Goal: Communication & Community: Participate in discussion

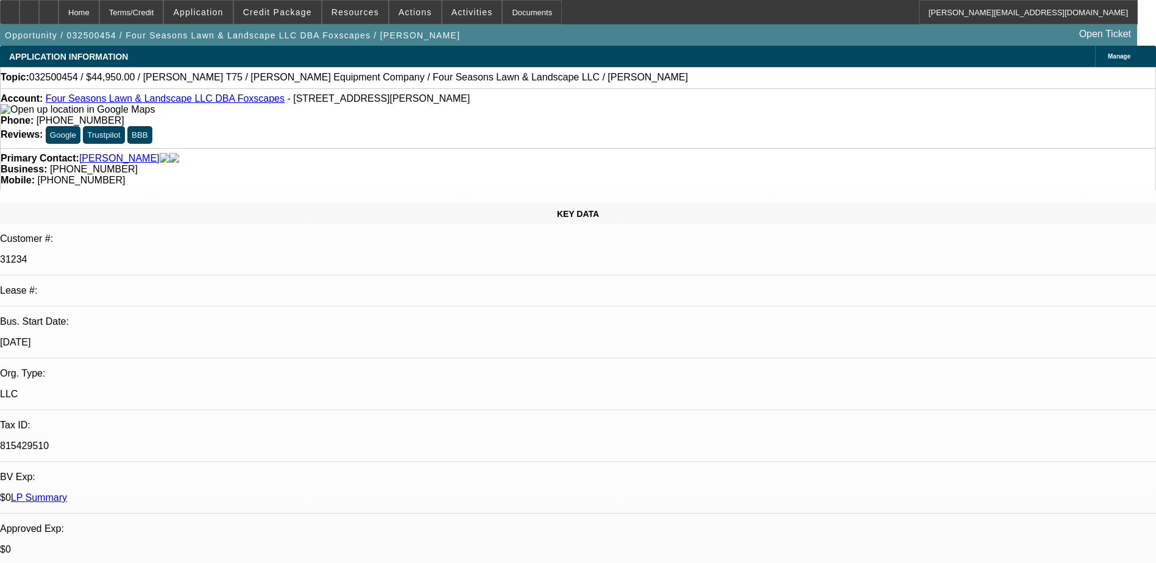
select select "0"
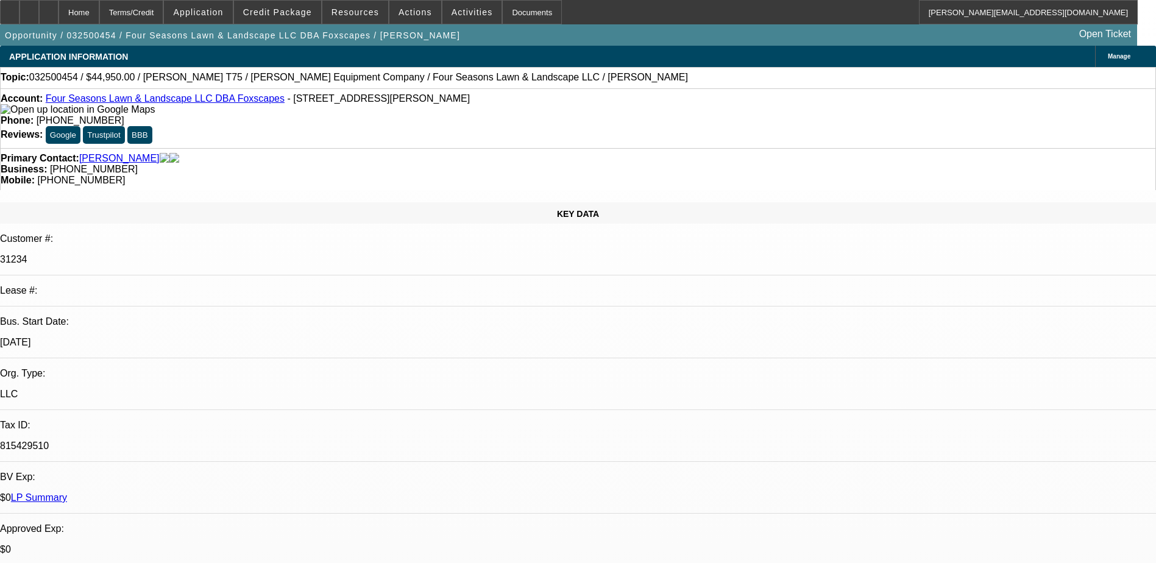
select select "0"
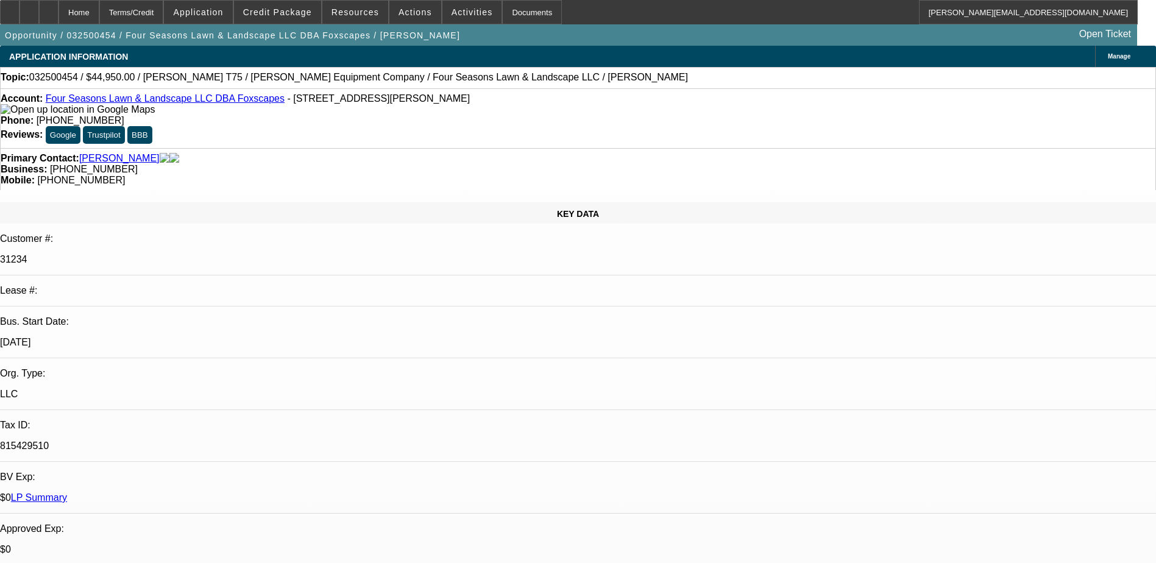
select select "0"
select select "1"
select select "6"
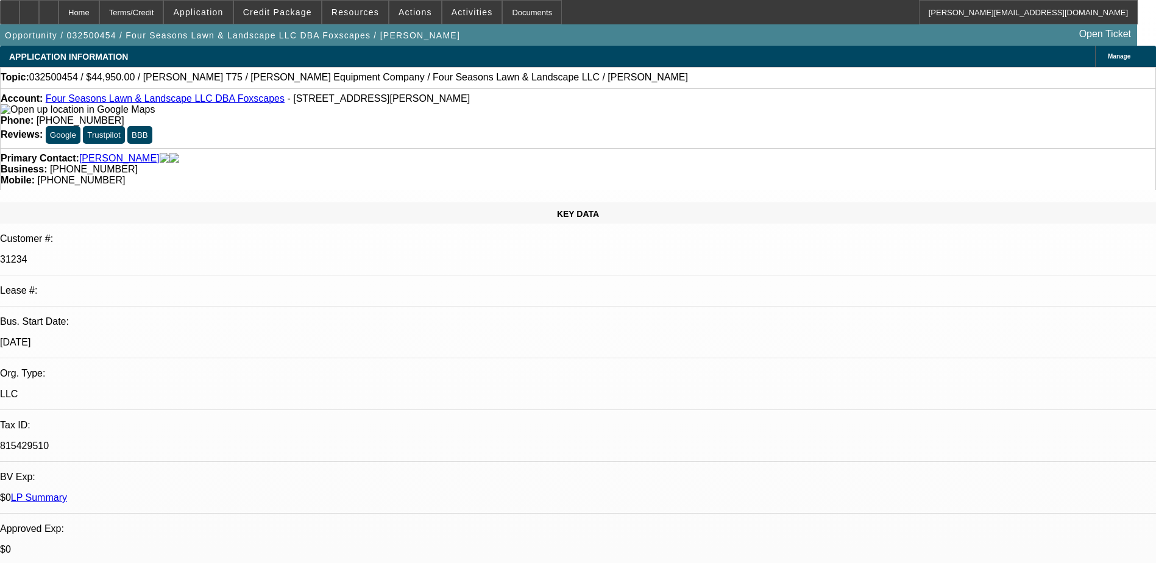
select select "1"
select select "6"
select select "1"
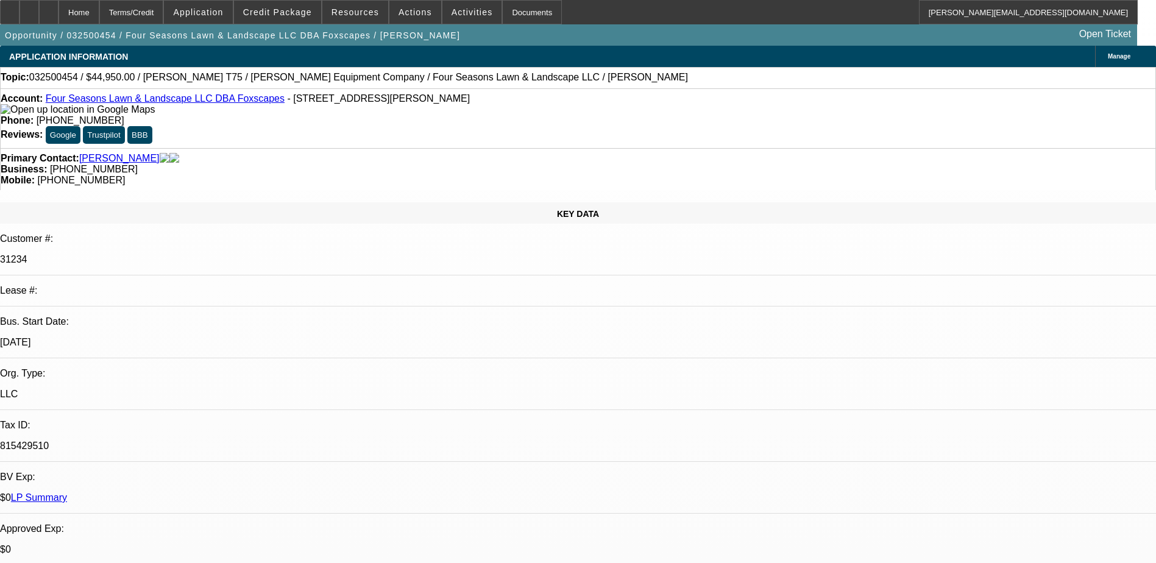
select select "6"
select select "1"
select select "6"
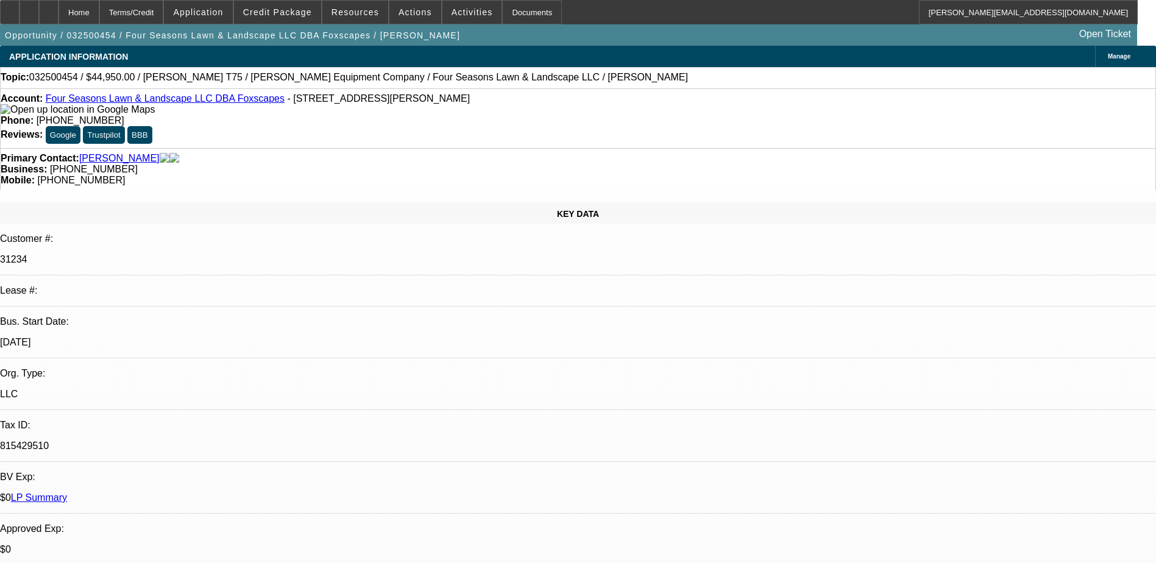
scroll to position [1494, 0]
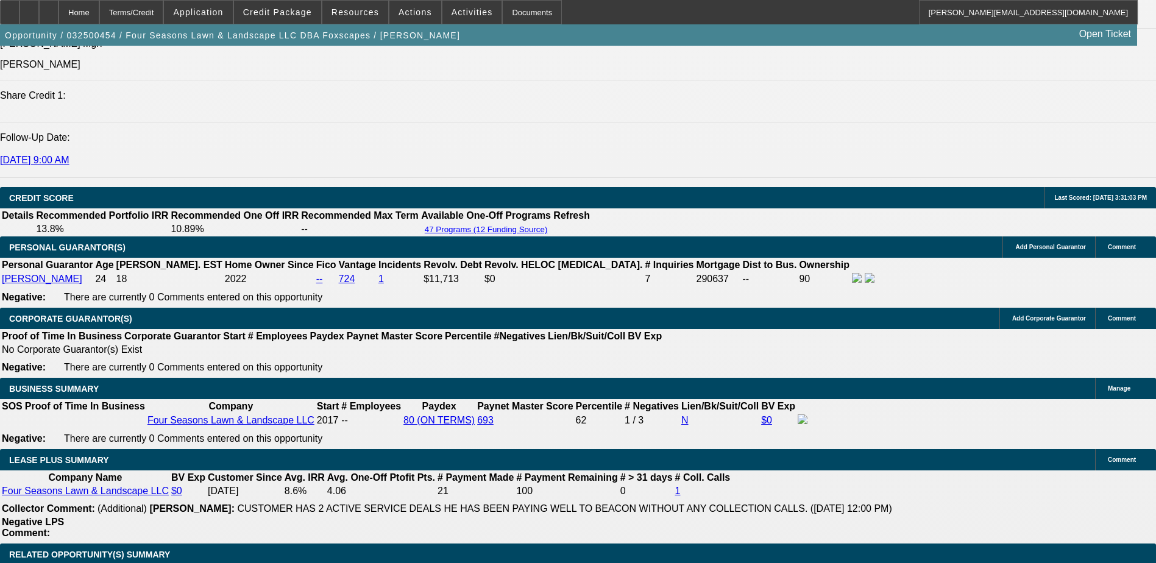
scroll to position [397, 0]
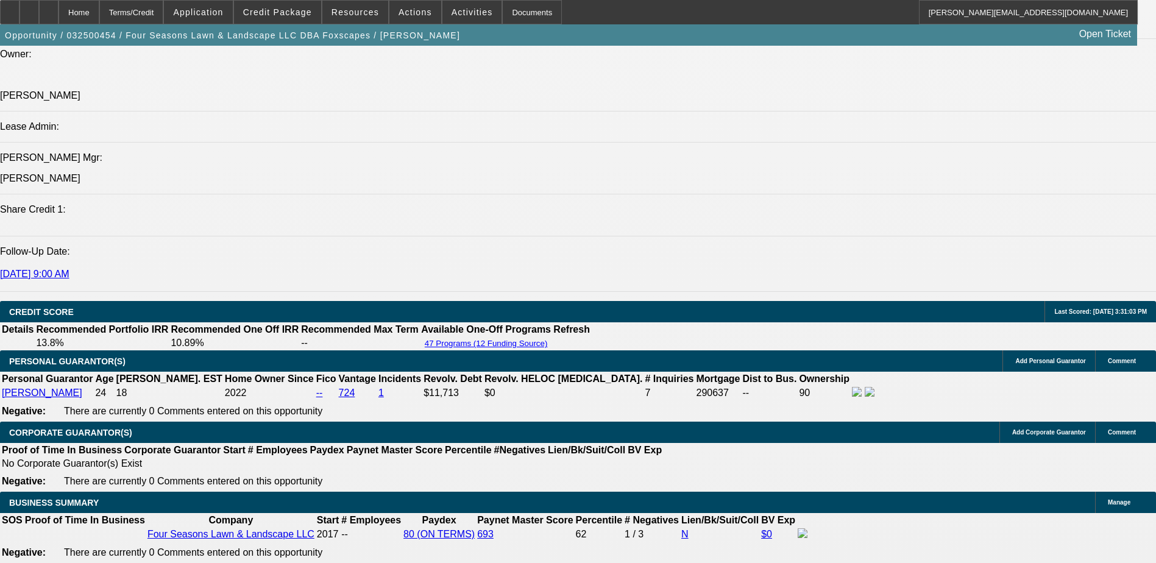
scroll to position [1524, 0]
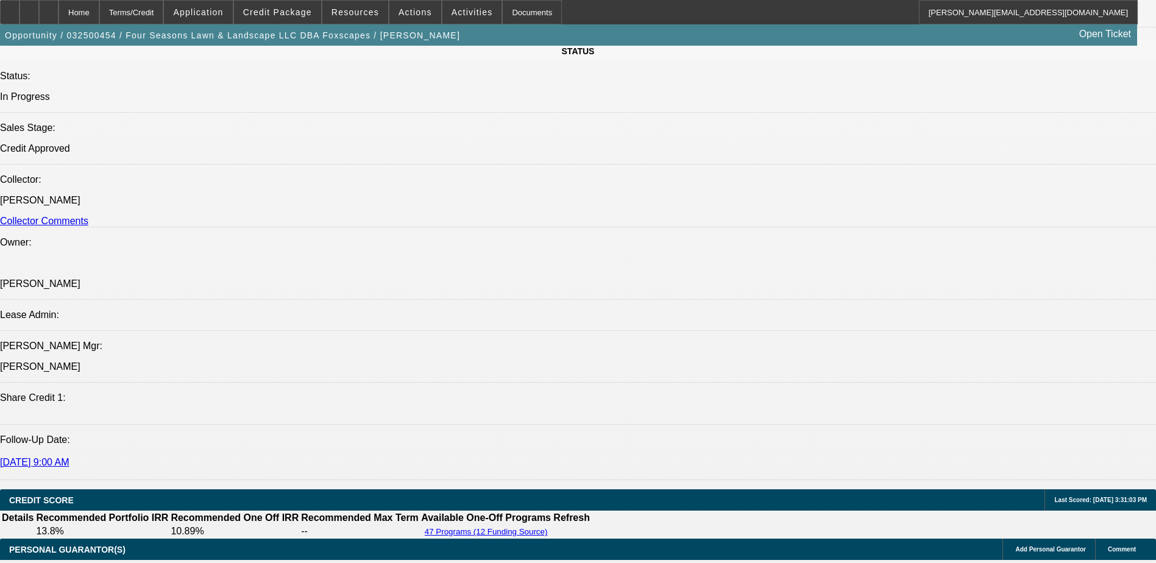
scroll to position [1219, 0]
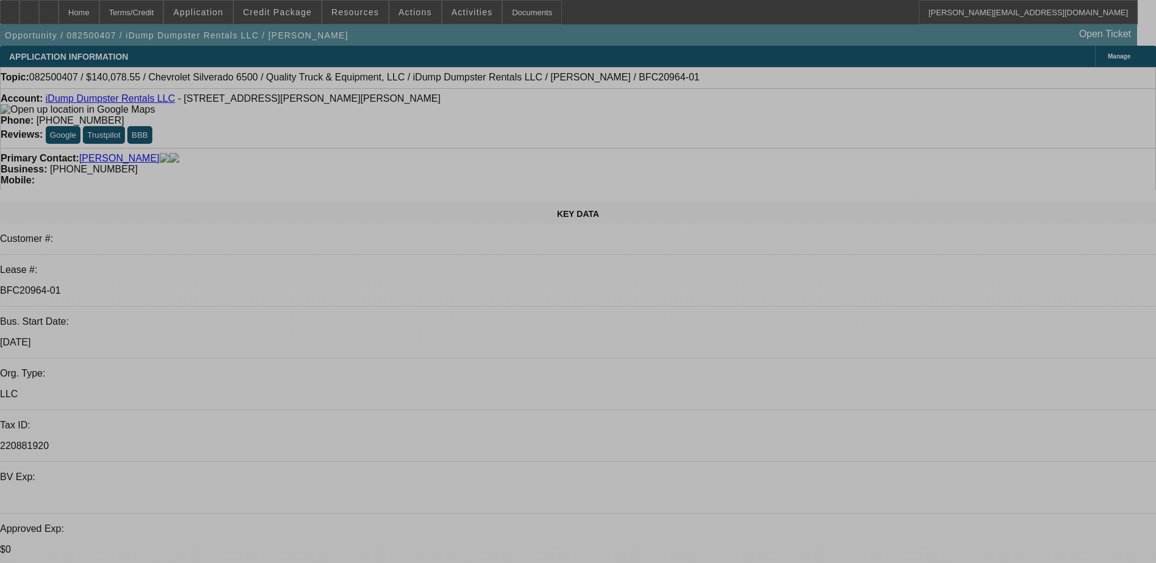
select select "0"
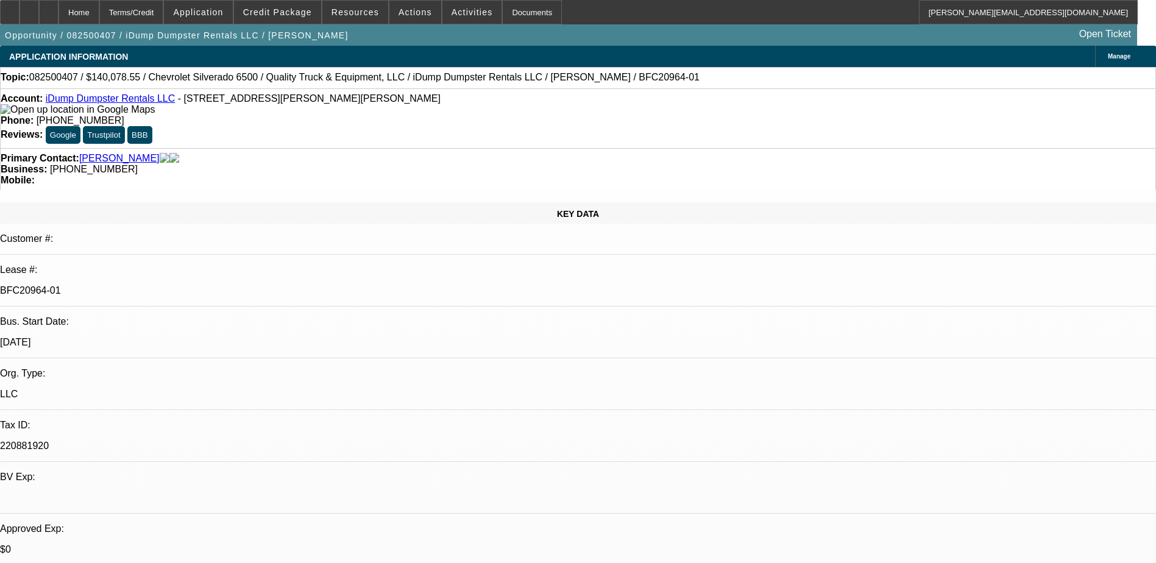
select select "0"
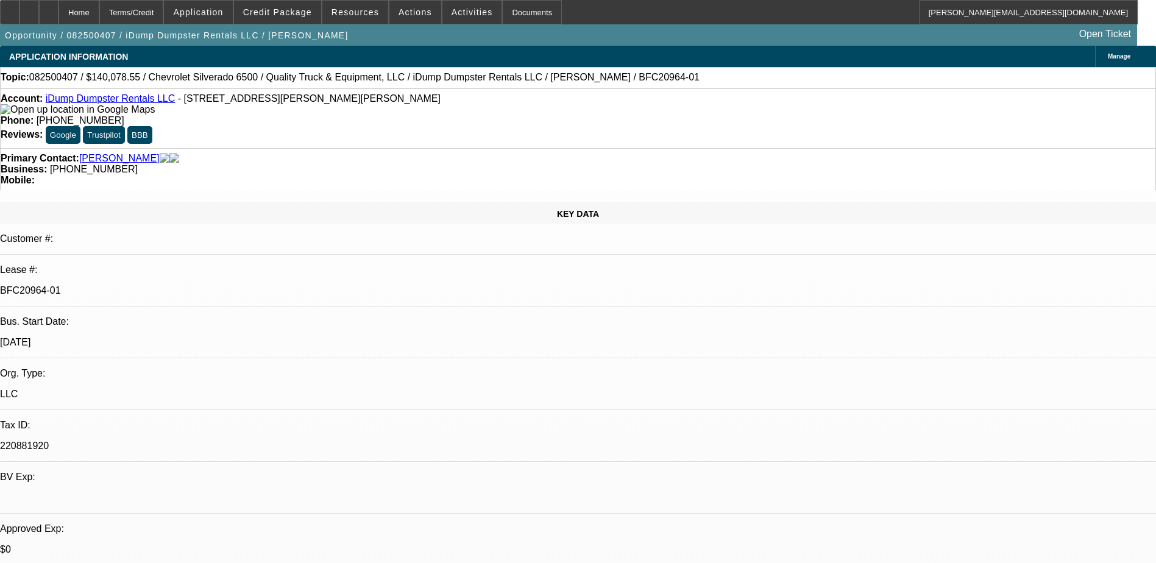
select select "0"
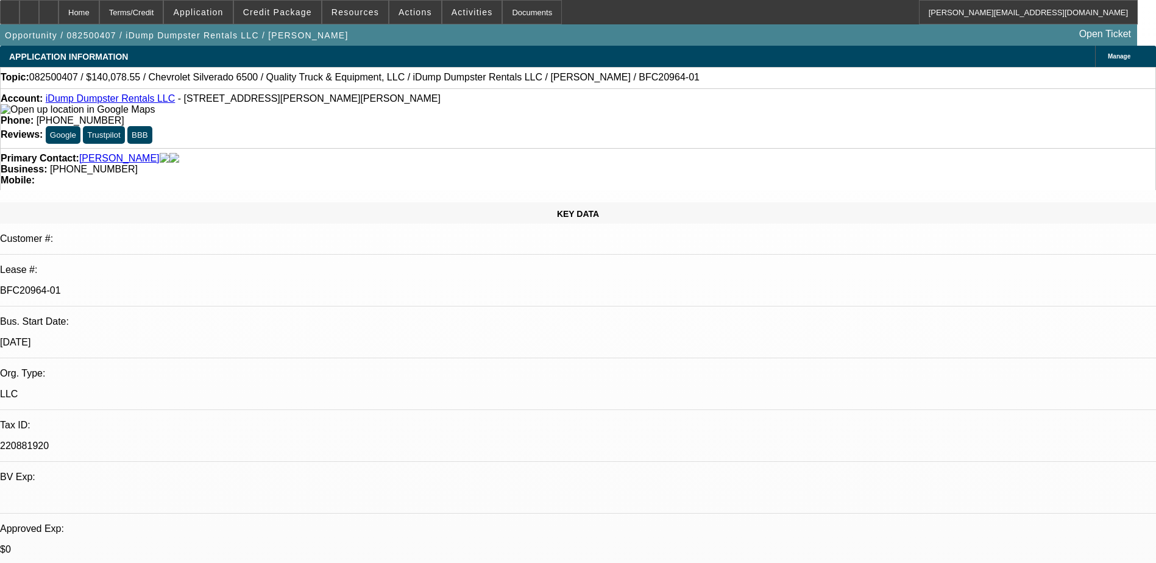
select select "1"
select select "6"
select select "1"
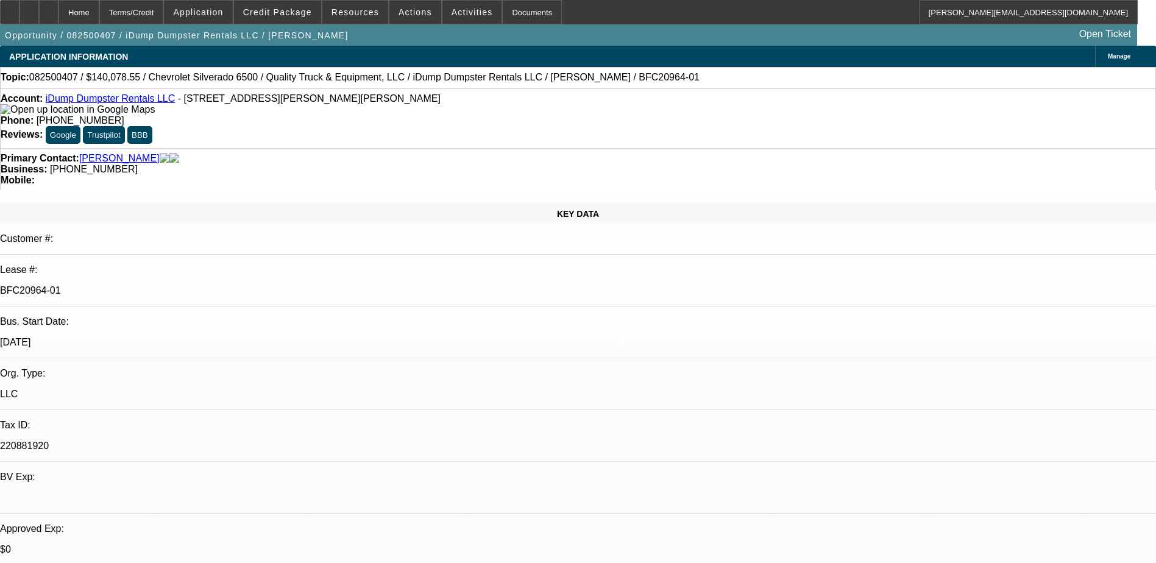
select select "6"
select select "1"
select select "6"
select select "1"
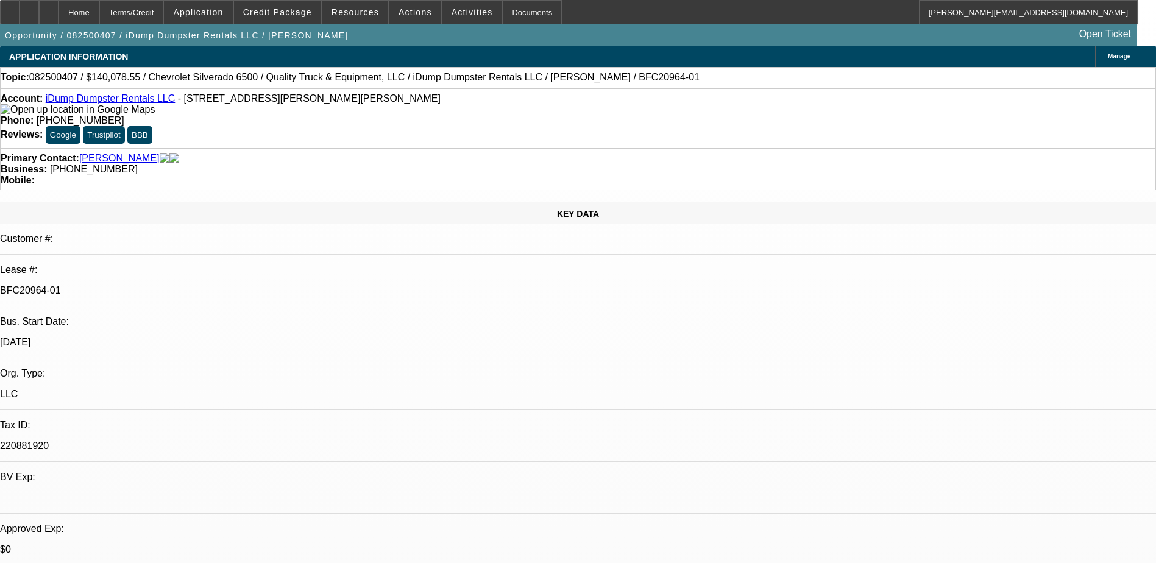
select select "1"
select select "6"
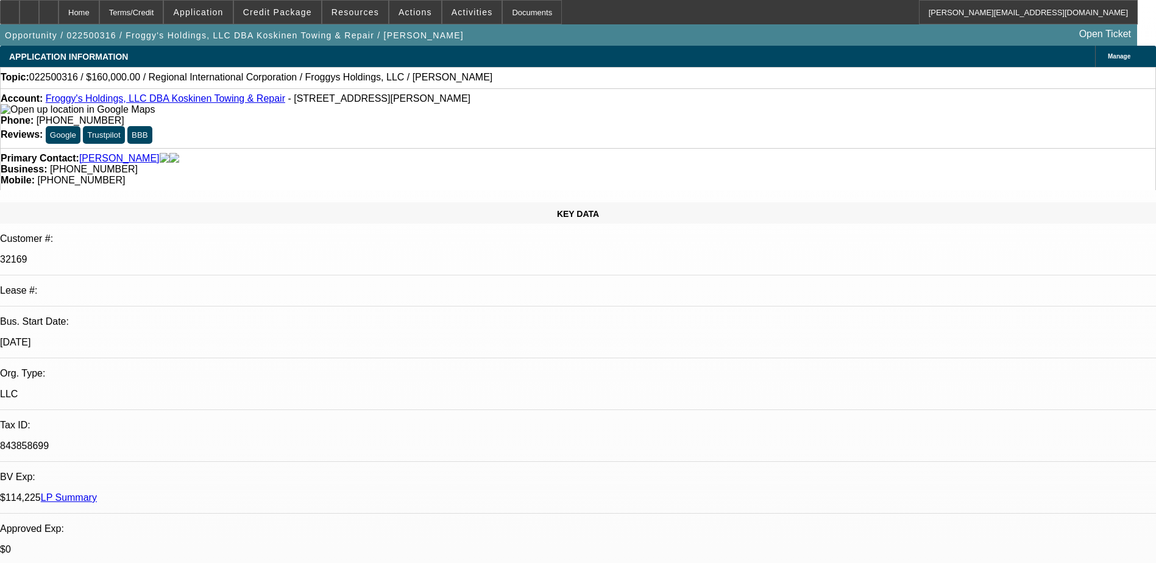
select select "0"
select select "2"
select select "0.1"
select select "4"
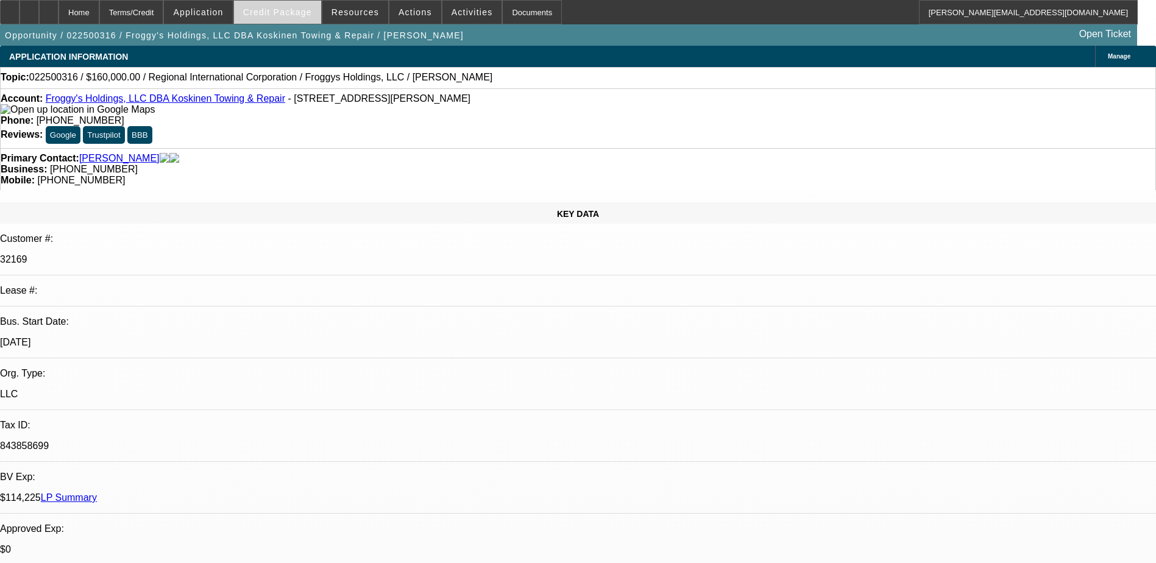
click at [297, 9] on span "Credit Package" at bounding box center [277, 12] width 69 height 10
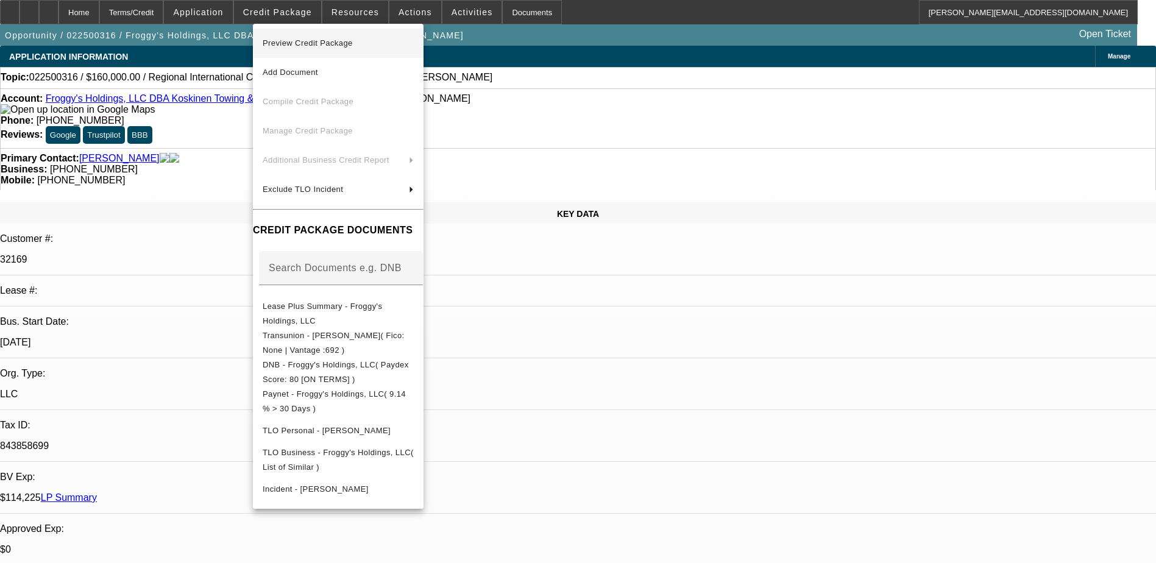
click at [328, 49] on span "Preview Credit Package" at bounding box center [338, 43] width 151 height 15
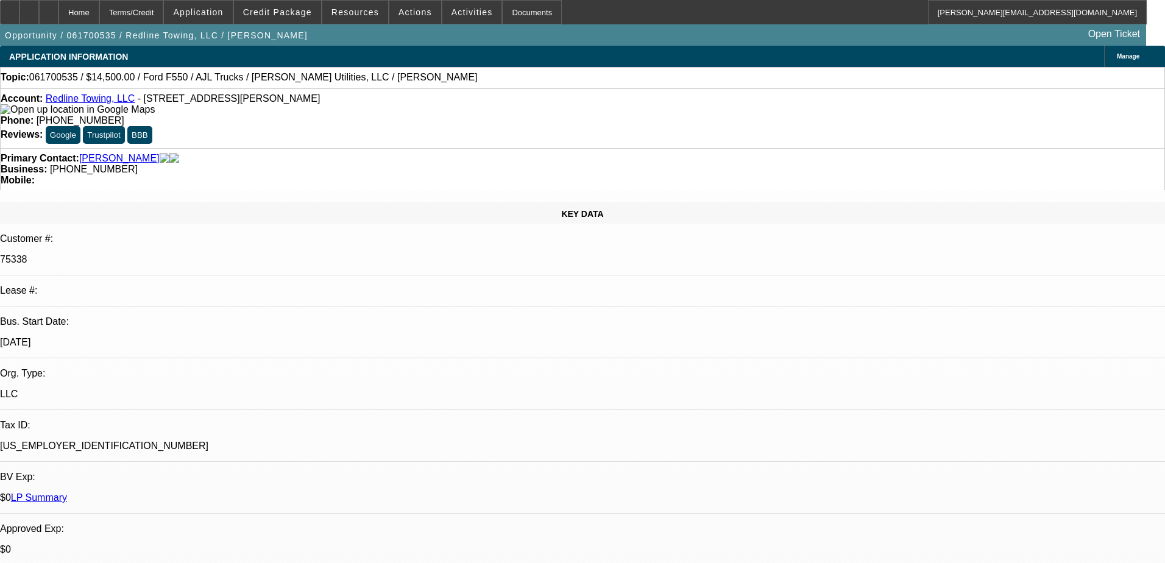
select select "0"
select select "2"
select select "0"
select select "17"
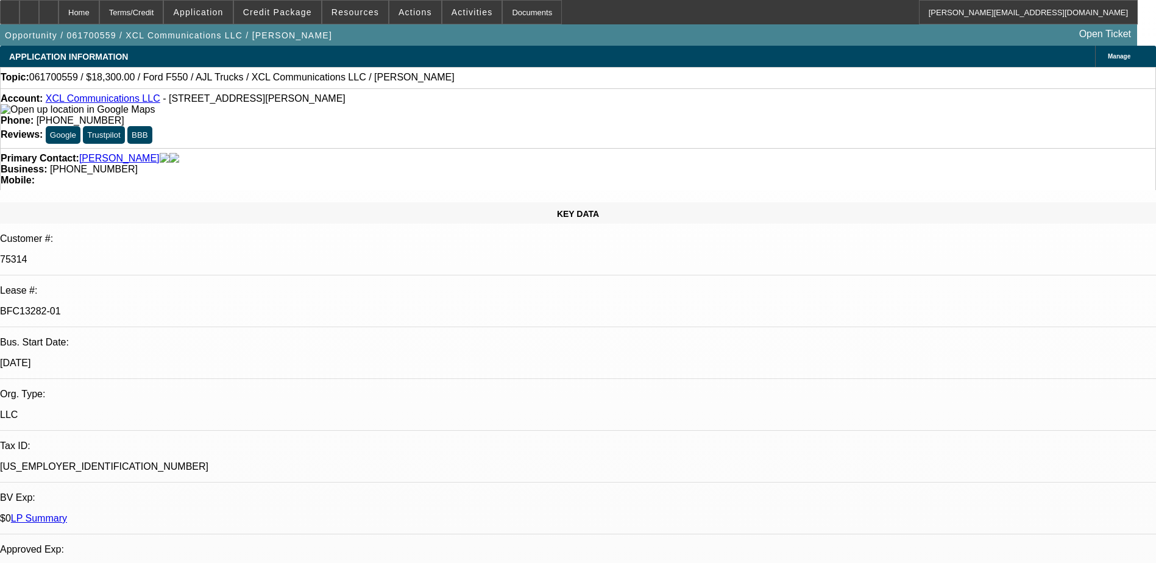
select select "0"
select select "2"
select select "0"
select select "2"
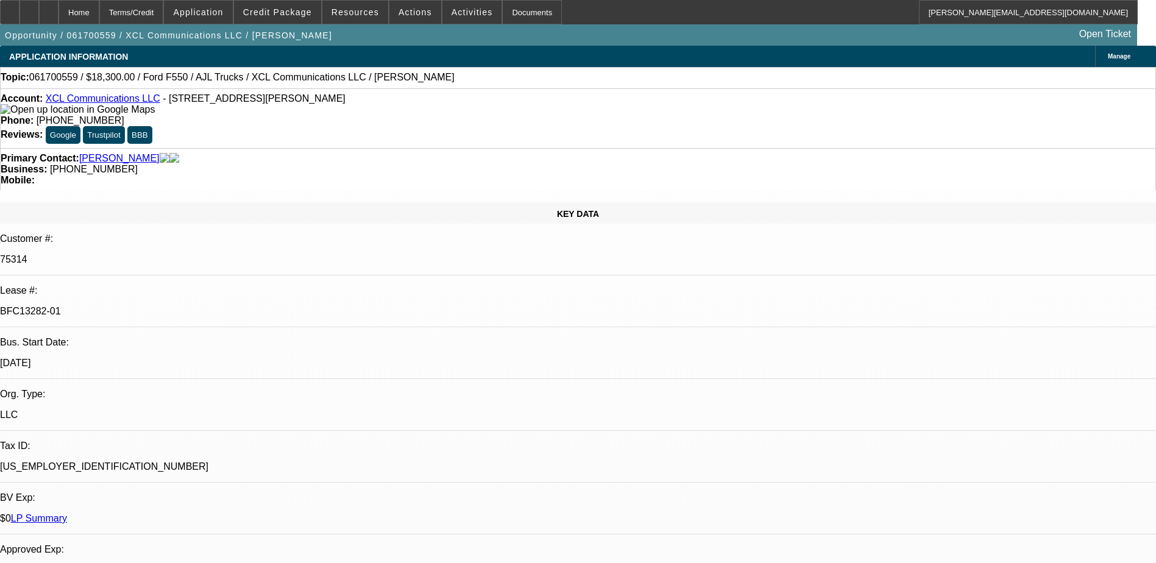
select select "0"
select select "2"
select select "0"
select select "2"
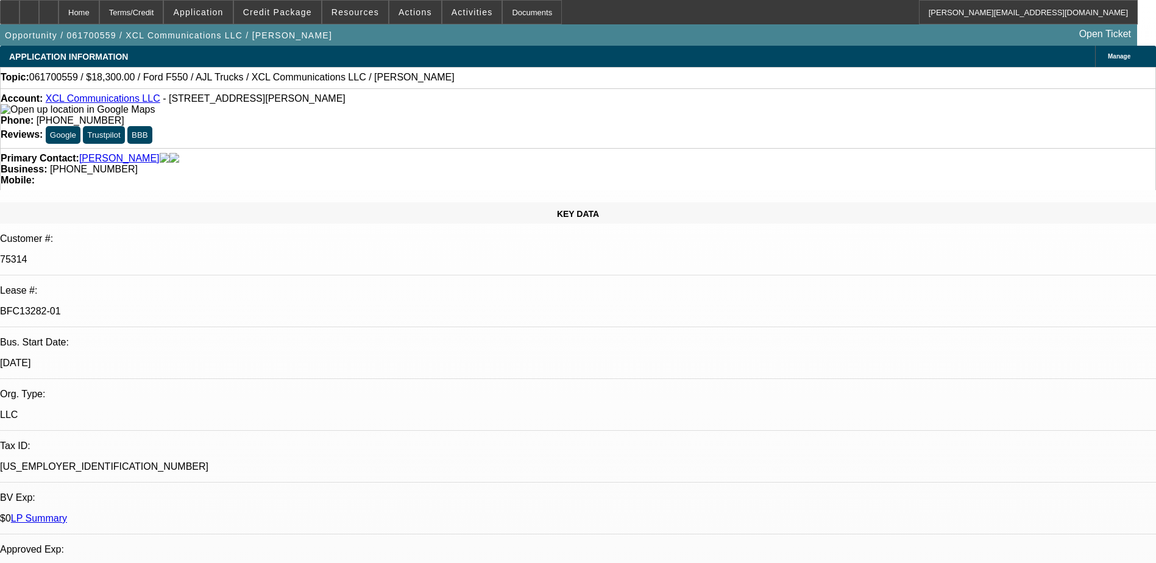
select select "0"
select select "2"
select select "0"
select select "2"
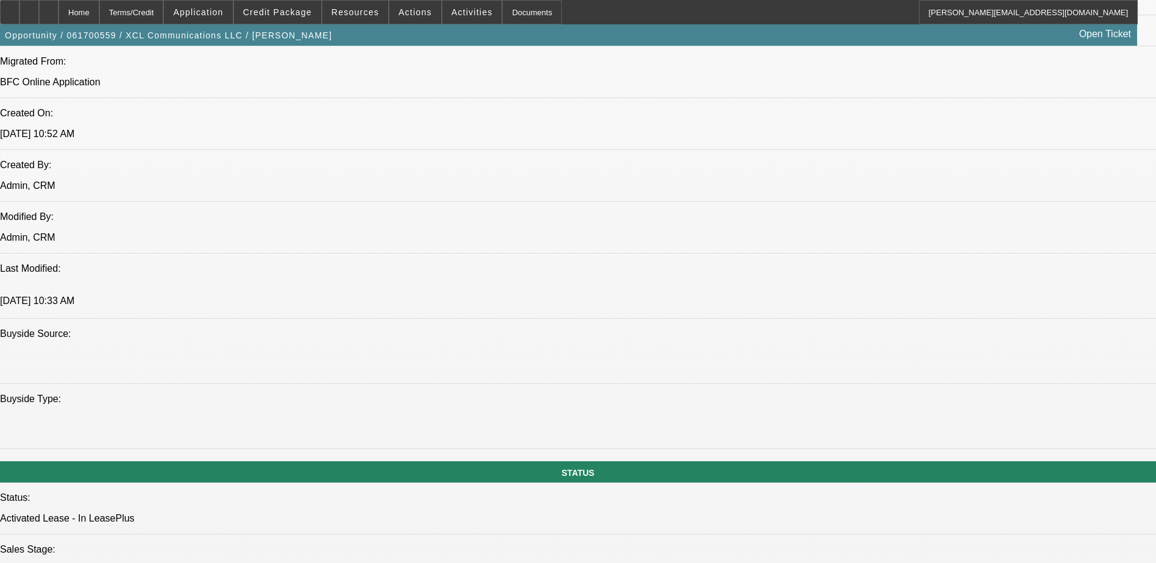
scroll to position [731, 0]
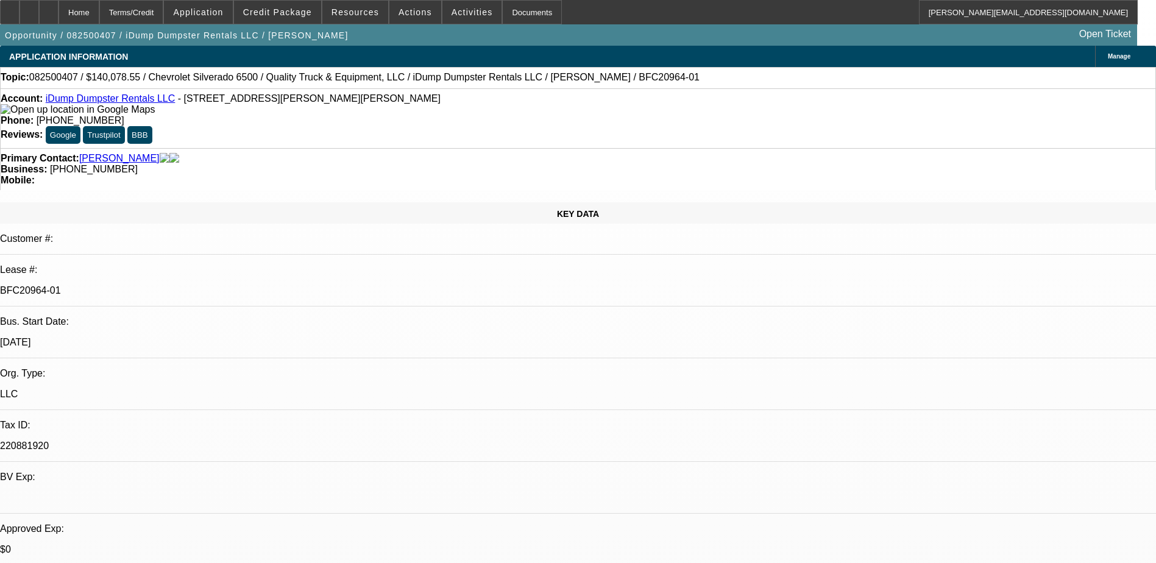
select select "0"
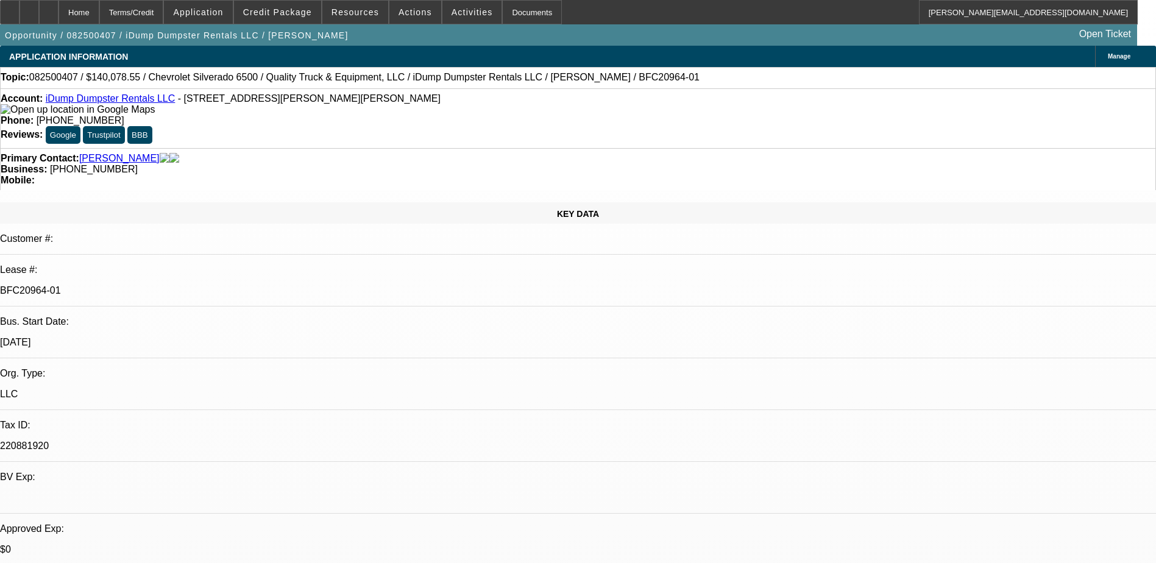
select select "0"
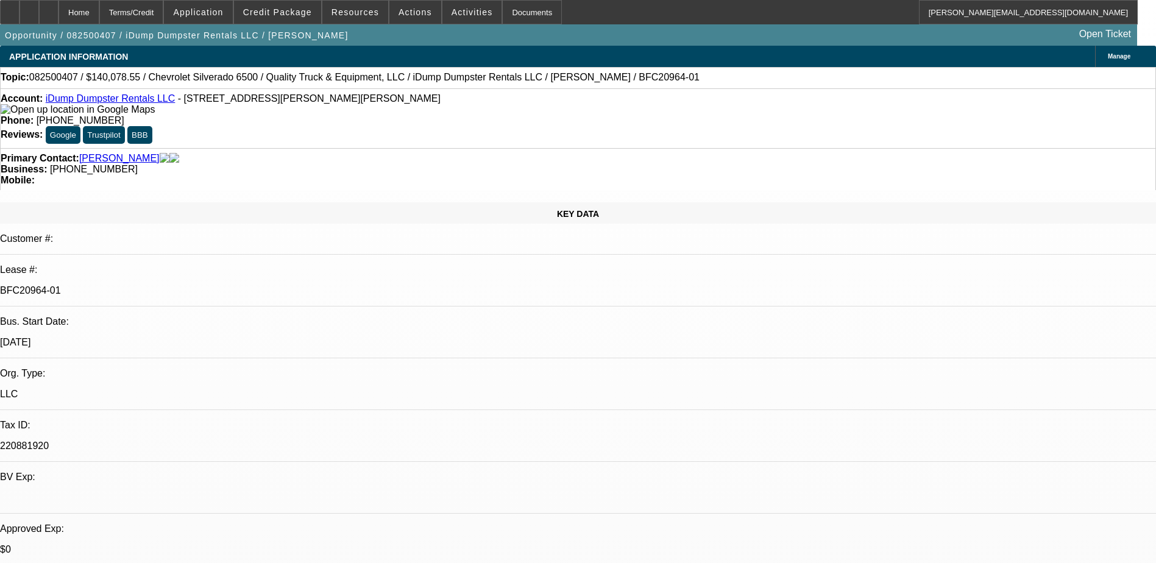
select select "0"
select select "1"
select select "6"
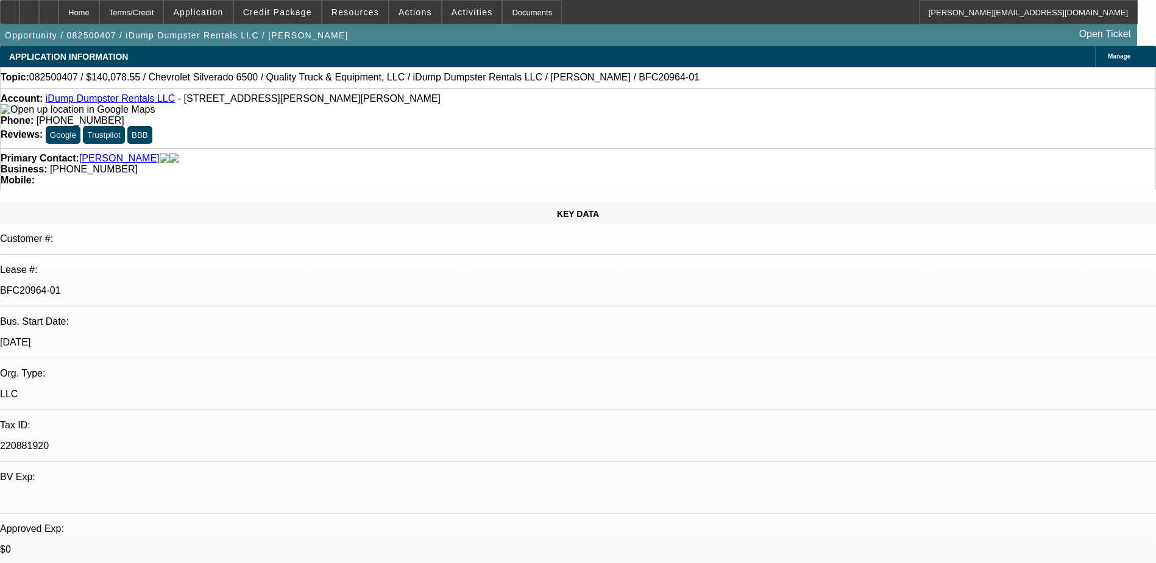
select select "1"
select select "6"
select select "1"
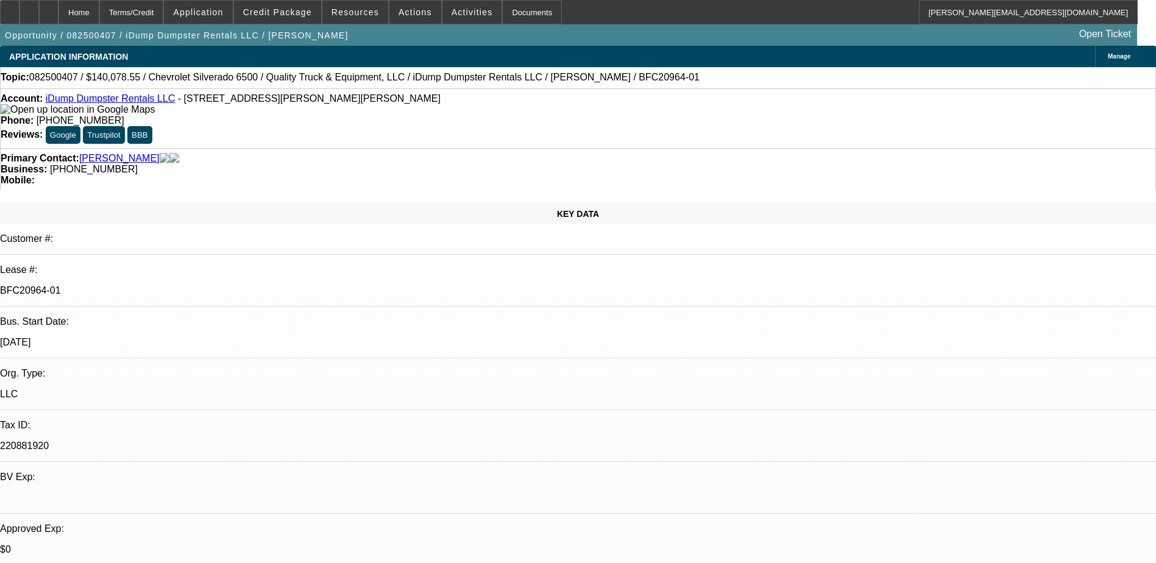
select select "6"
select select "1"
select select "6"
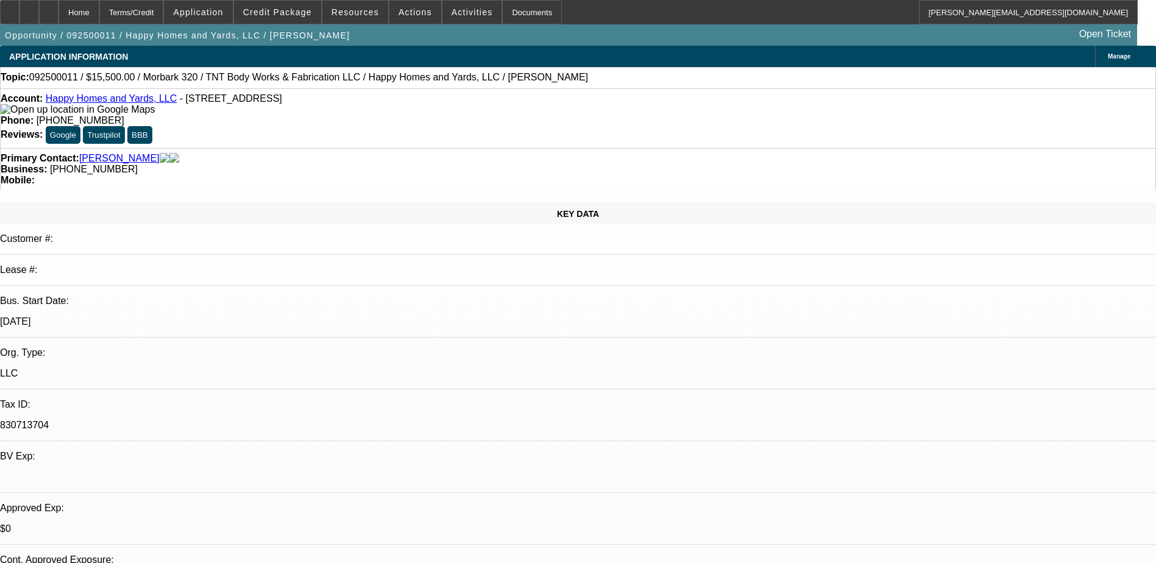
select select "0"
select select "2"
select select "0"
select select "2"
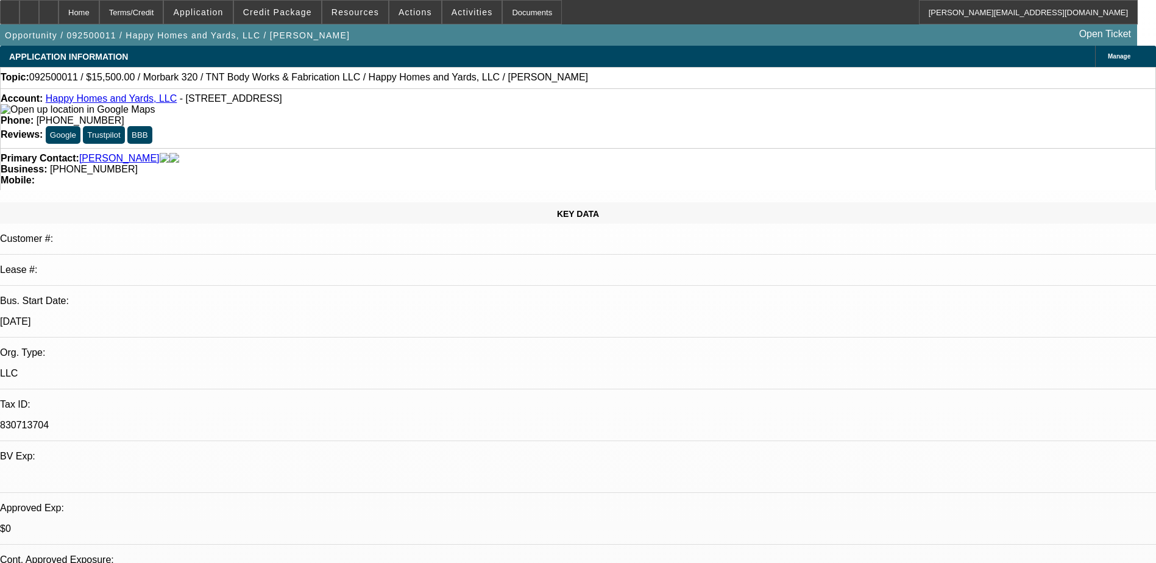
select select "0"
select select "2"
select select "0"
select select "1"
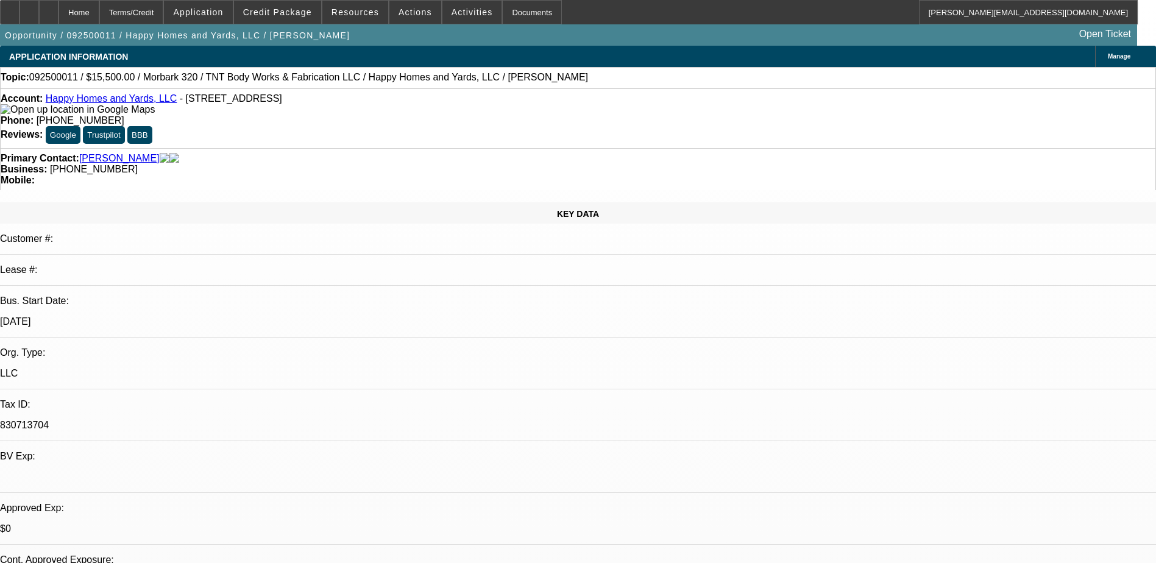
select select "2"
select select "6"
select select "1"
select select "2"
select select "6"
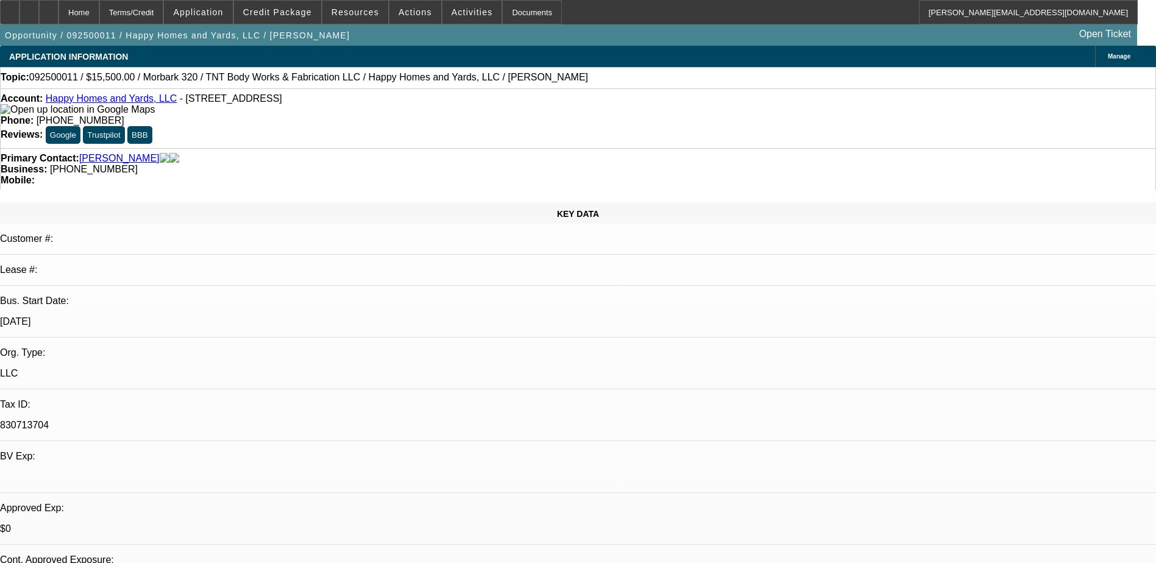
select select "1"
select select "2"
select select "6"
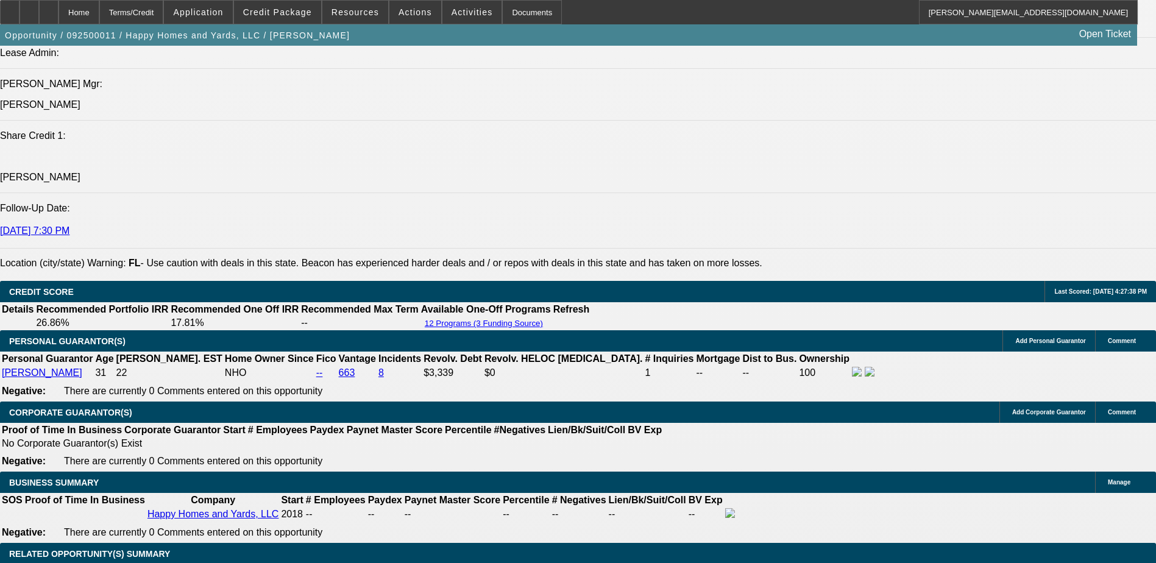
scroll to position [1402, 0]
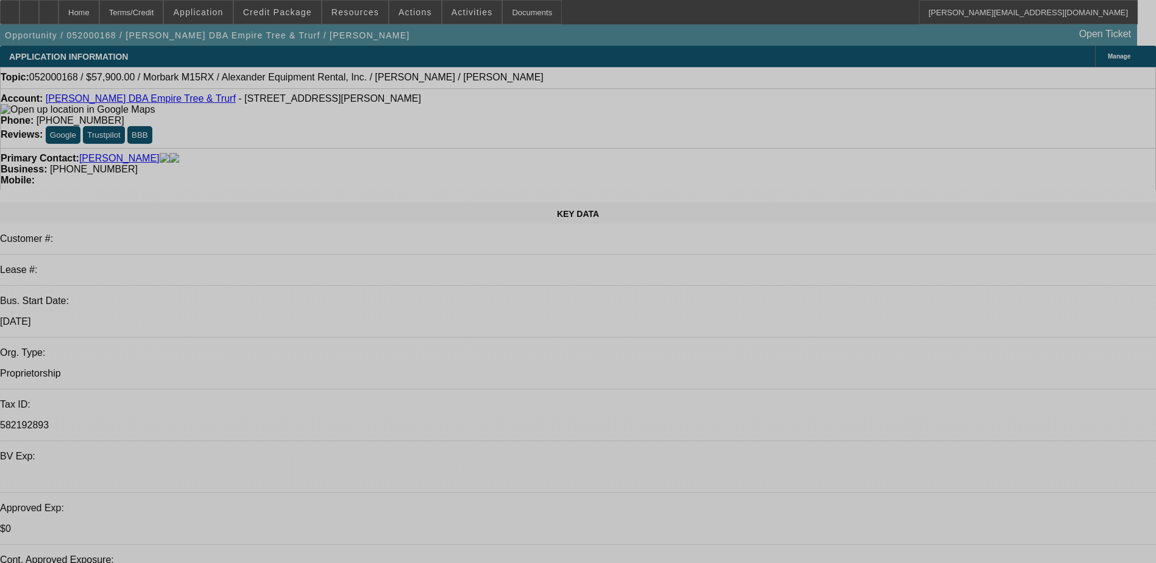
select select "0"
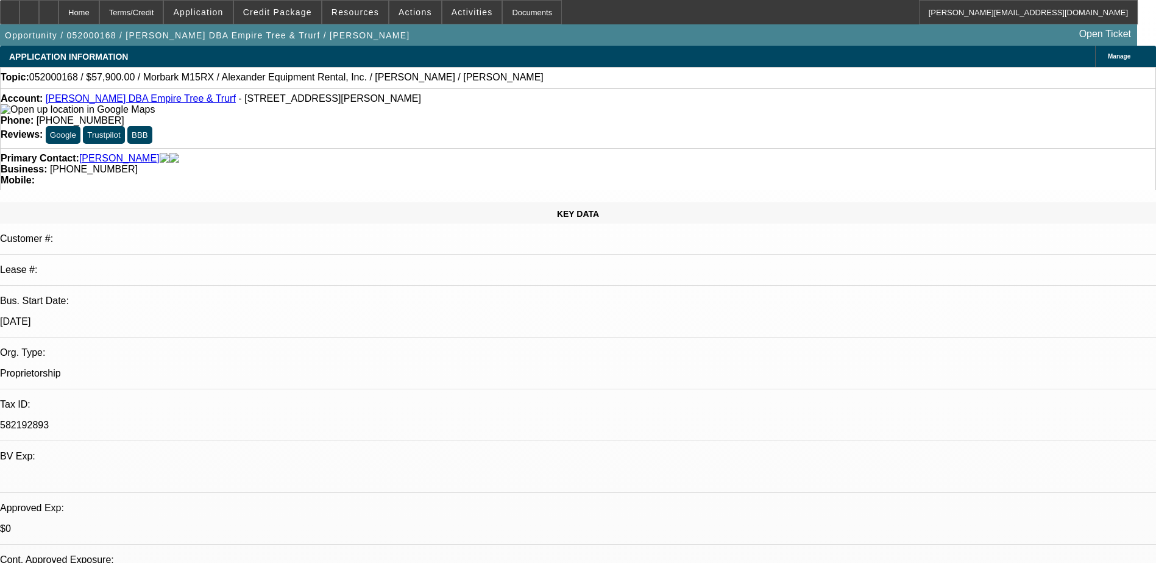
select select "0"
select select "0.1"
select select "0"
select select "0.1"
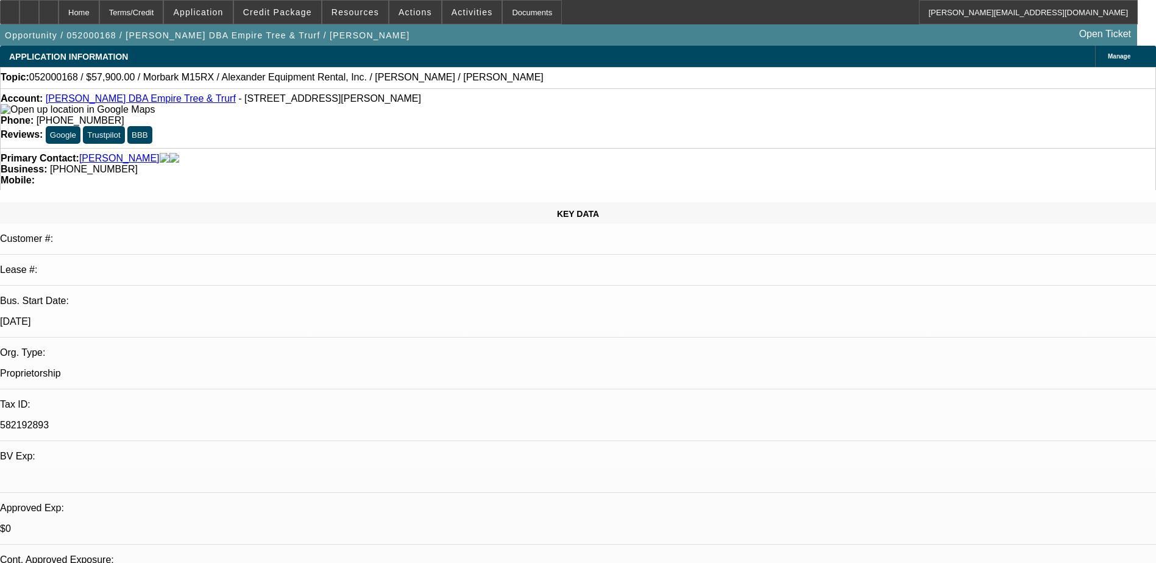
select select "1"
select select "4"
select select "1"
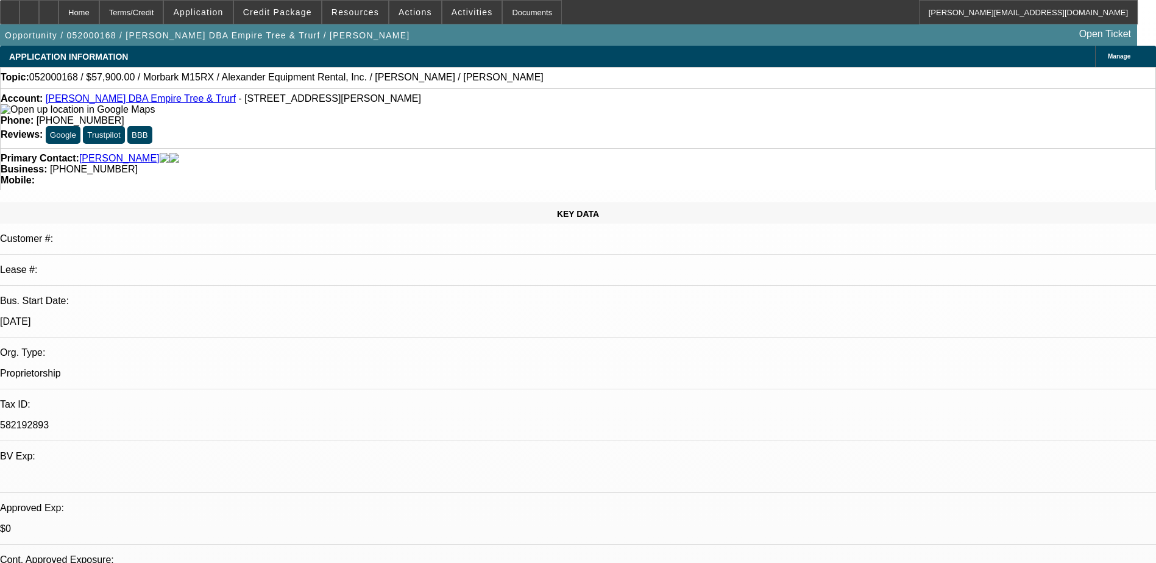
select select "4"
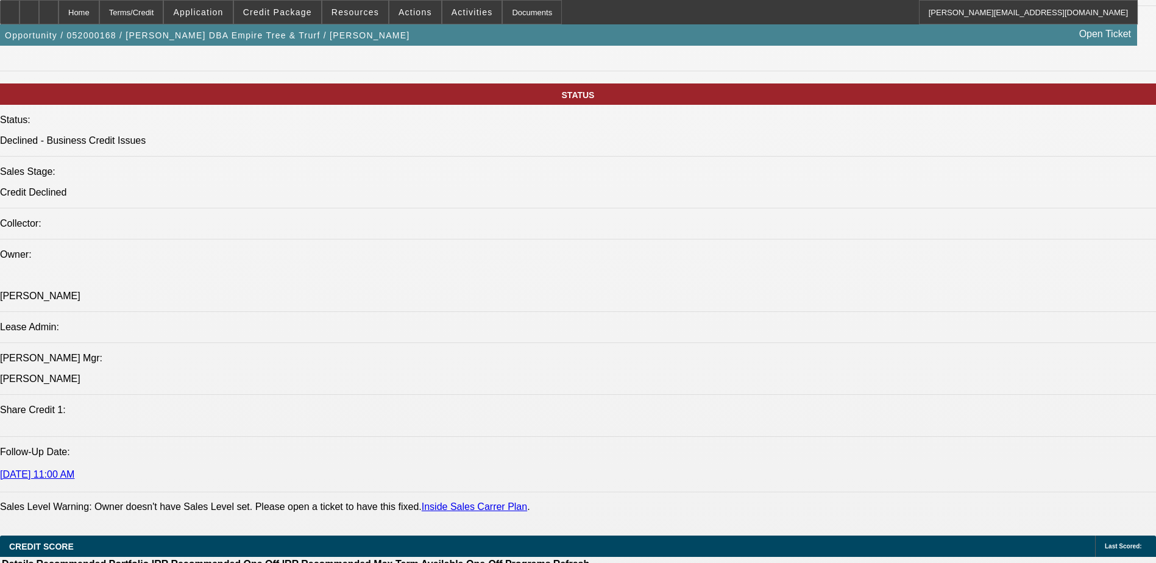
scroll to position [953, 0]
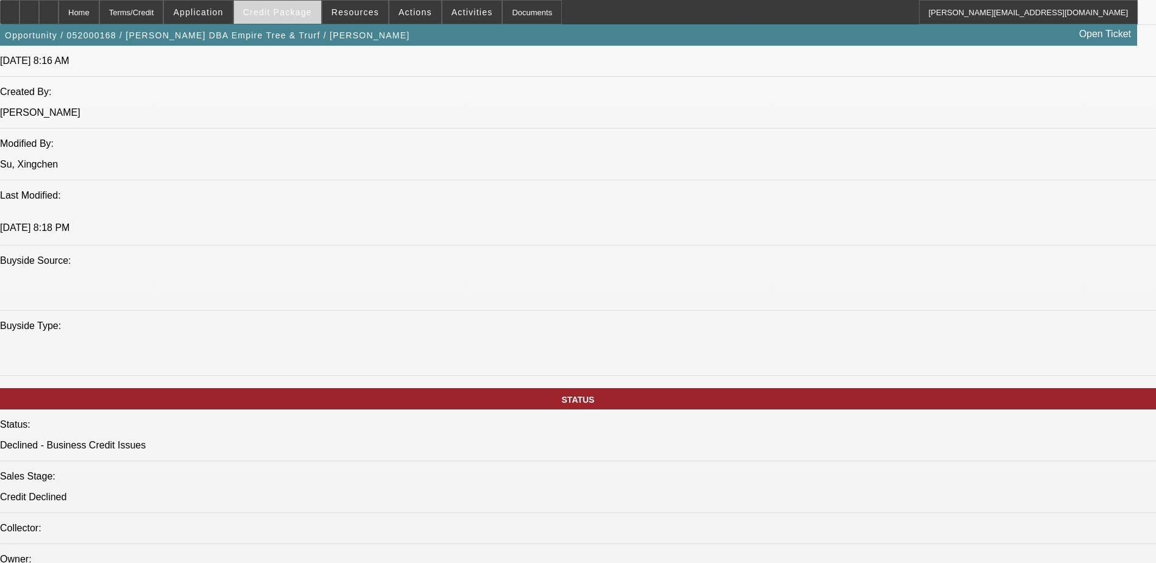
click at [274, 7] on span at bounding box center [277, 12] width 87 height 29
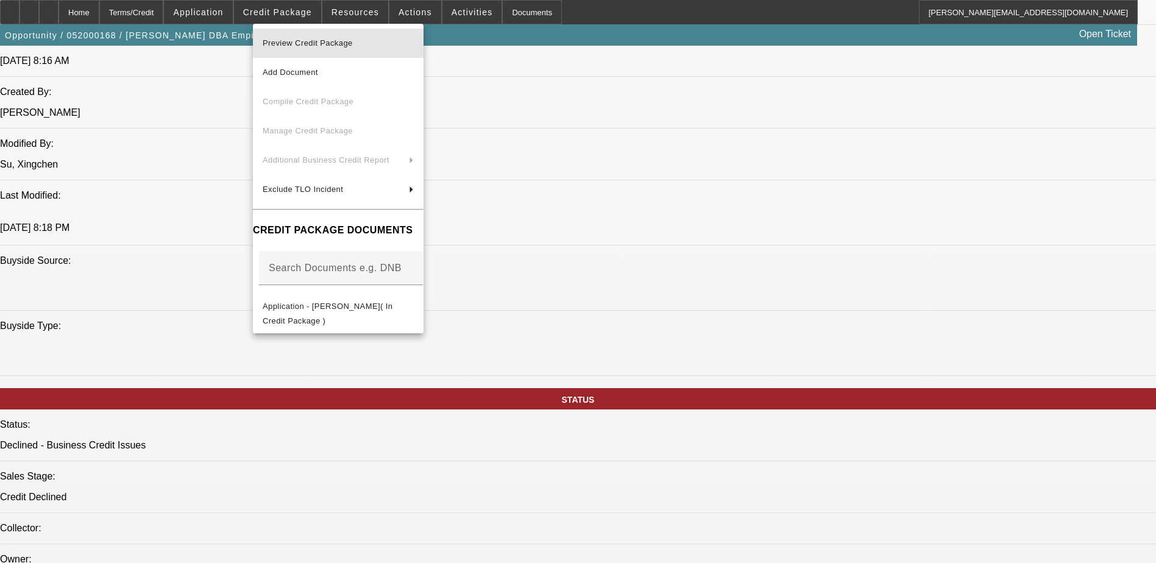
click at [304, 38] on span "Preview Credit Package" at bounding box center [338, 43] width 151 height 15
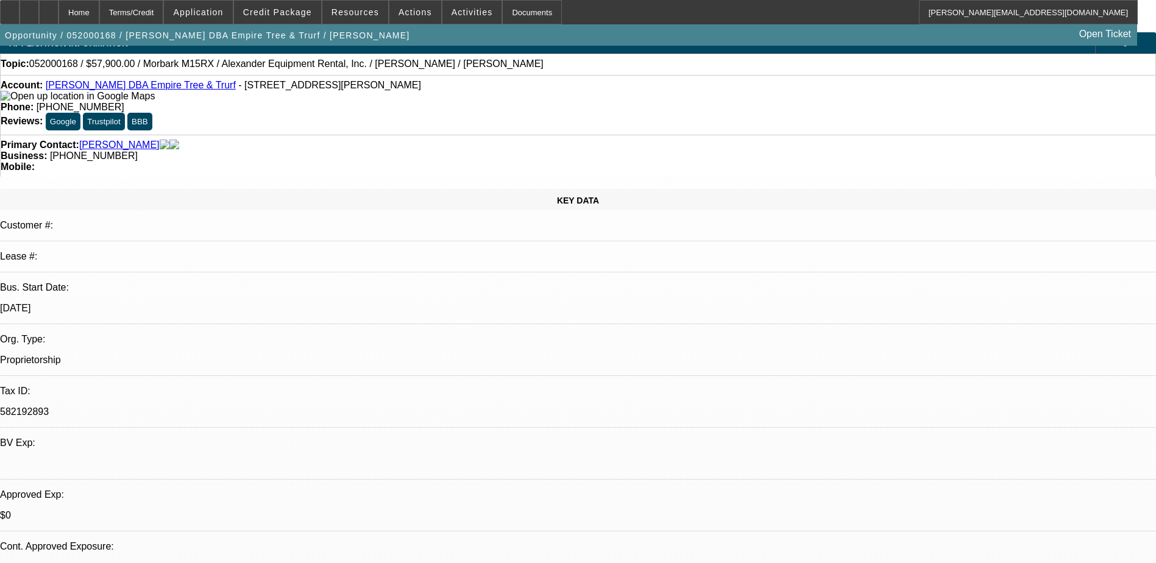
scroll to position [0, 0]
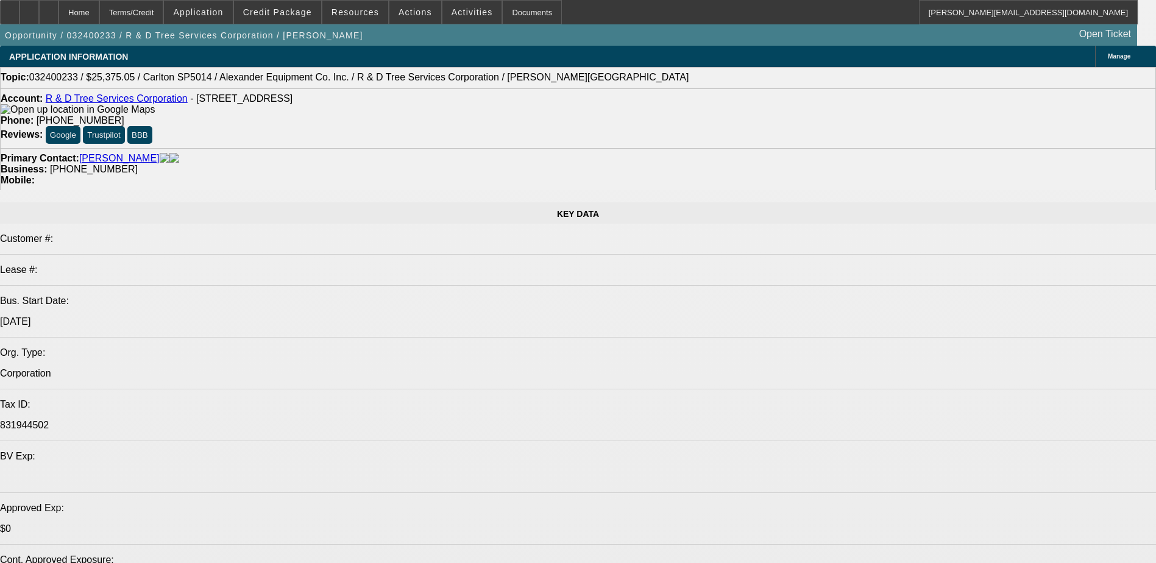
select select "0.15"
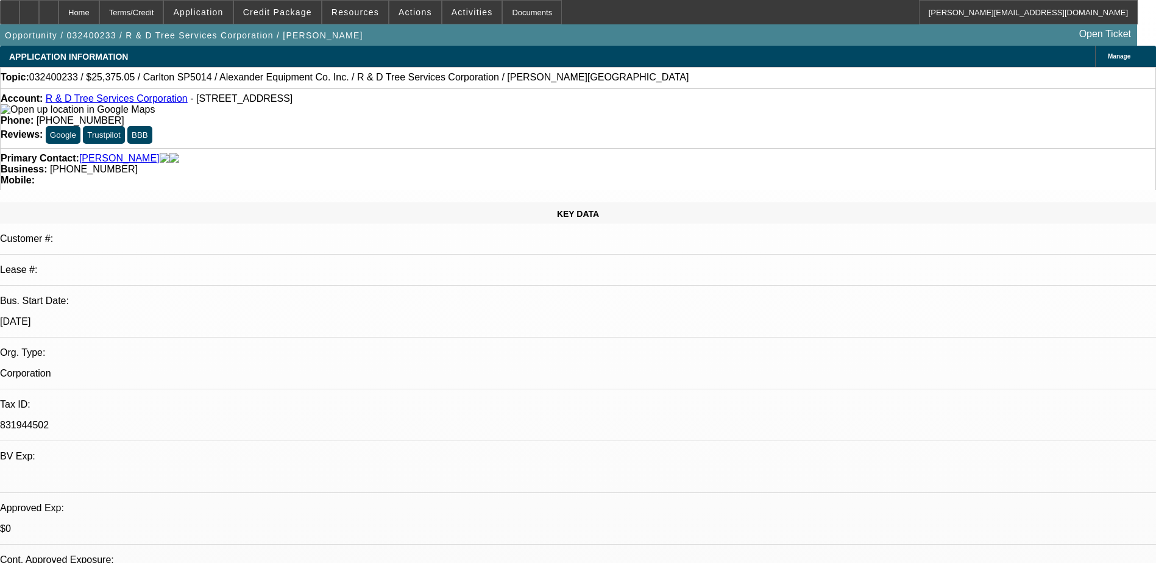
select select "2"
select select "0.1"
select select "1"
select select "2"
select select "4"
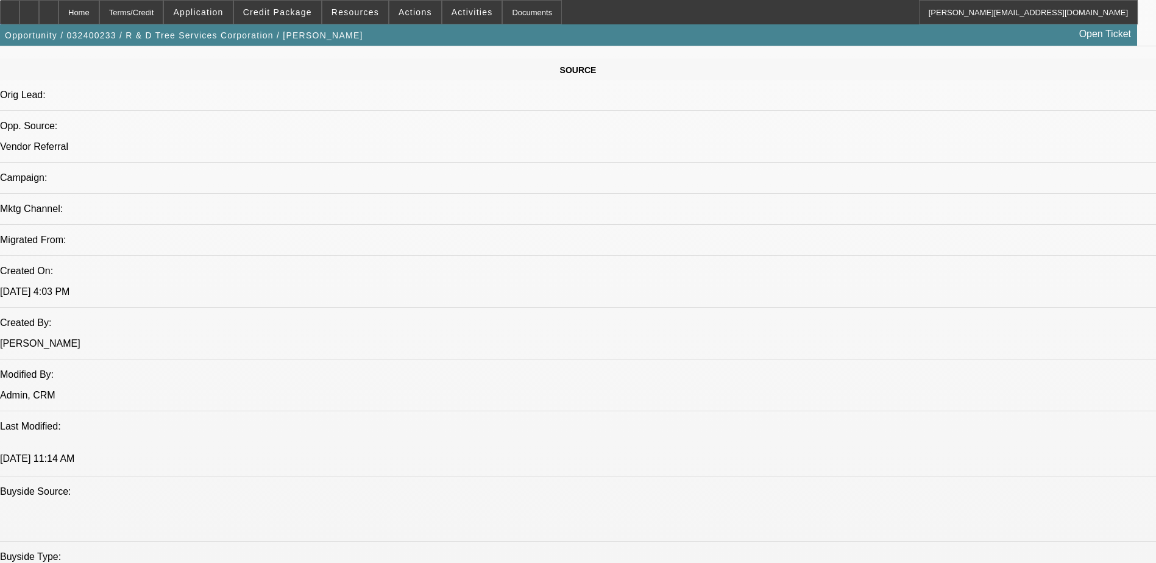
scroll to position [914, 0]
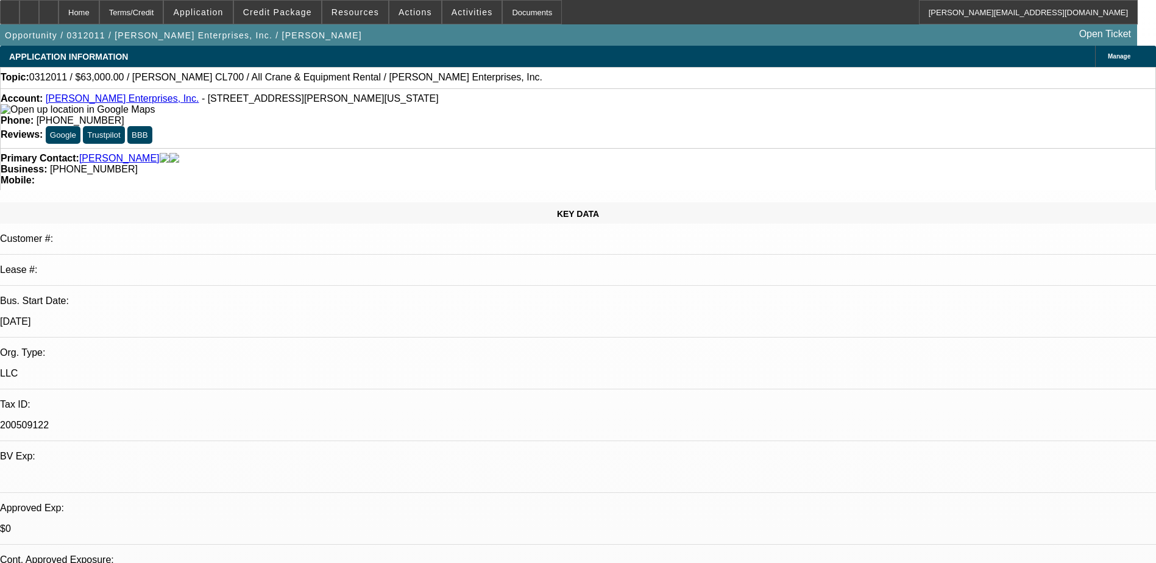
select select "0"
select select "1"
select select "2"
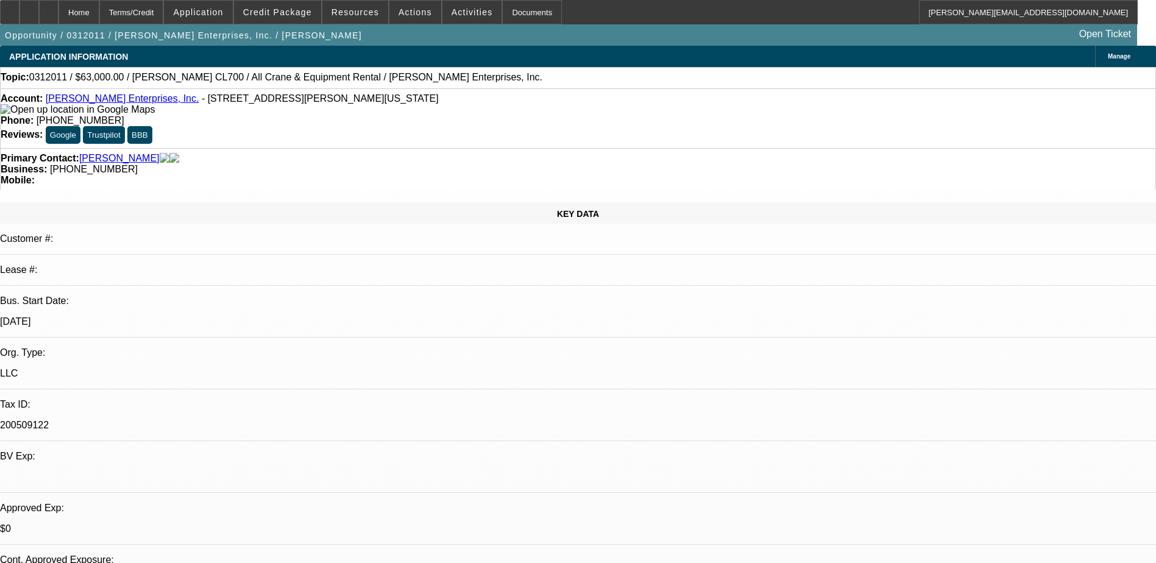
select select "6"
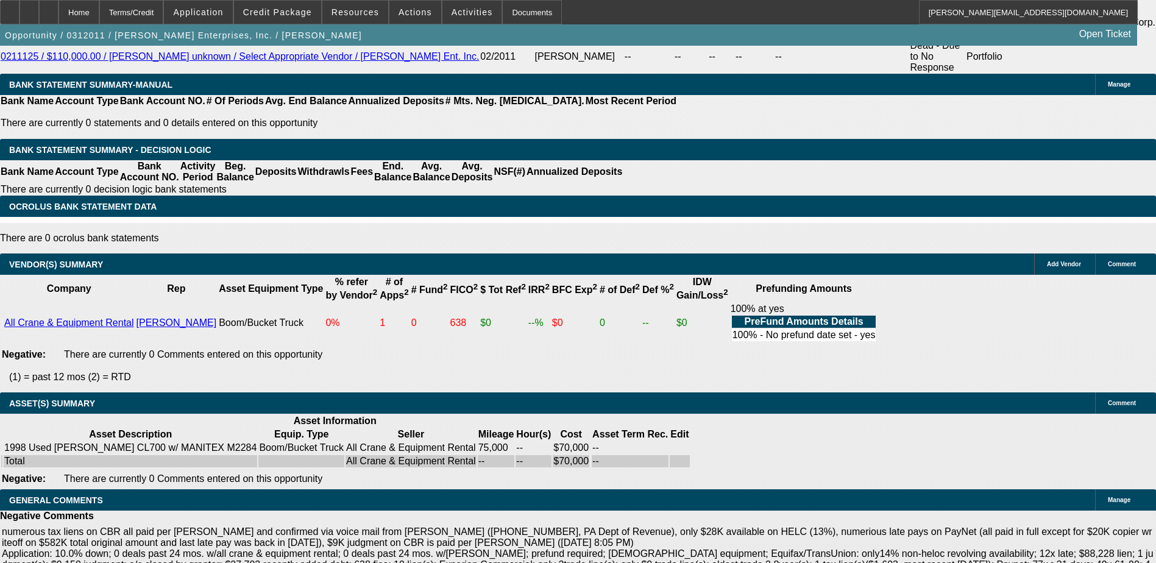
scroll to position [355, 0]
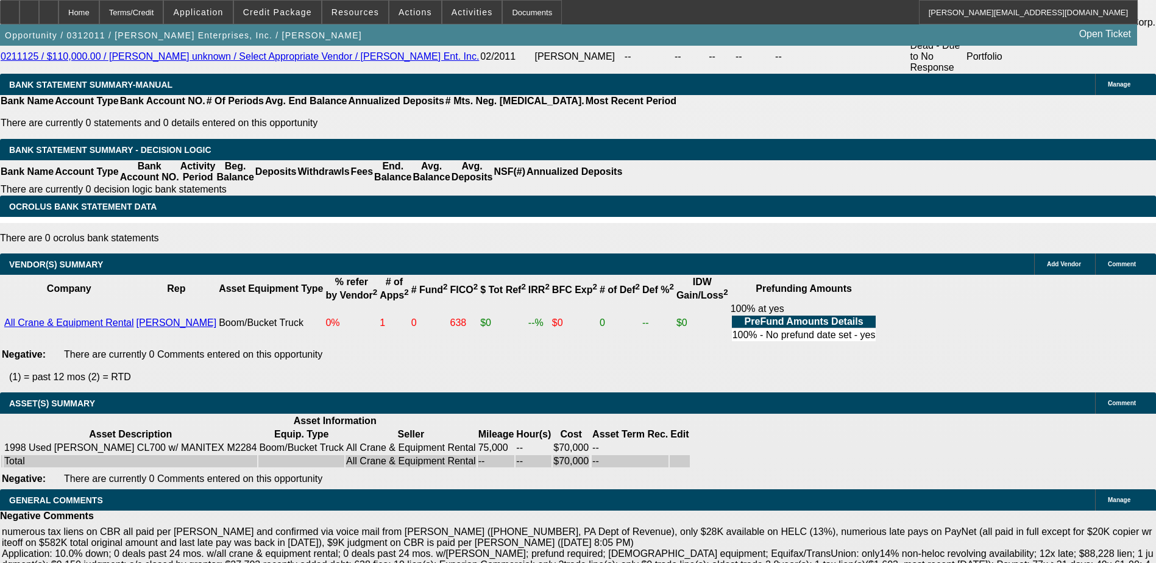
scroll to position [0, 0]
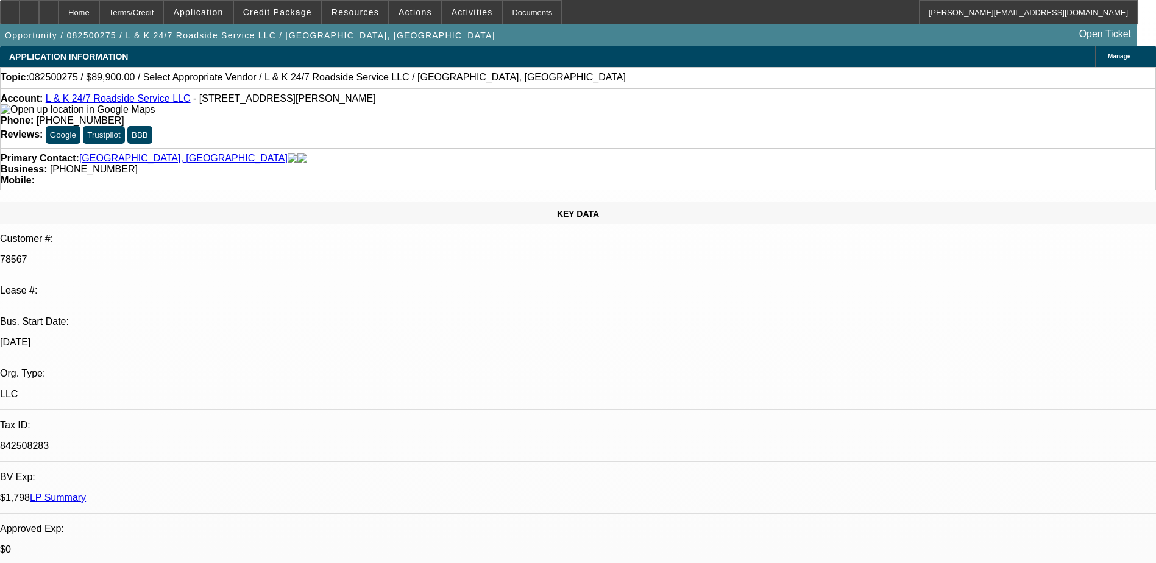
select select "0"
select select "2"
select select "0.1"
select select "0"
select select "0.1"
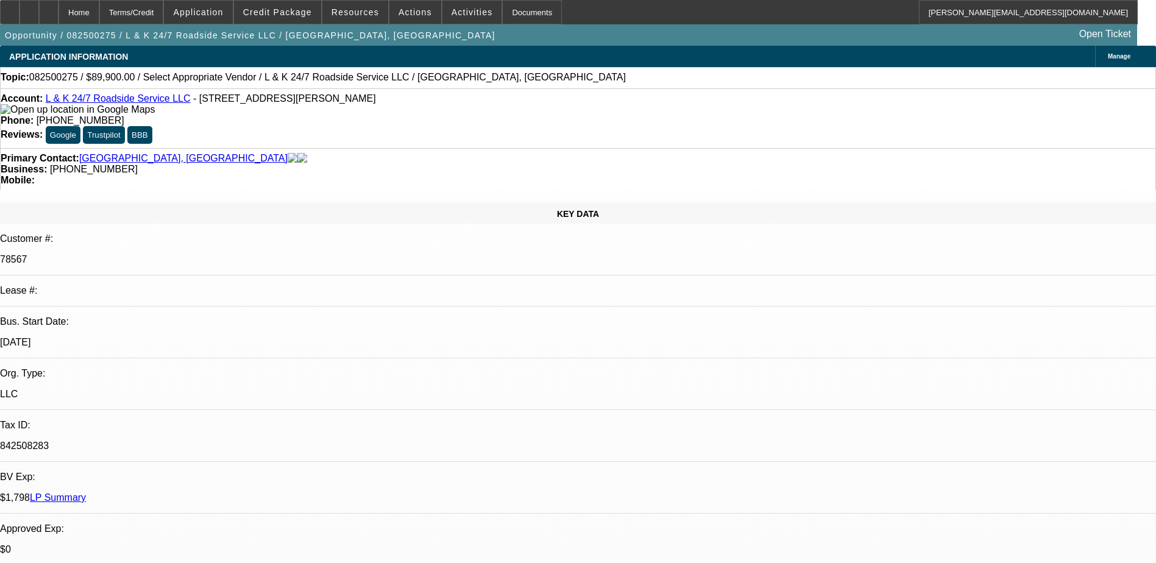
select select "1"
select select "2"
select select "4"
select select "1"
select select "2"
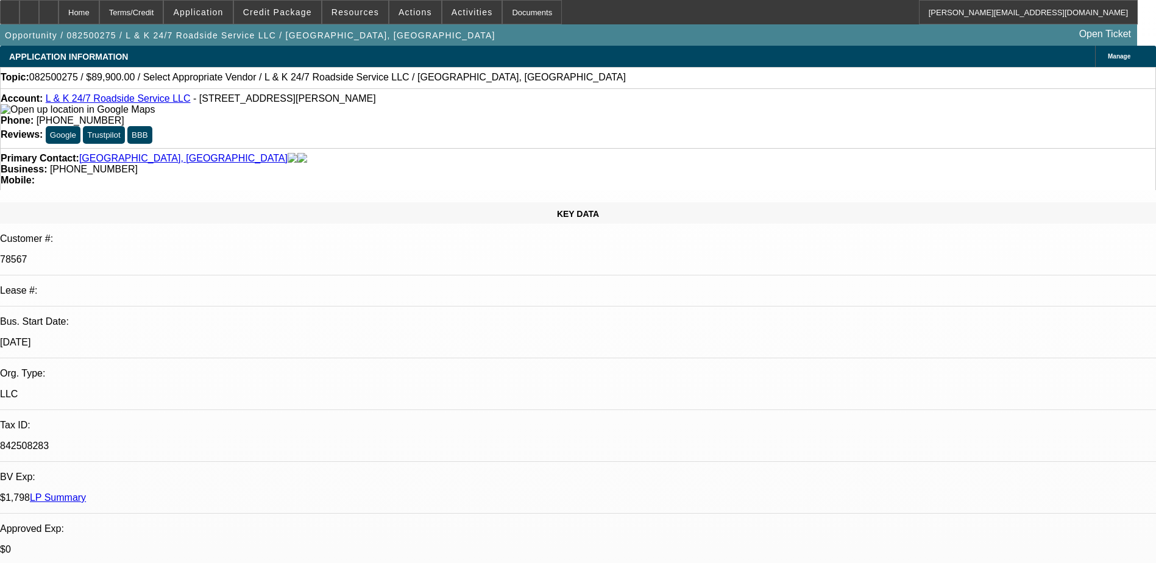
select select "4"
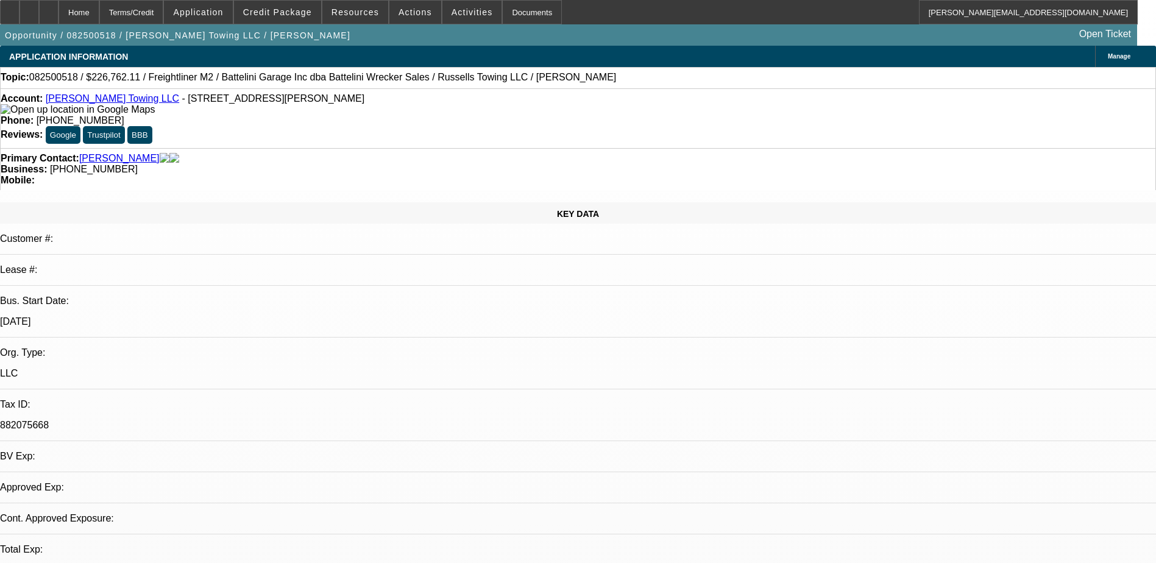
select select "0"
select select "2"
select select "0.1"
select select "4"
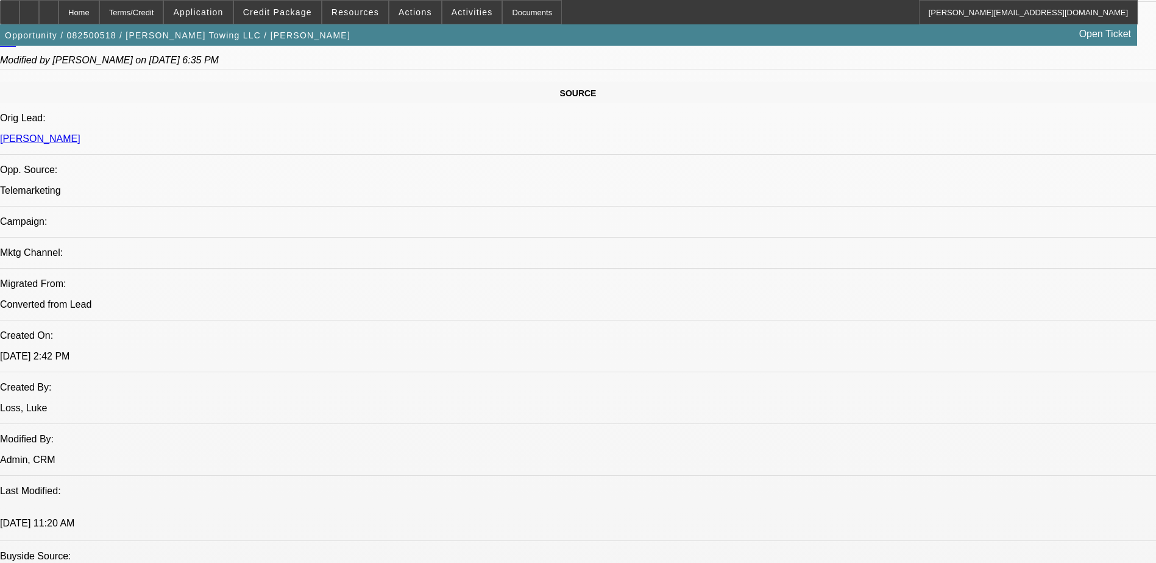
scroll to position [914, 0]
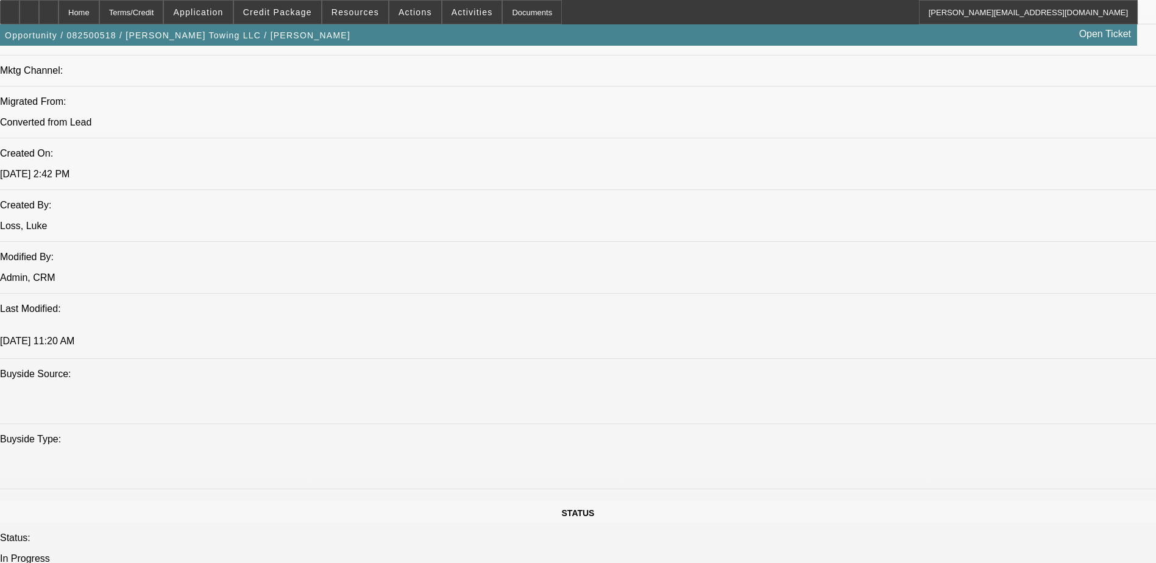
scroll to position [853, 0]
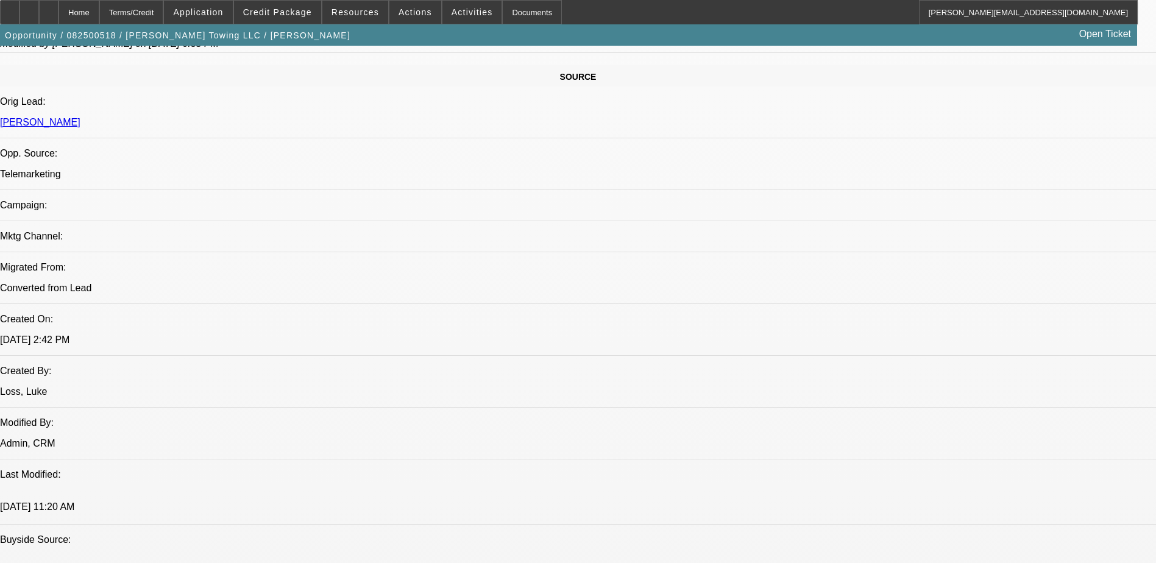
scroll to position [549, 0]
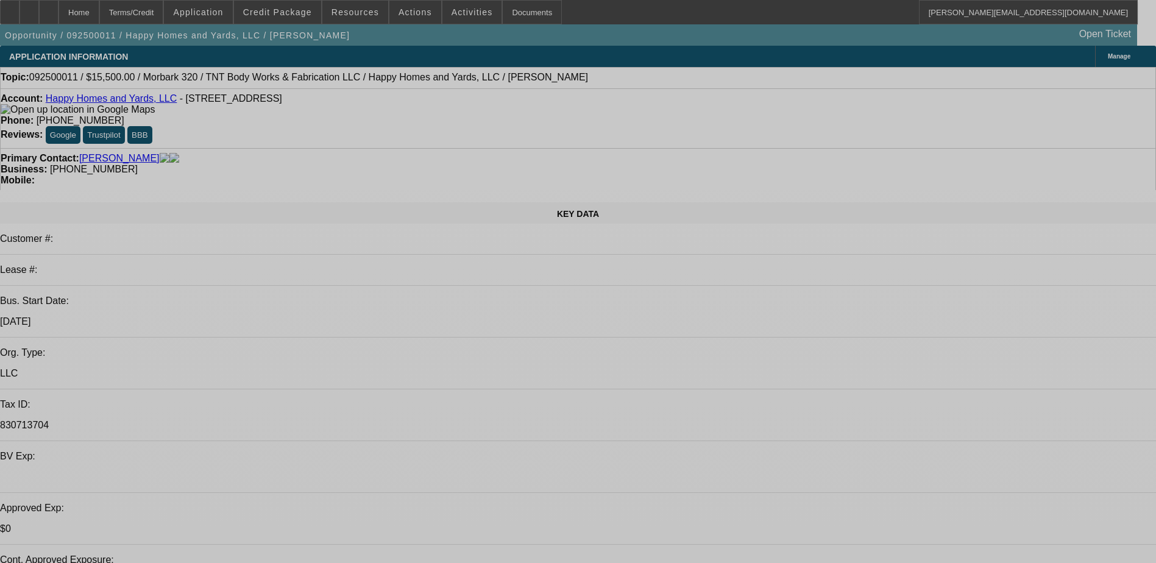
select select "0"
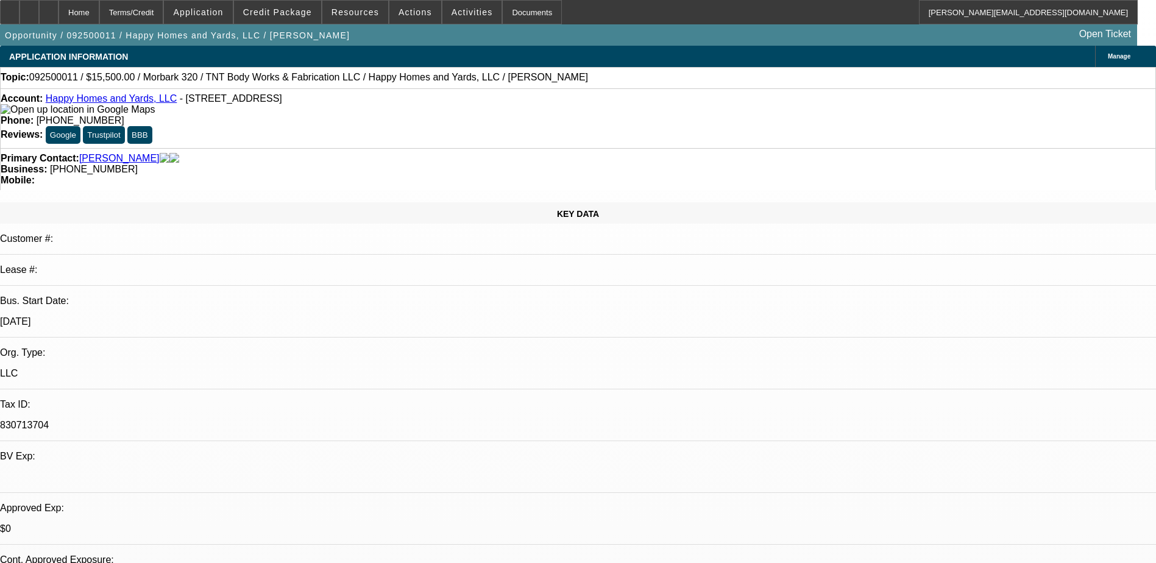
select select "2"
select select "0"
select select "2"
select select "0"
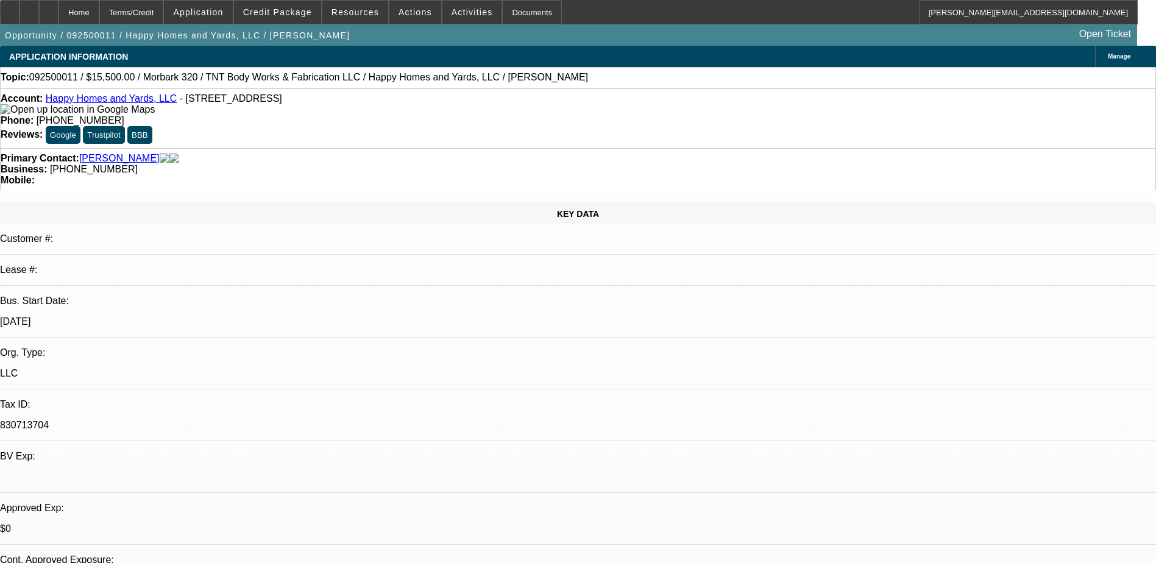
select select "0"
select select "2"
select select "0"
select select "2"
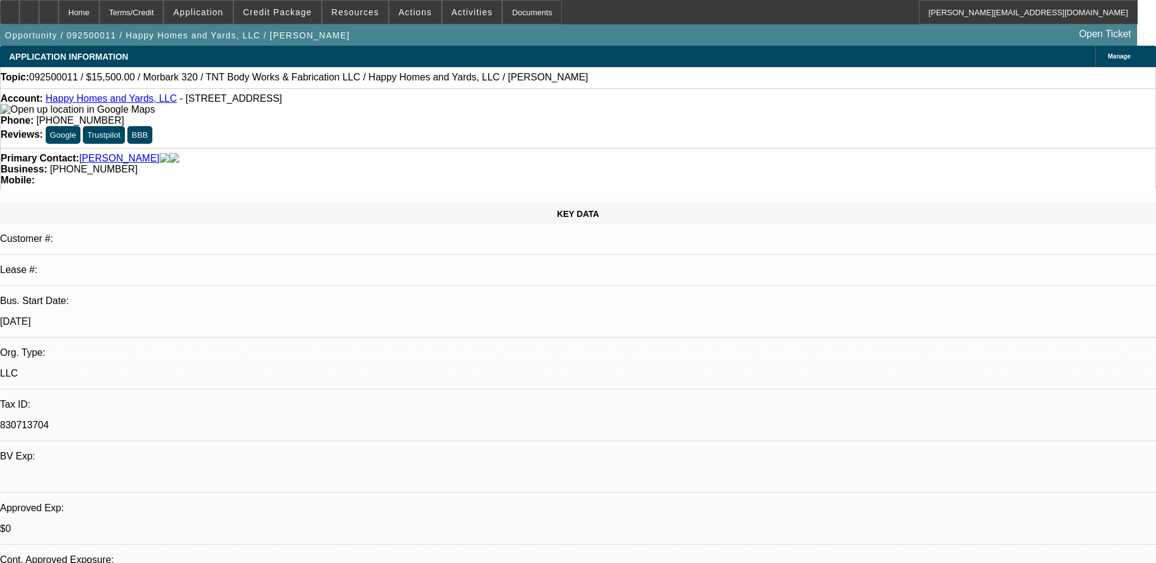
select select "0"
select select "1"
select select "2"
select select "6"
select select "1"
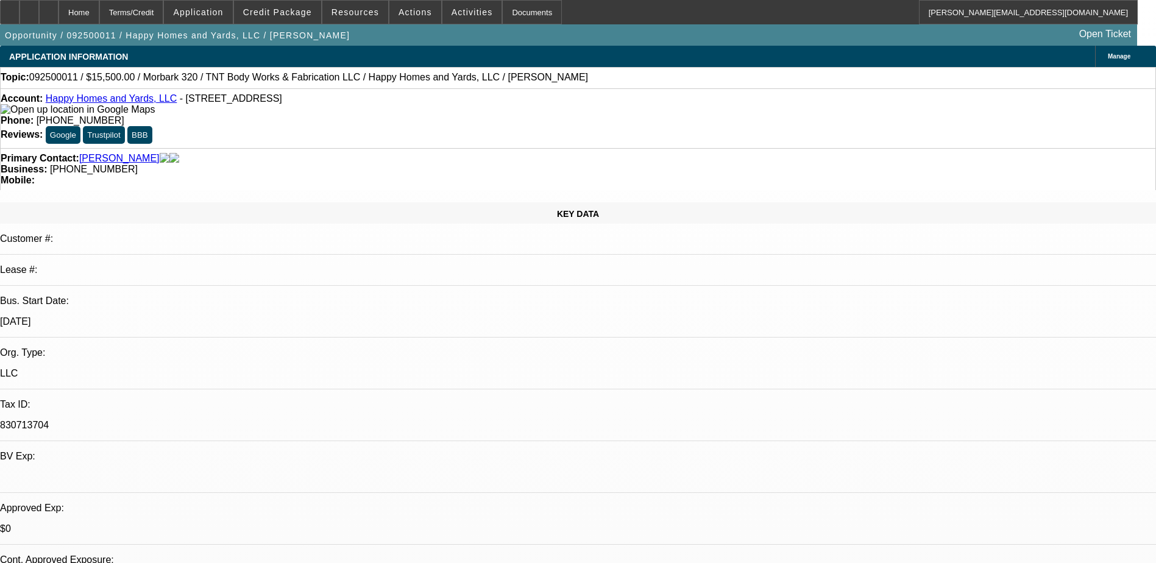
select select "2"
select select "6"
select select "1"
select select "2"
select select "6"
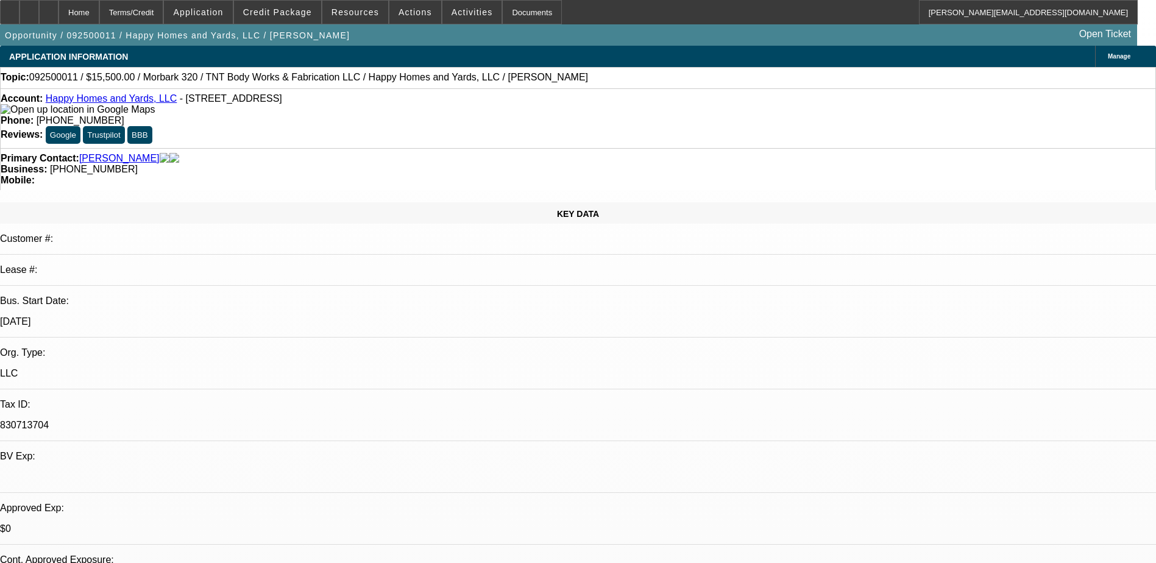
select select "1"
select select "2"
select select "6"
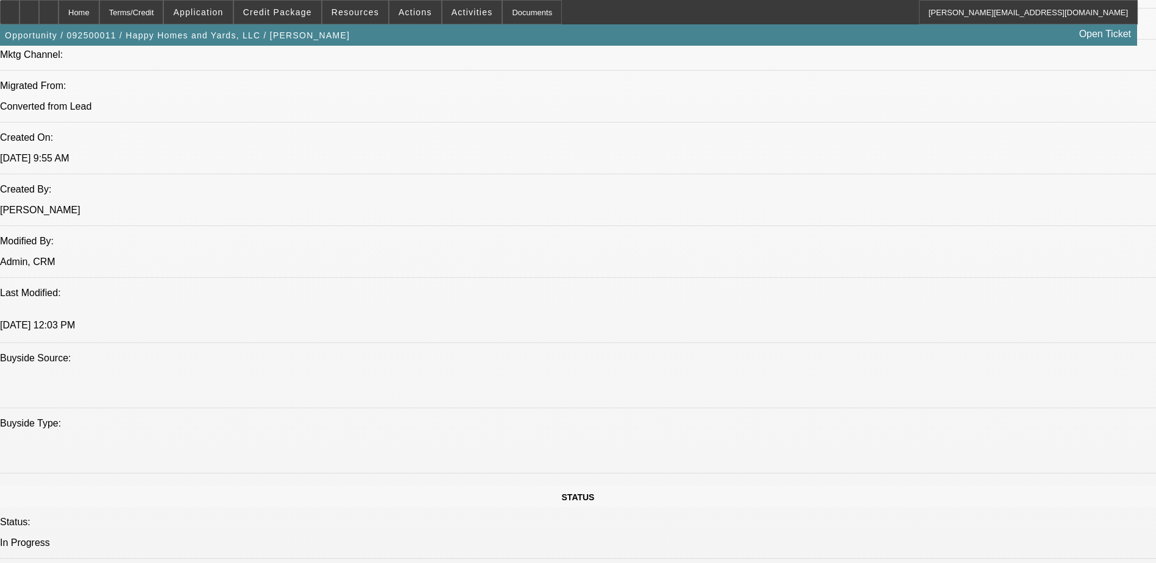
scroll to position [914, 0]
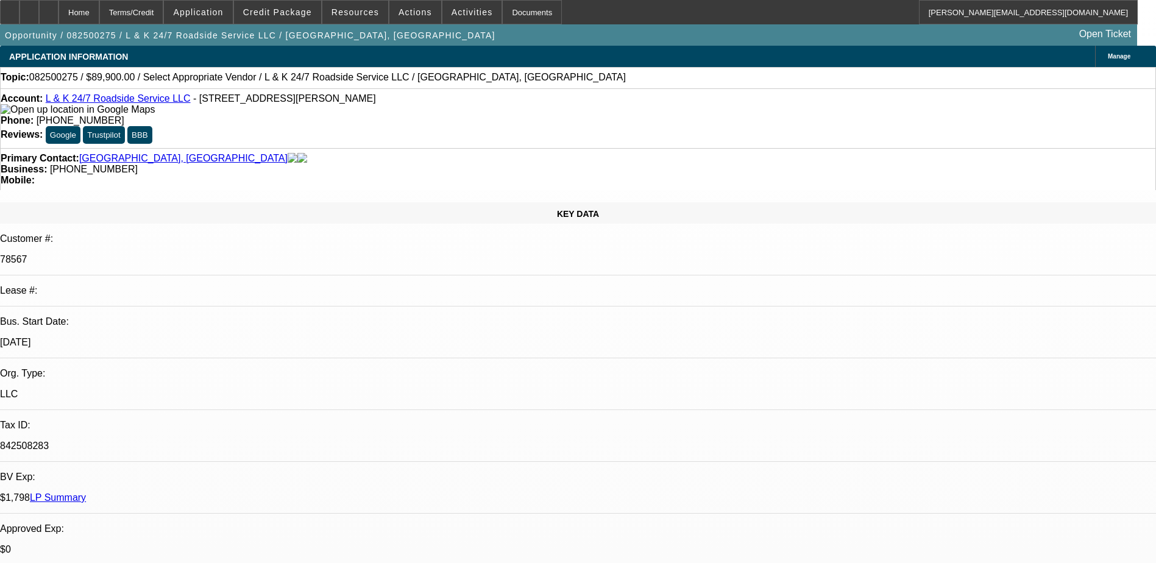
select select "0"
select select "2"
select select "0.1"
select select "4"
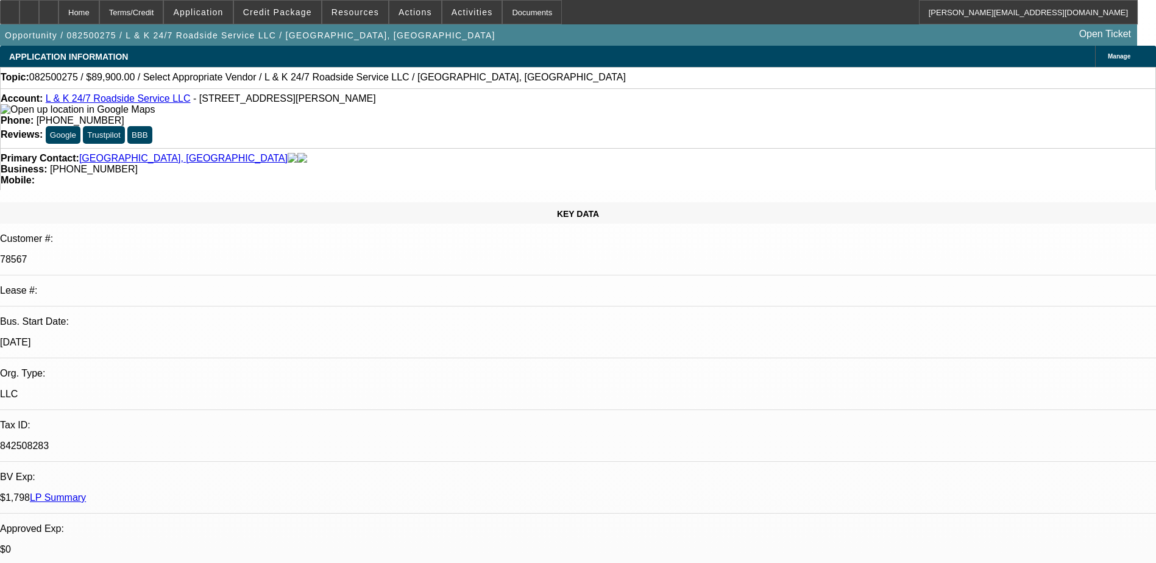
select select "0"
select select "2"
select select "0.1"
select select "4"
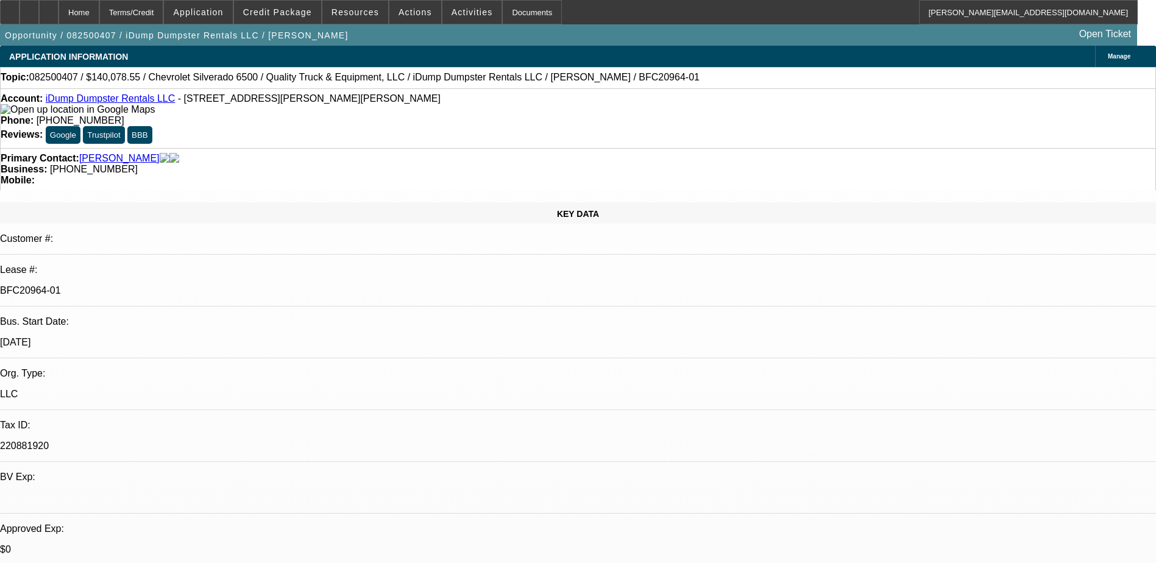
select select "0"
select select "6"
select select "0"
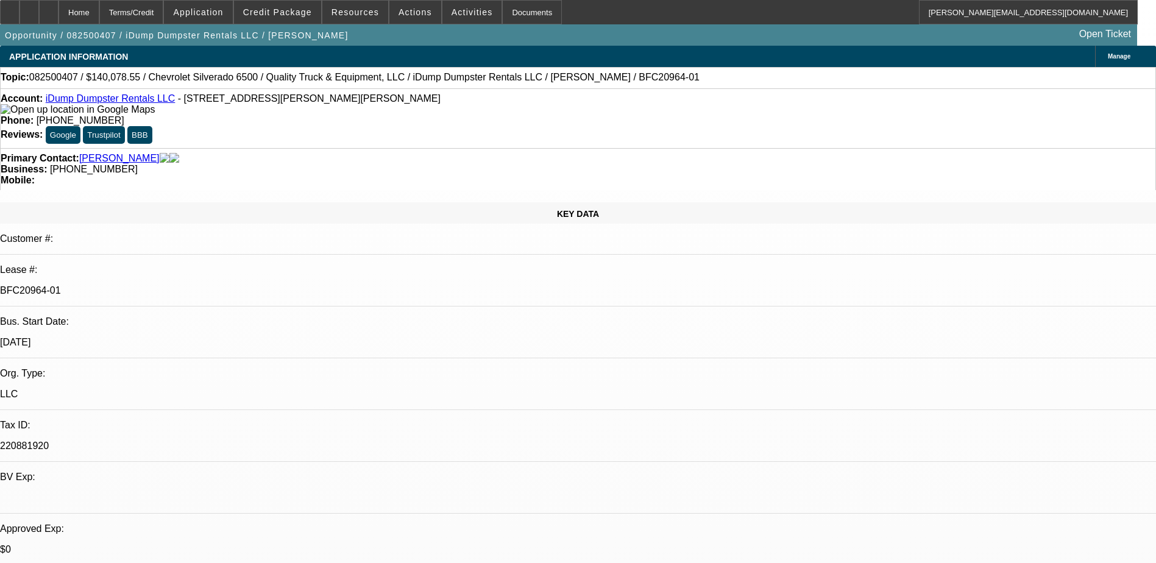
select select "0"
select select "6"
select select "0"
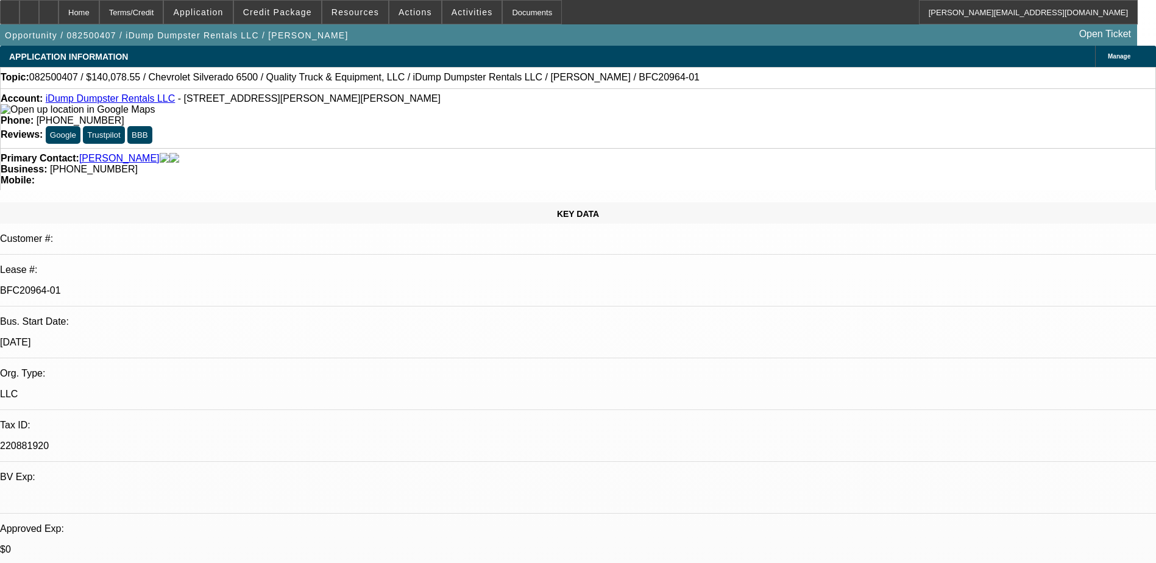
select select "0"
select select "6"
select select "0"
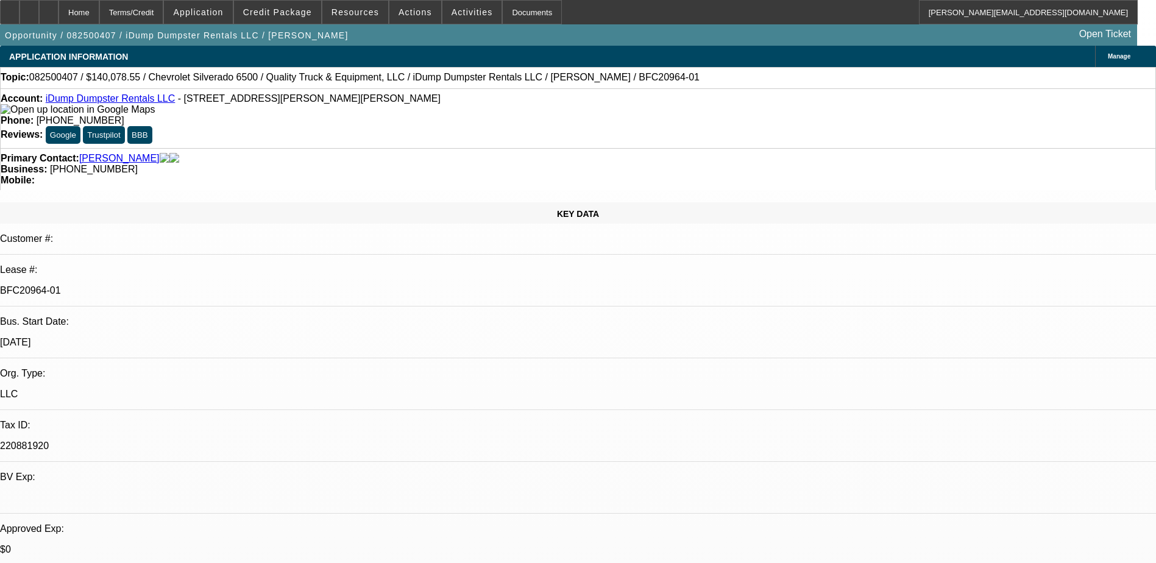
select select "6"
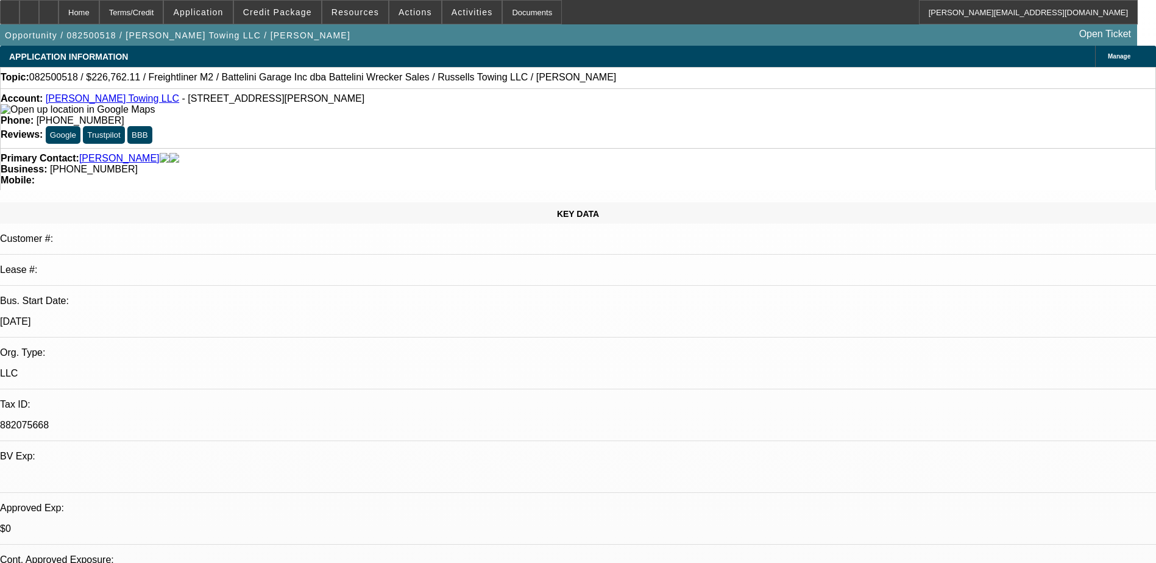
select select "0"
select select "2"
select select "0.1"
select select "4"
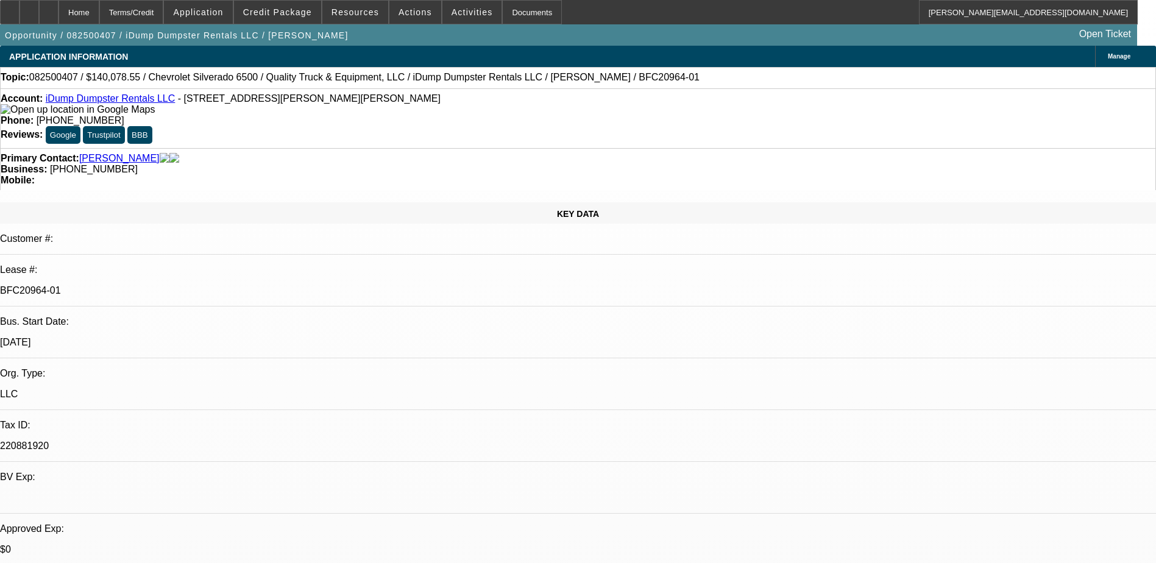
select select "0"
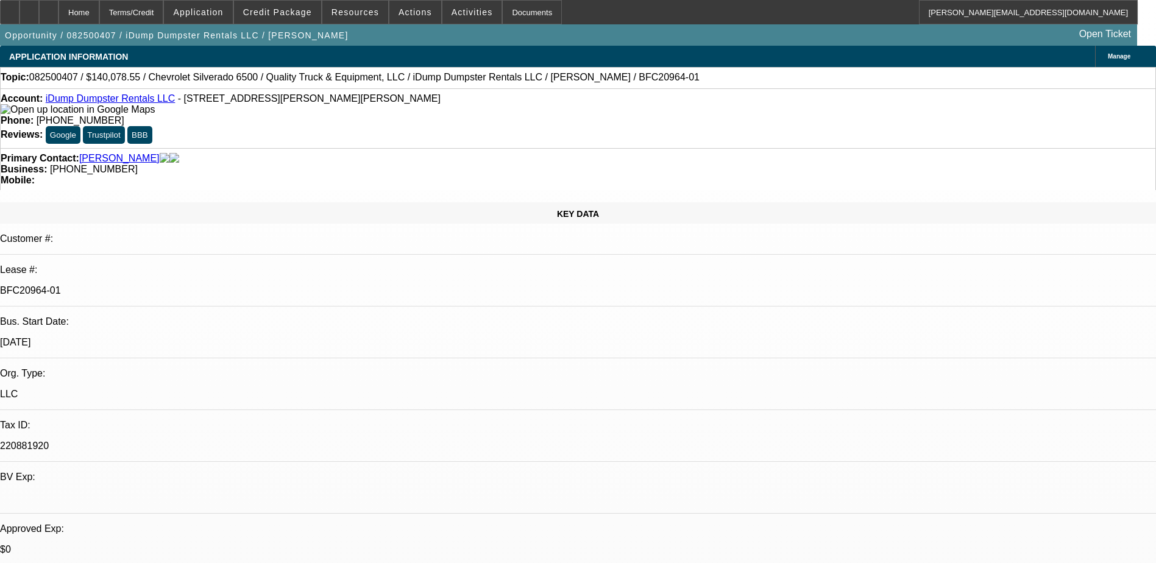
select select "0"
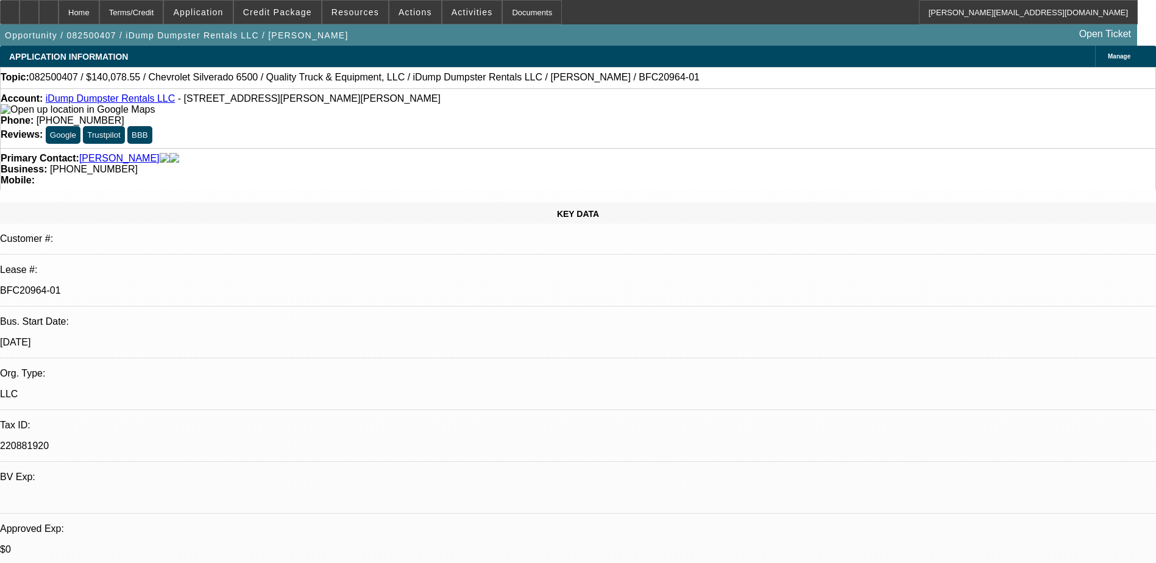
select select "0"
select select "1"
select select "6"
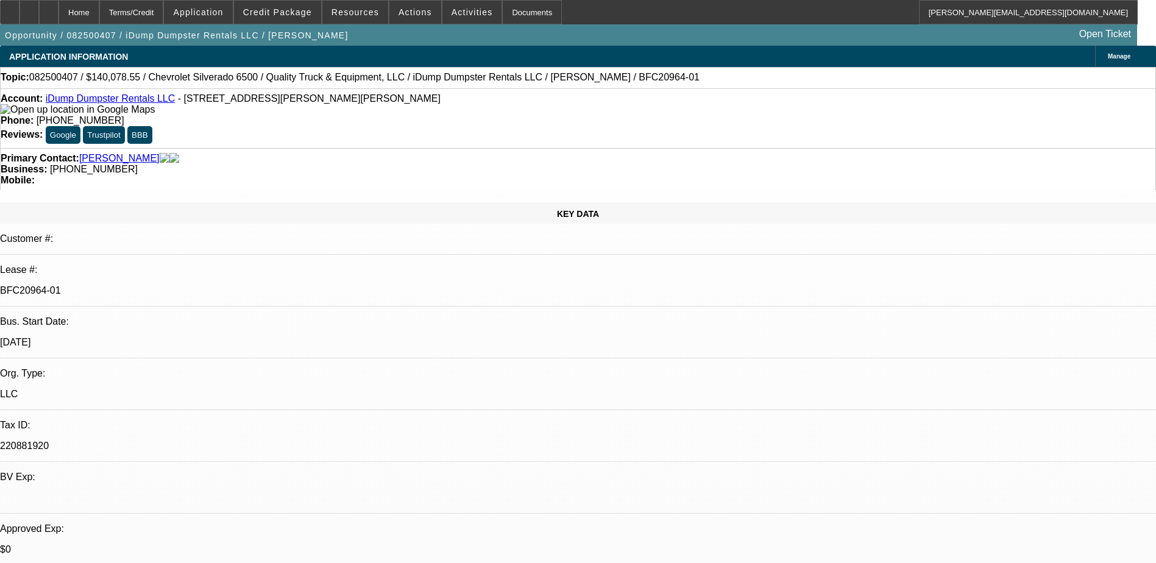
select select "1"
select select "6"
select select "1"
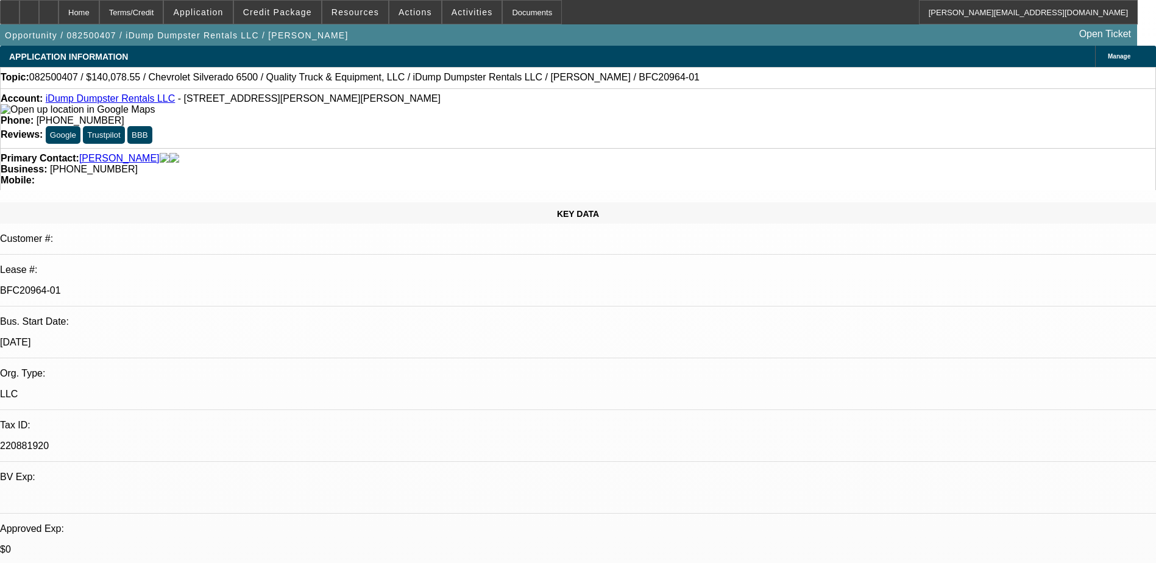
select select "6"
select select "1"
select select "6"
click at [277, 8] on span "Credit Package" at bounding box center [277, 12] width 69 height 10
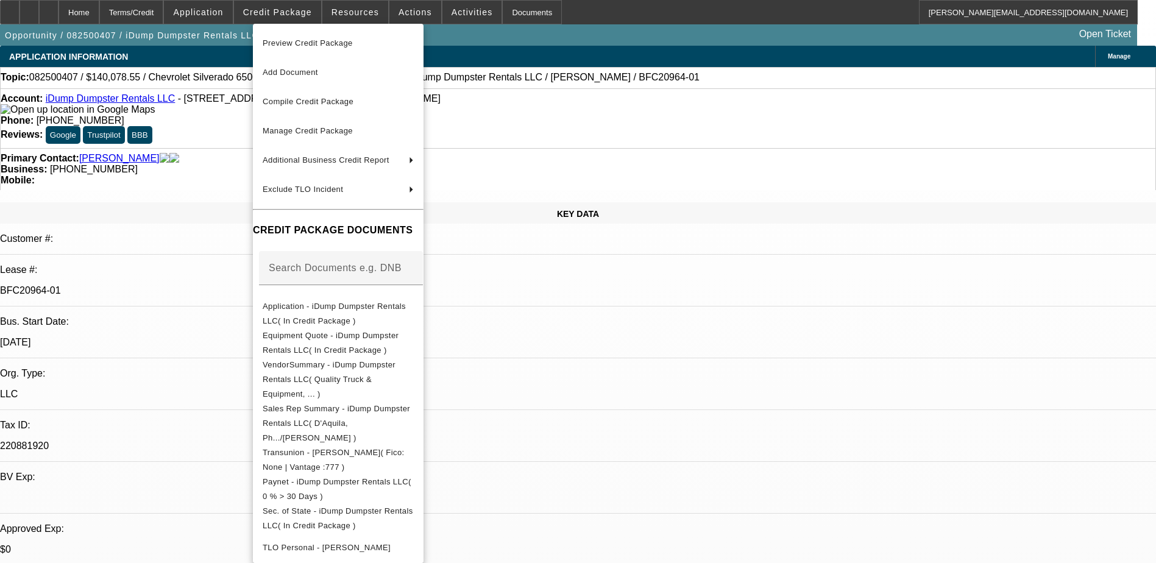
click at [319, 43] on span "Preview Credit Package" at bounding box center [308, 42] width 90 height 9
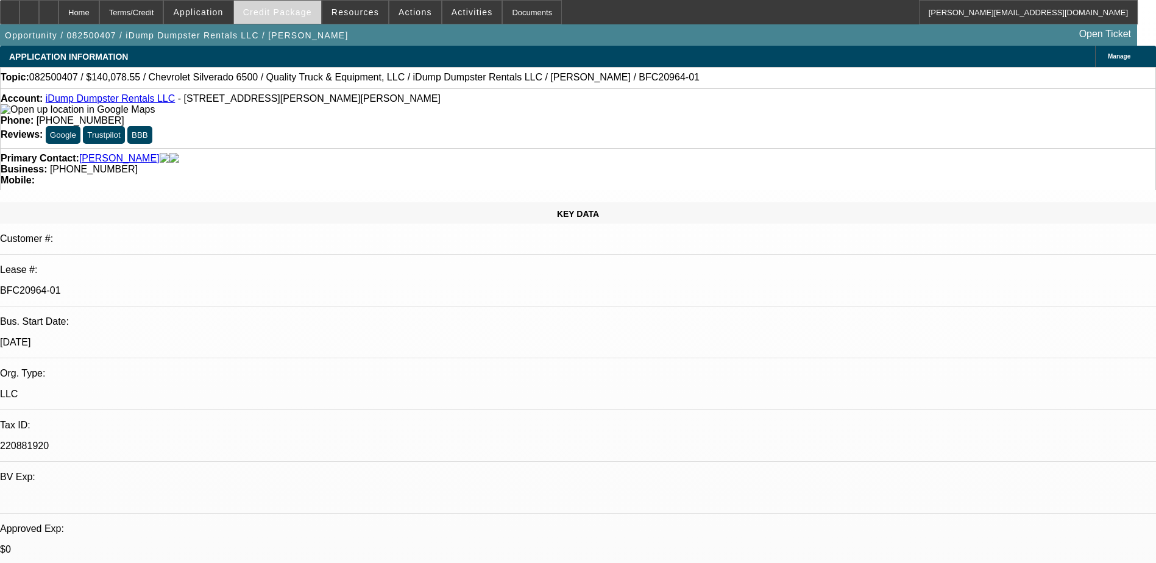
click at [279, 13] on span "Credit Package" at bounding box center [277, 12] width 69 height 10
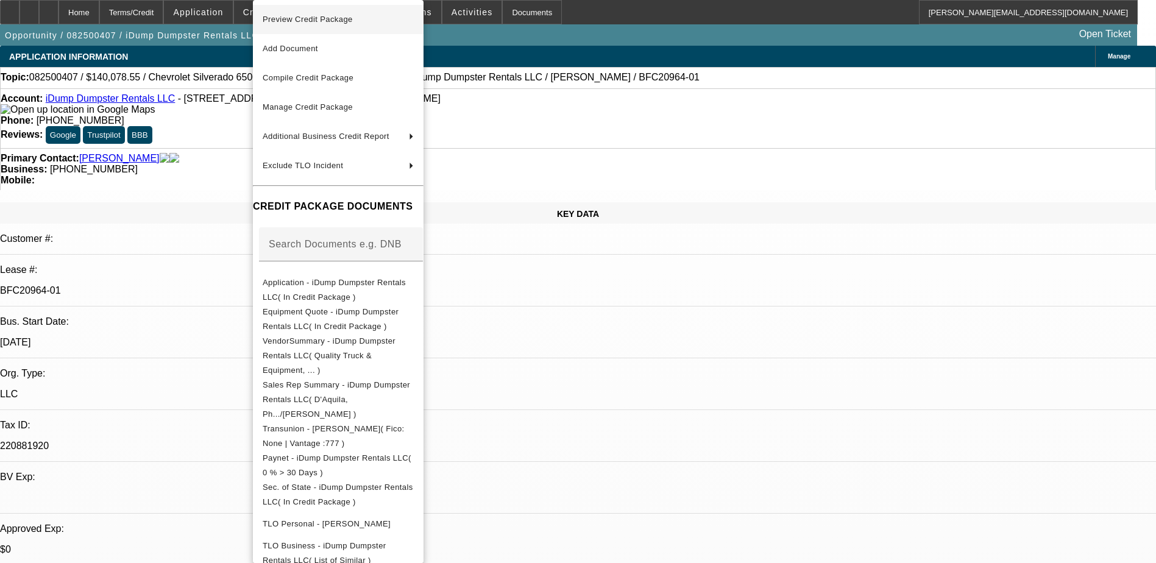
click at [285, 19] on span "Preview Credit Package" at bounding box center [308, 19] width 90 height 9
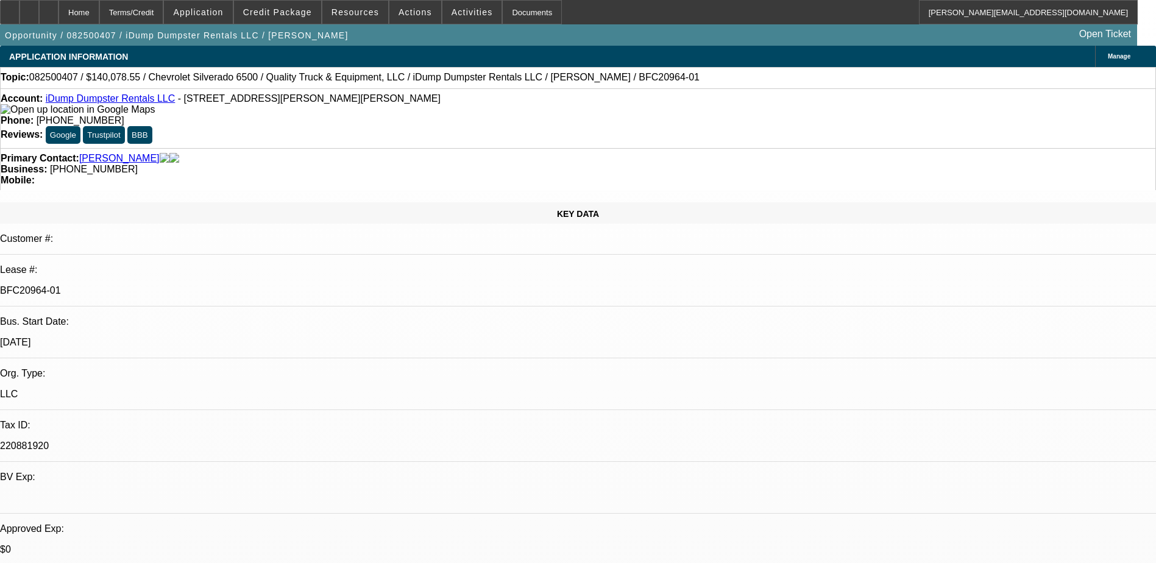
select select "0"
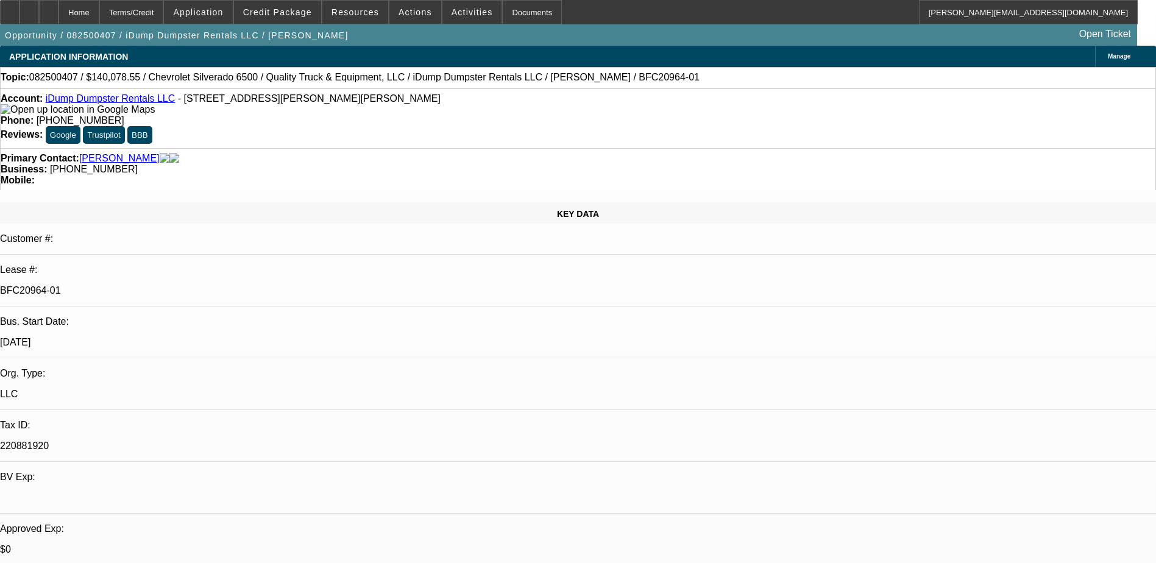
select select "0"
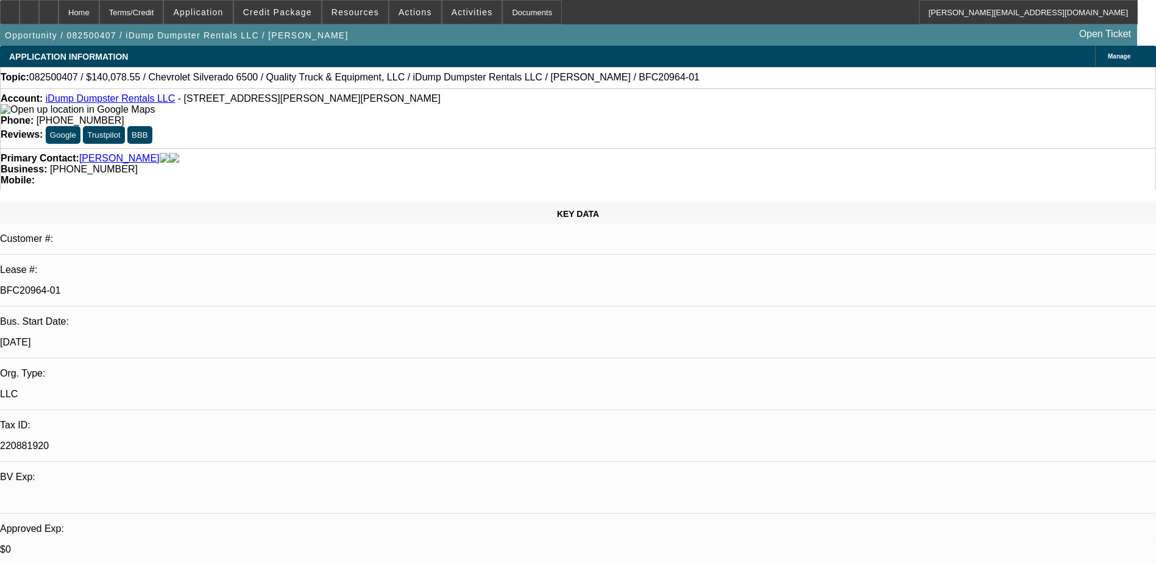
select select "0"
select select "1"
select select "6"
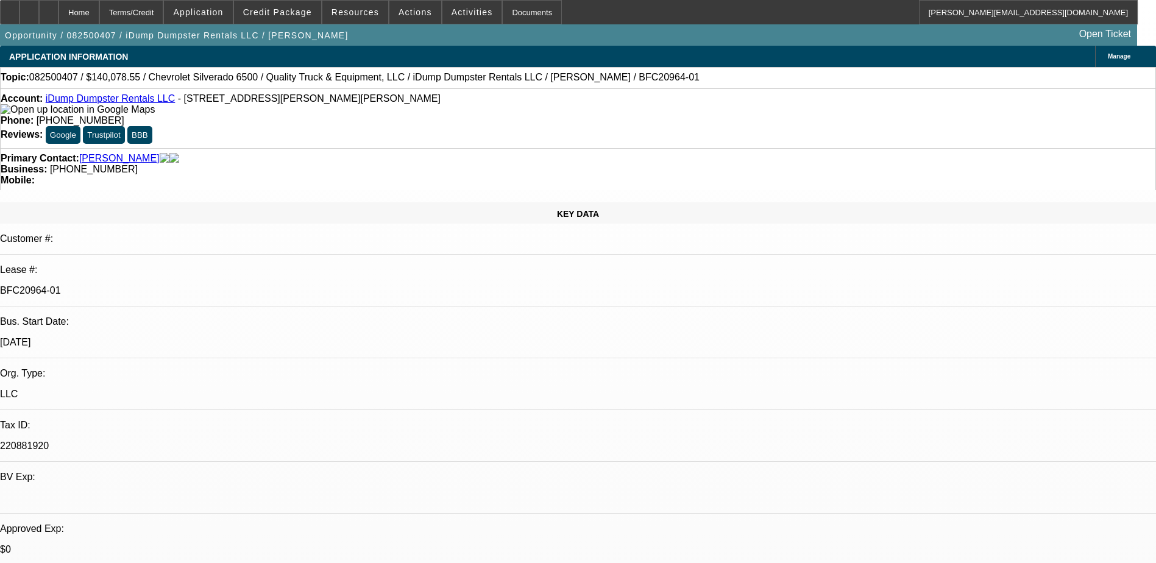
select select "1"
select select "6"
select select "1"
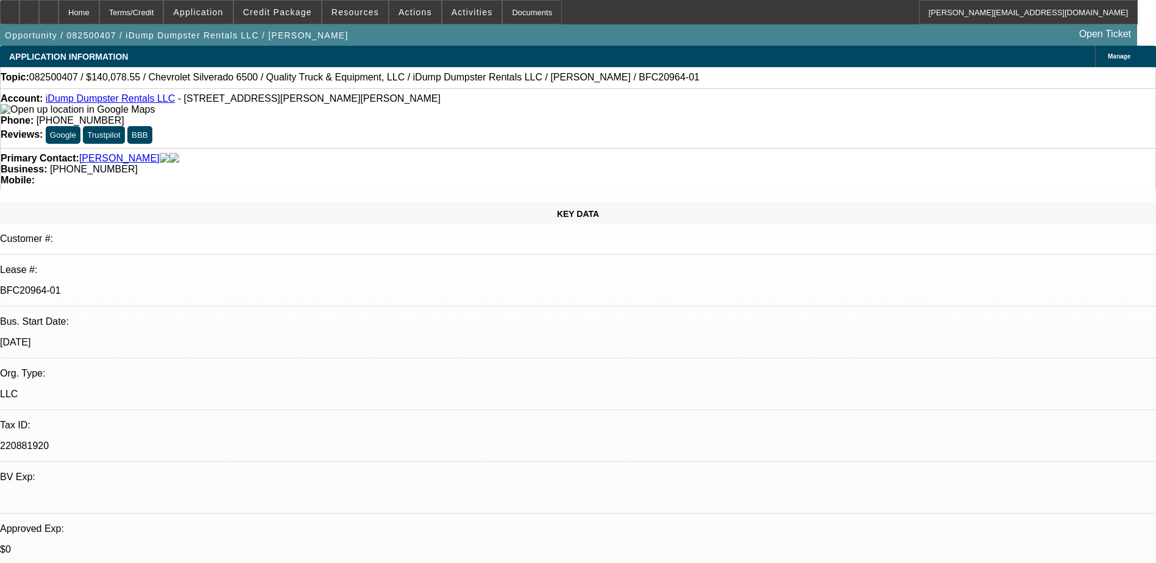
select select "6"
select select "1"
select select "6"
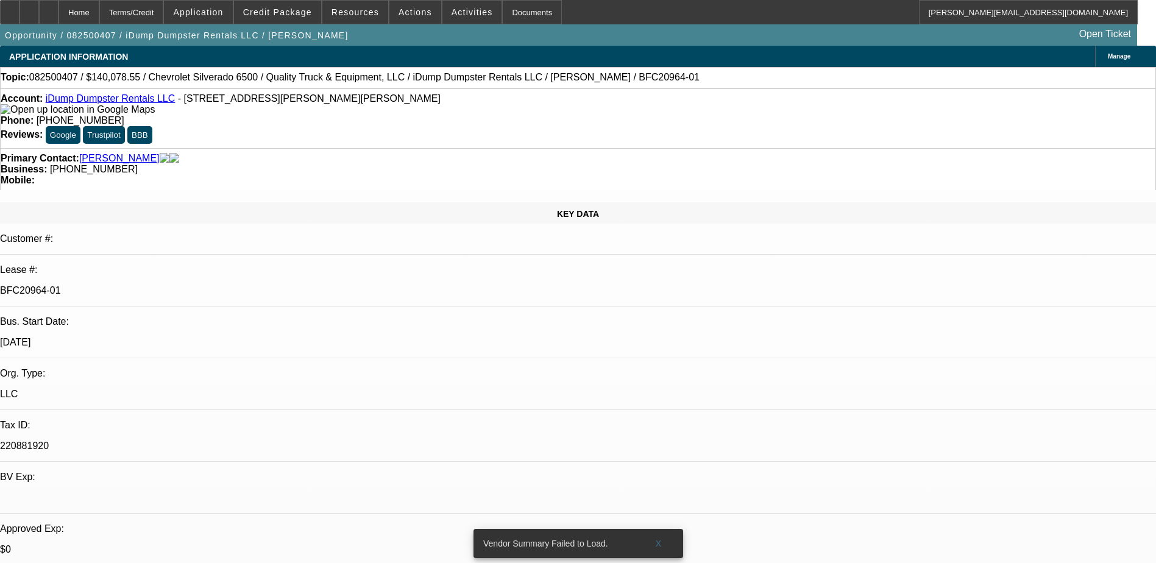
scroll to position [2322, 0]
click at [223, 12] on span "Application" at bounding box center [198, 12] width 50 height 10
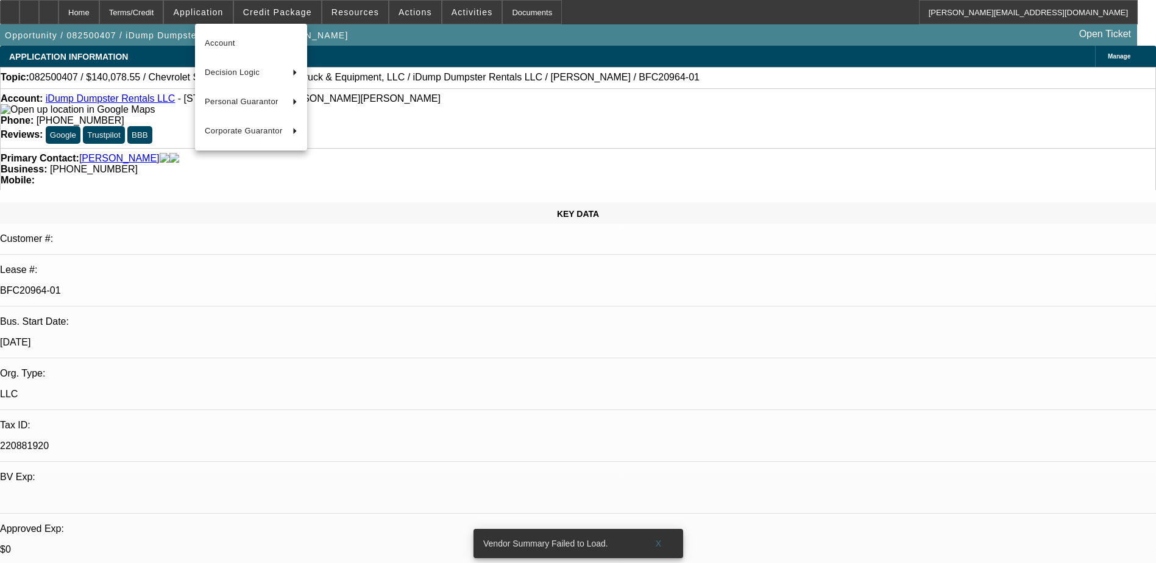
click at [274, 13] on div at bounding box center [578, 281] width 1156 height 563
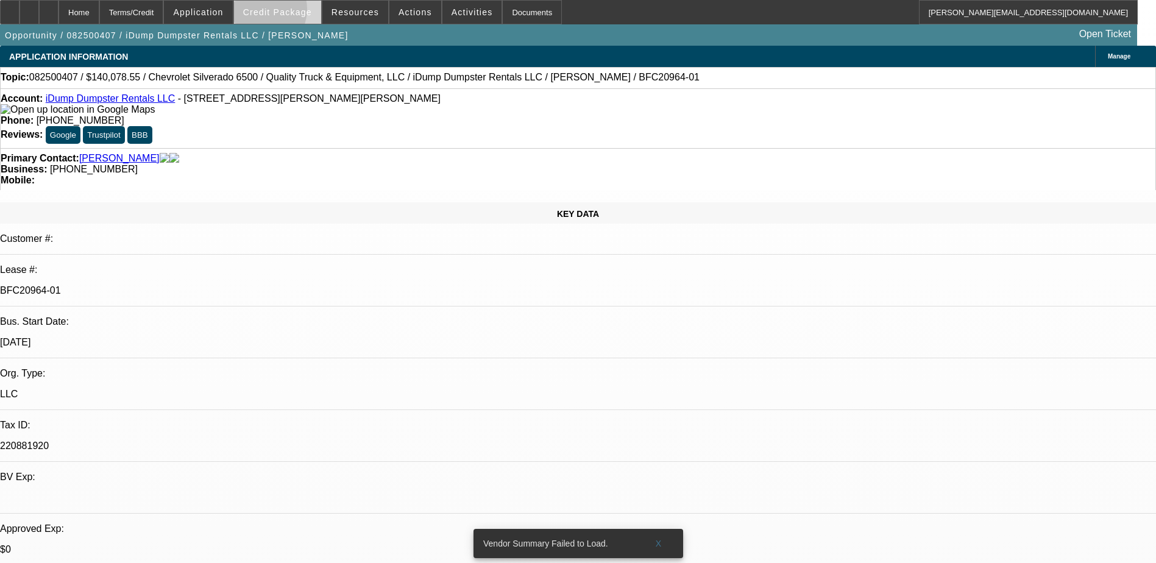
click at [279, 12] on span "Credit Package" at bounding box center [277, 12] width 69 height 10
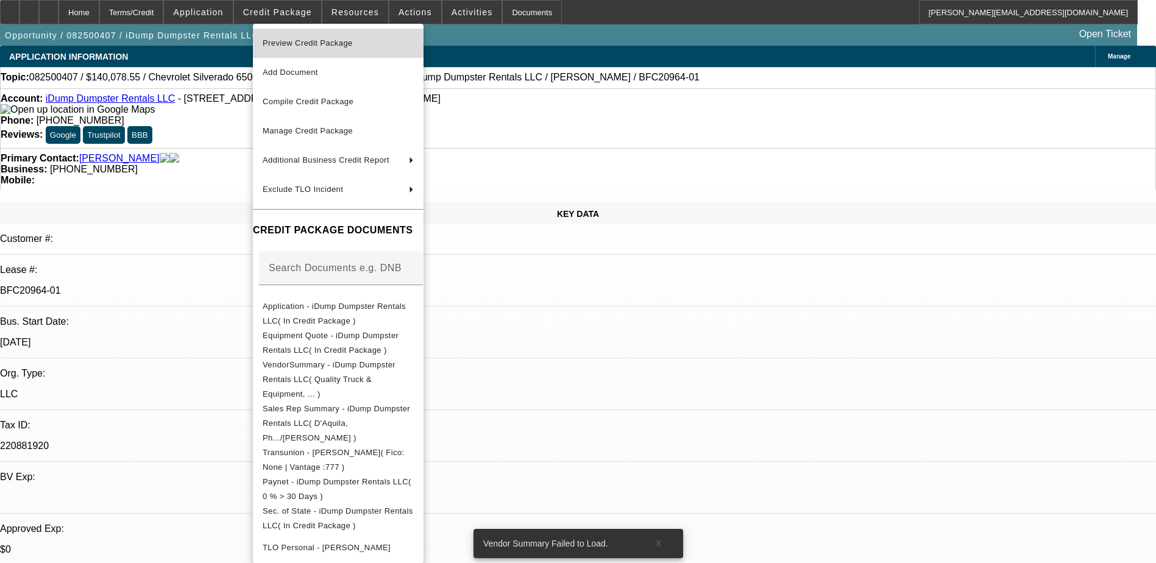
click at [299, 42] on span "Preview Credit Package" at bounding box center [308, 42] width 90 height 9
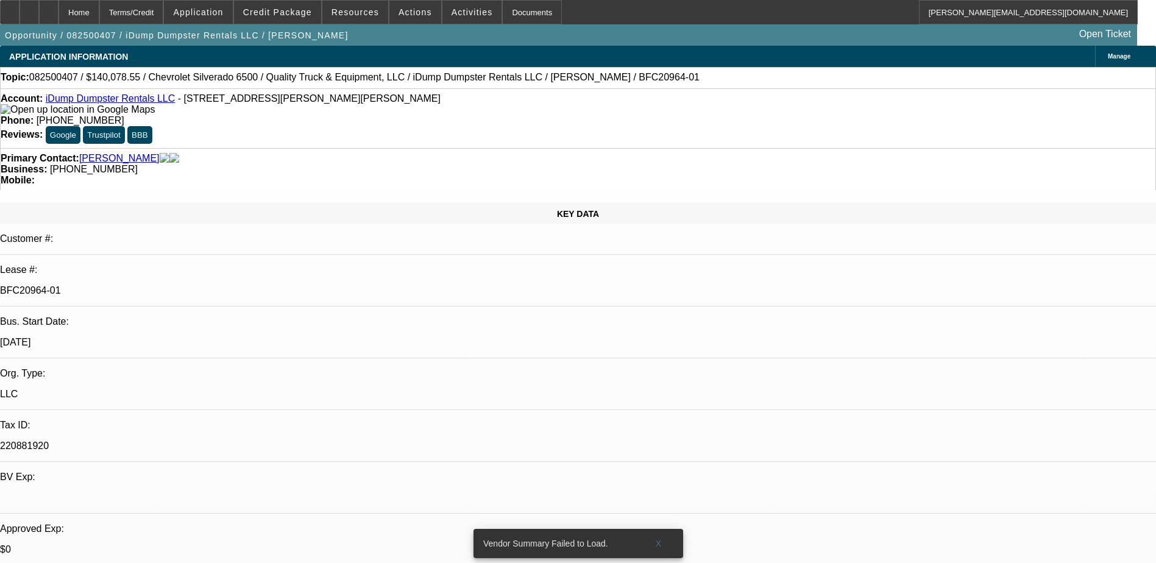
scroll to position [250, 0]
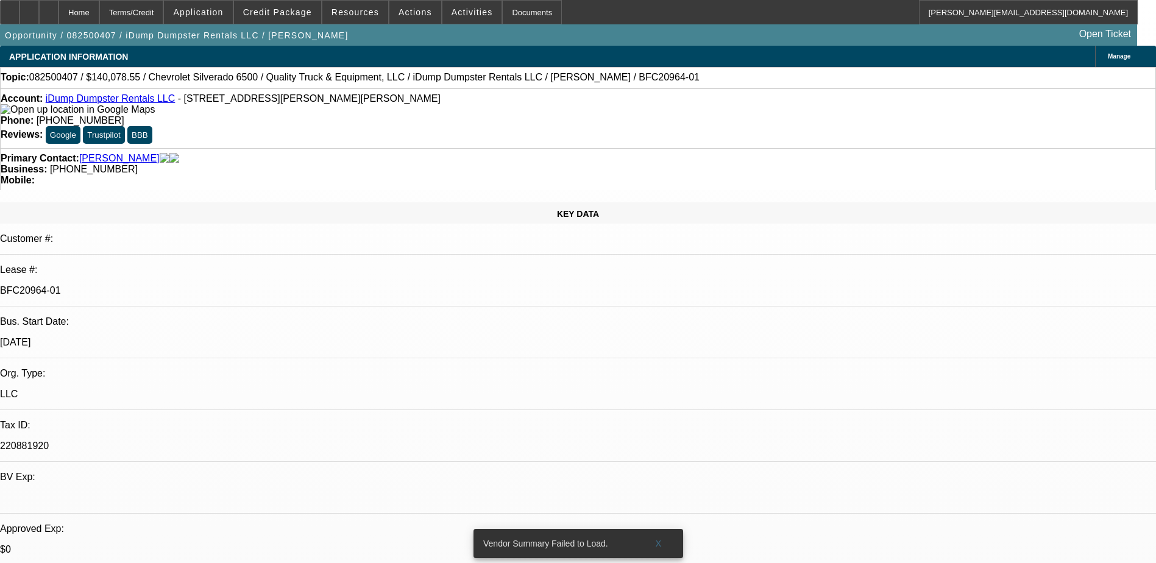
scroll to position [189, 0]
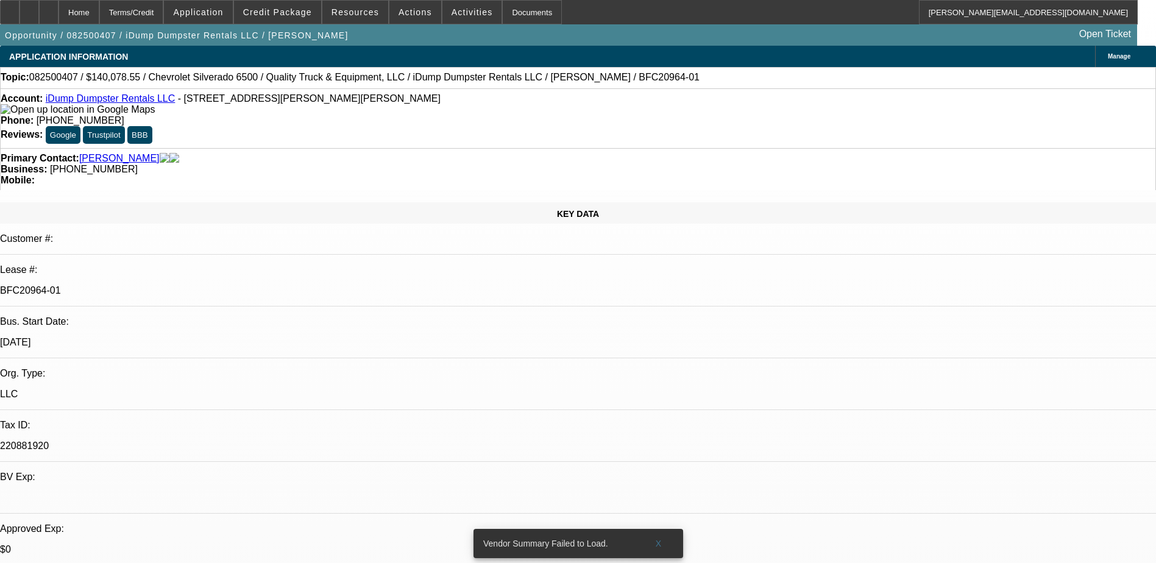
click at [655, 533] on span at bounding box center [658, 543] width 39 height 29
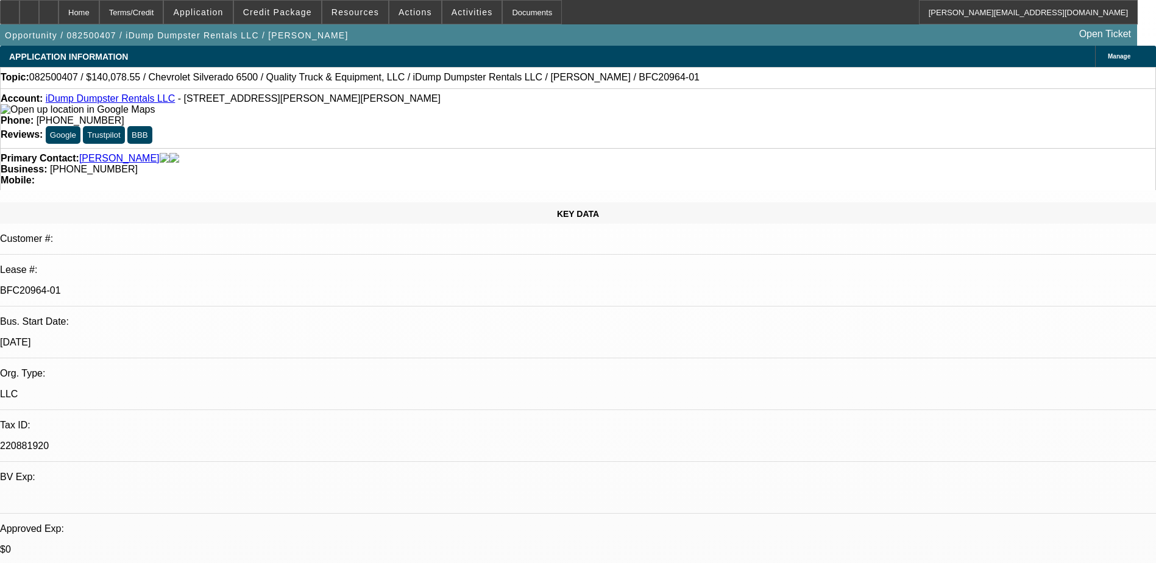
select select "0"
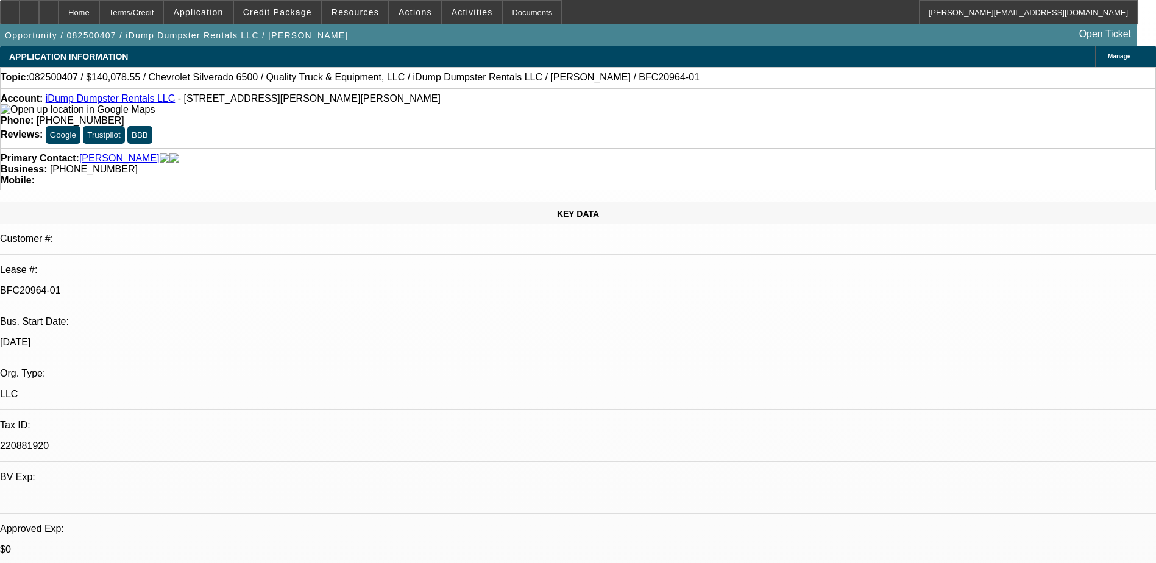
select select "0"
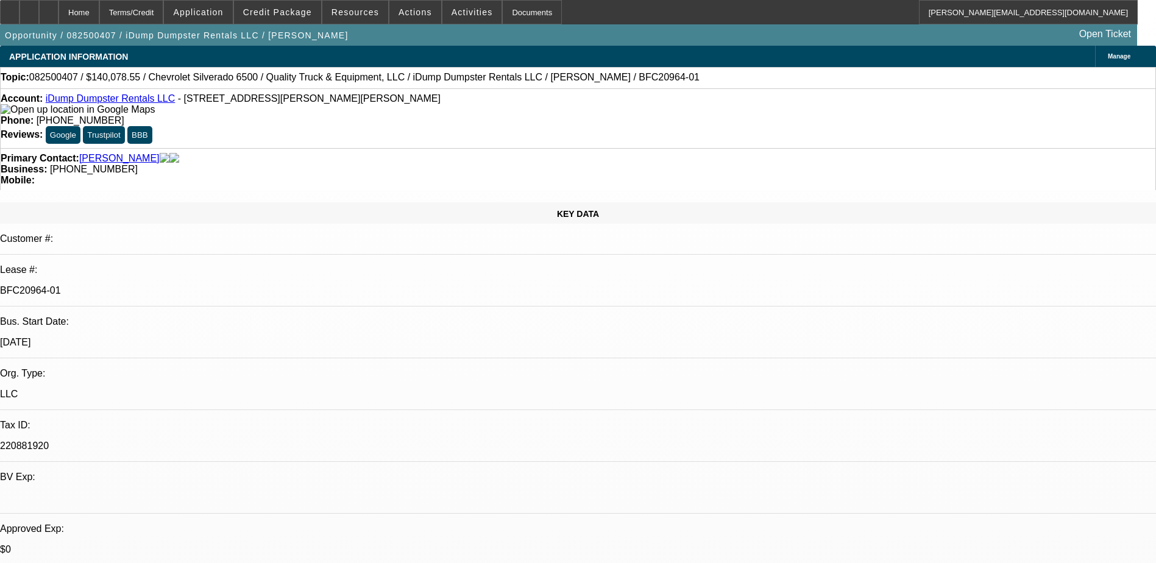
select select "0"
select select "1"
select select "6"
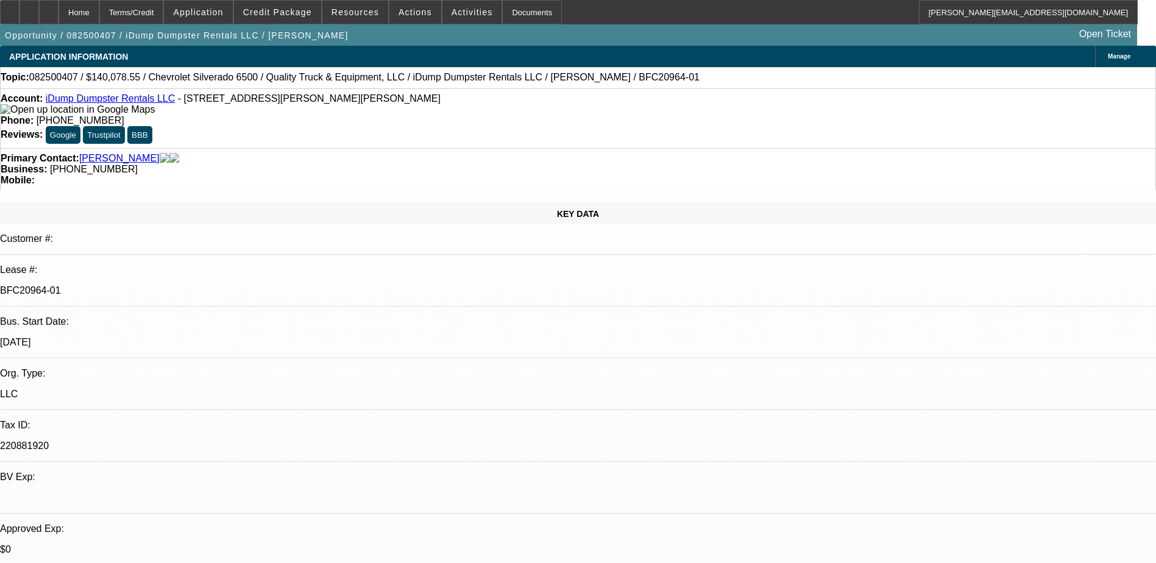
select select "1"
select select "6"
select select "1"
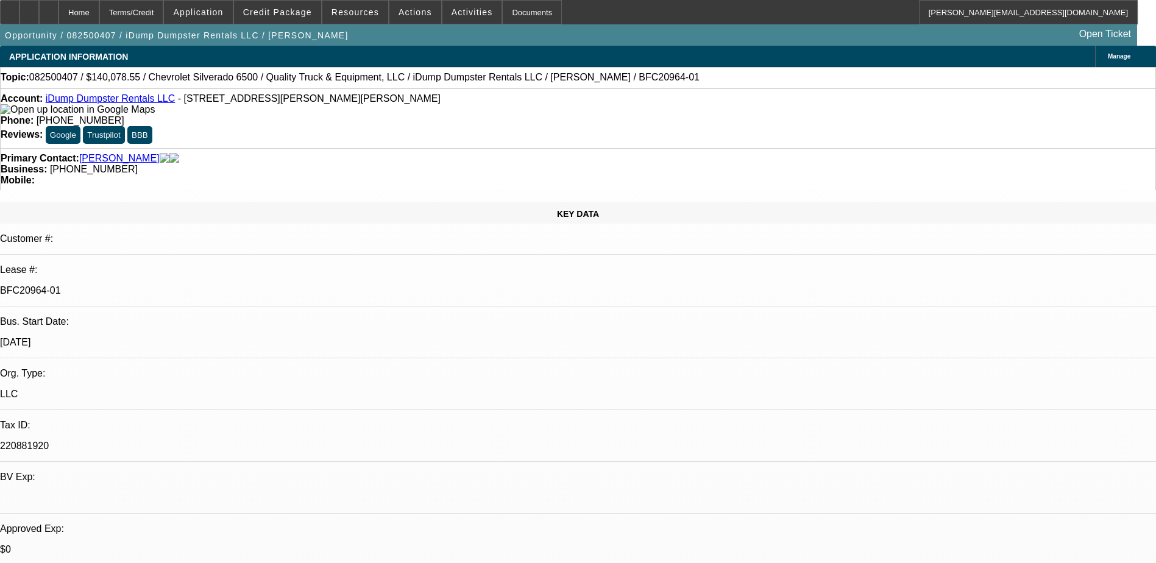
select select "6"
select select "1"
select select "6"
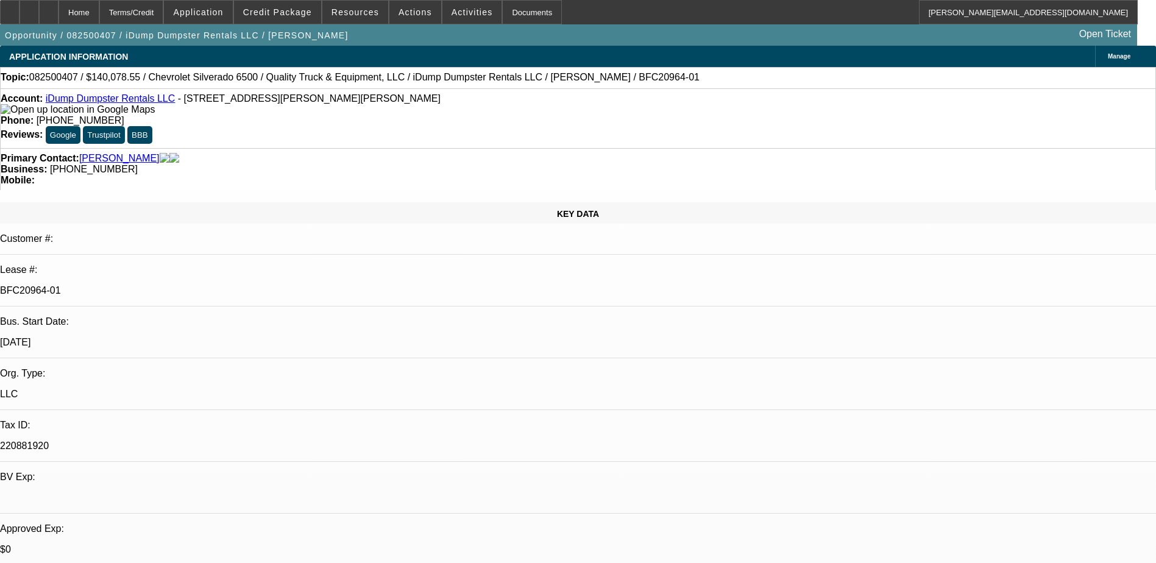
select select "0"
select select "6"
select select "0"
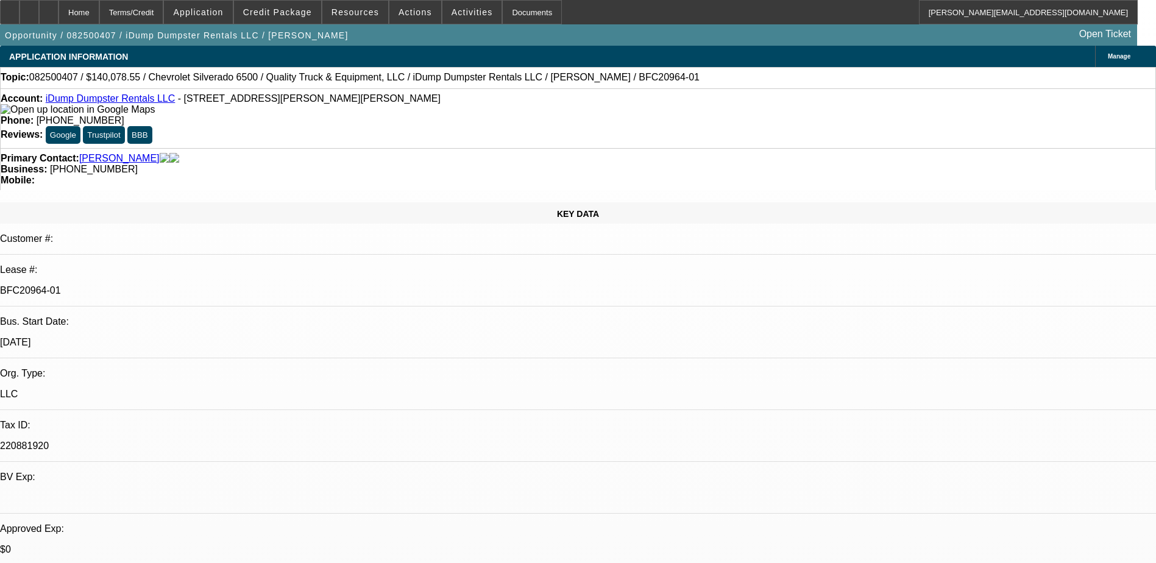
select select "0"
select select "6"
select select "0"
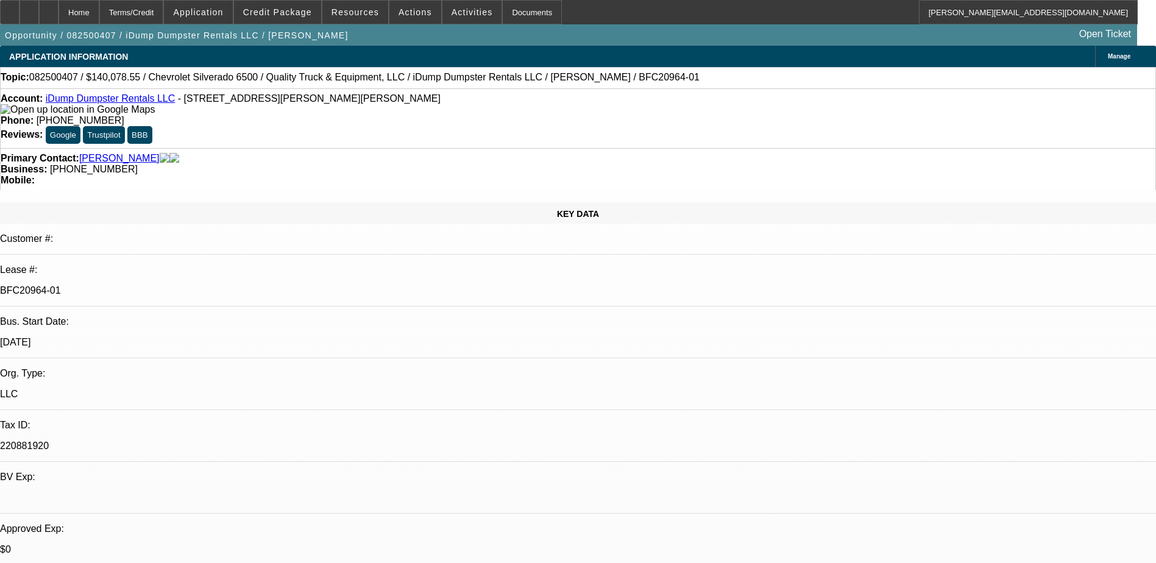
select select "0"
select select "6"
select select "0"
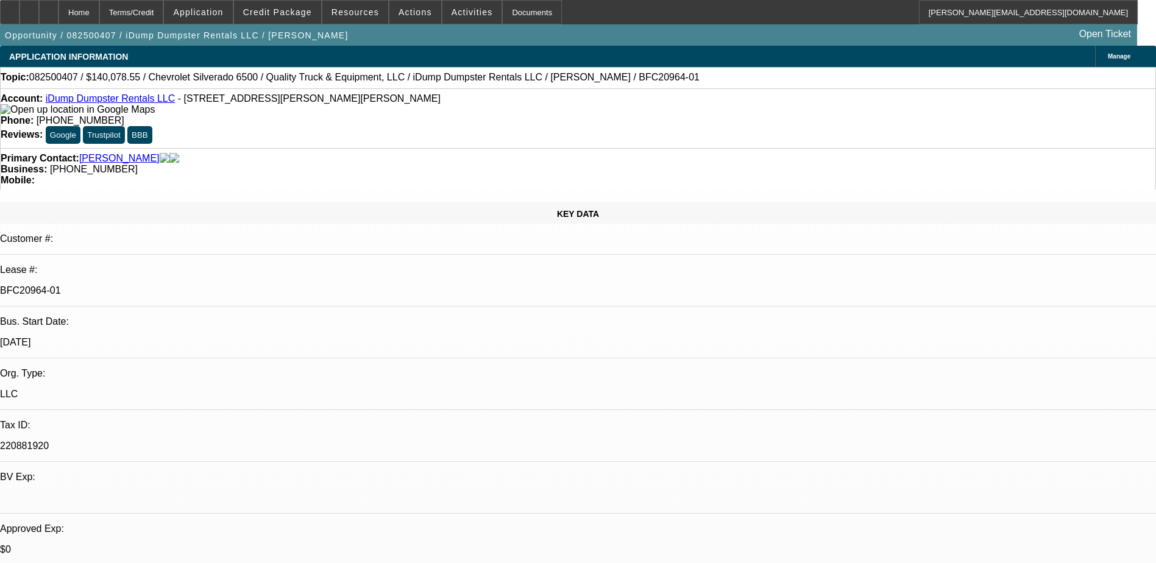
select select "6"
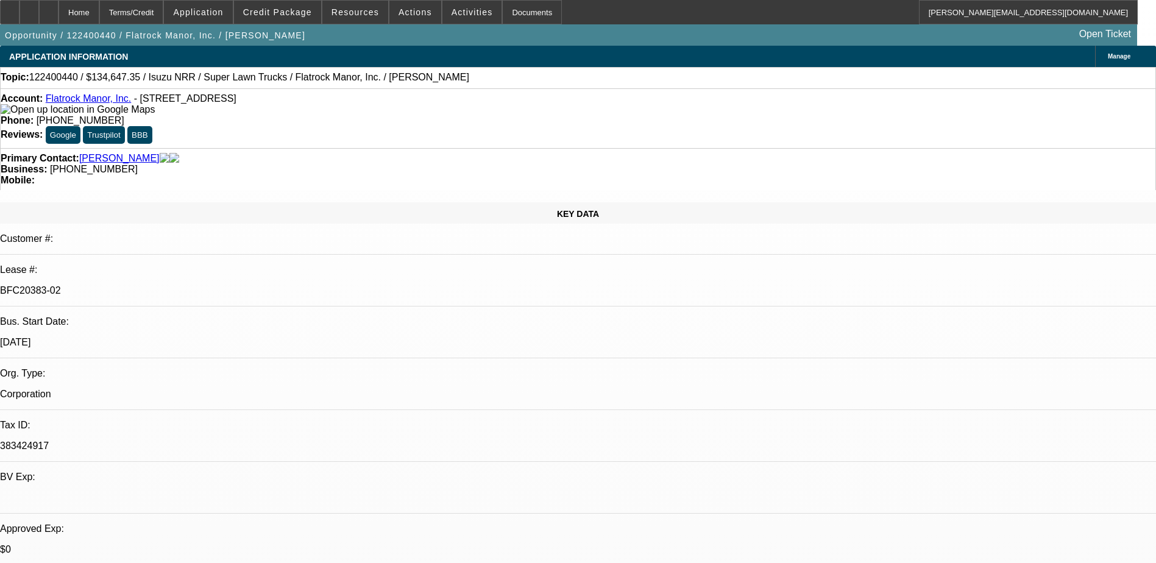
select select "0"
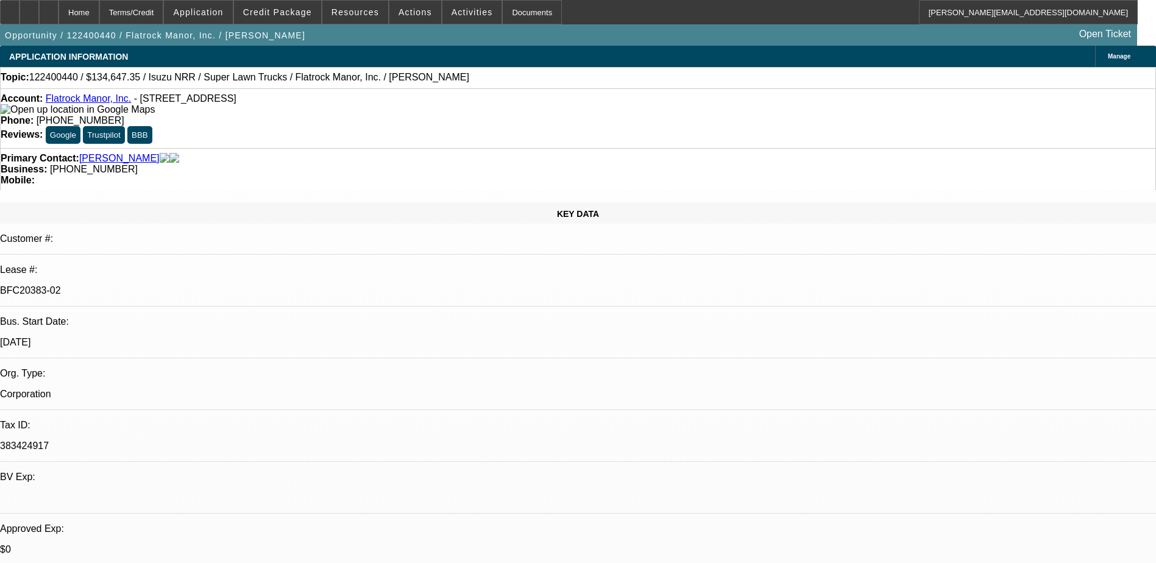
select select "0"
select select "1"
select select "2"
select select "6"
select select "1"
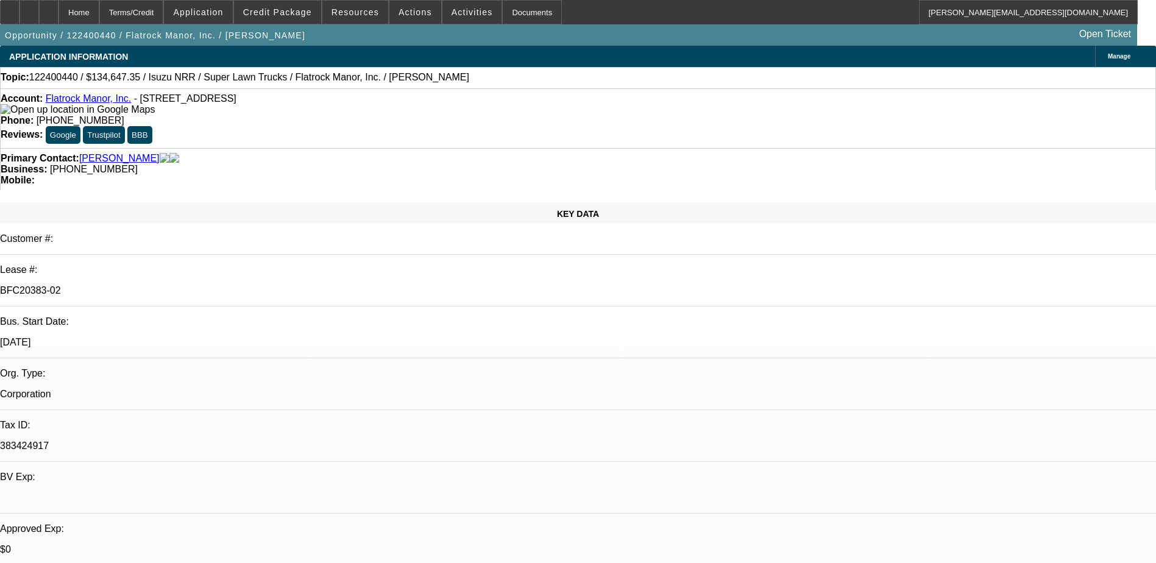
select select "2"
select select "6"
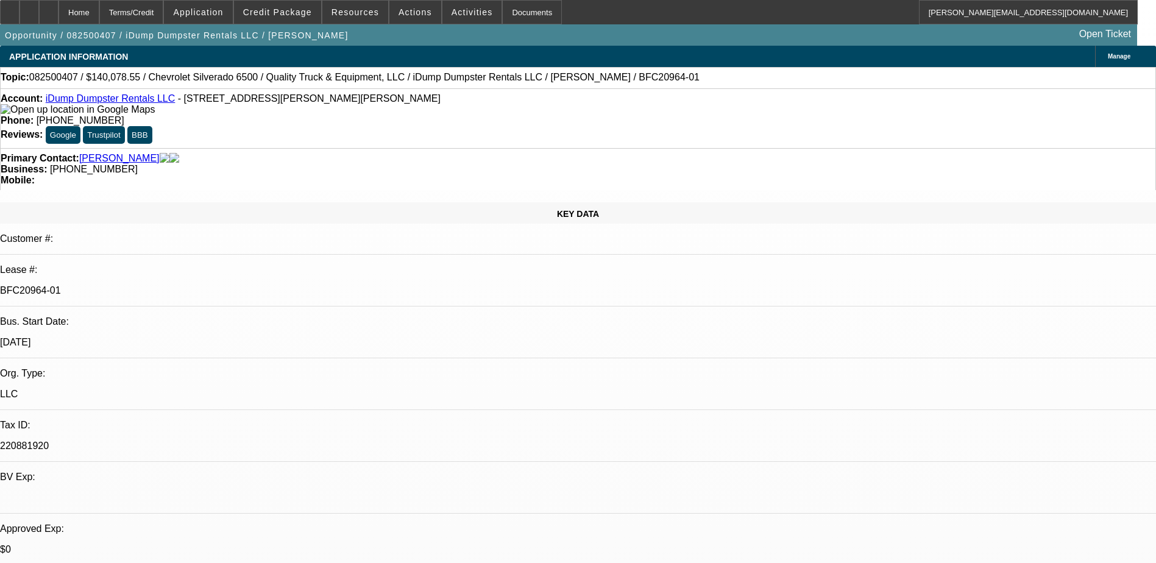
select select "0"
select select "6"
select select "0"
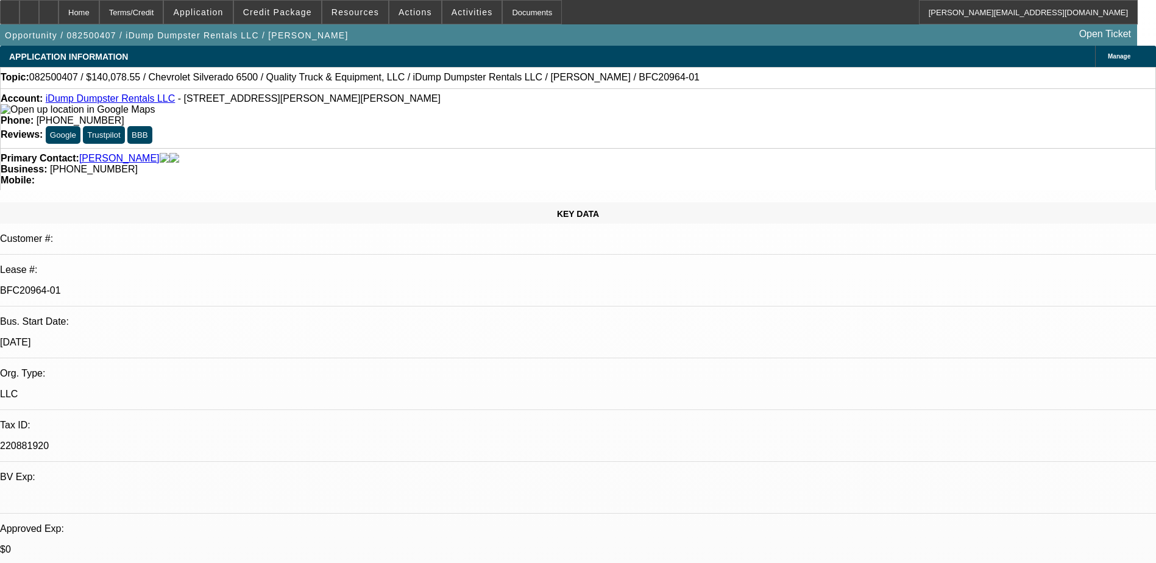
select select "0"
select select "6"
select select "0"
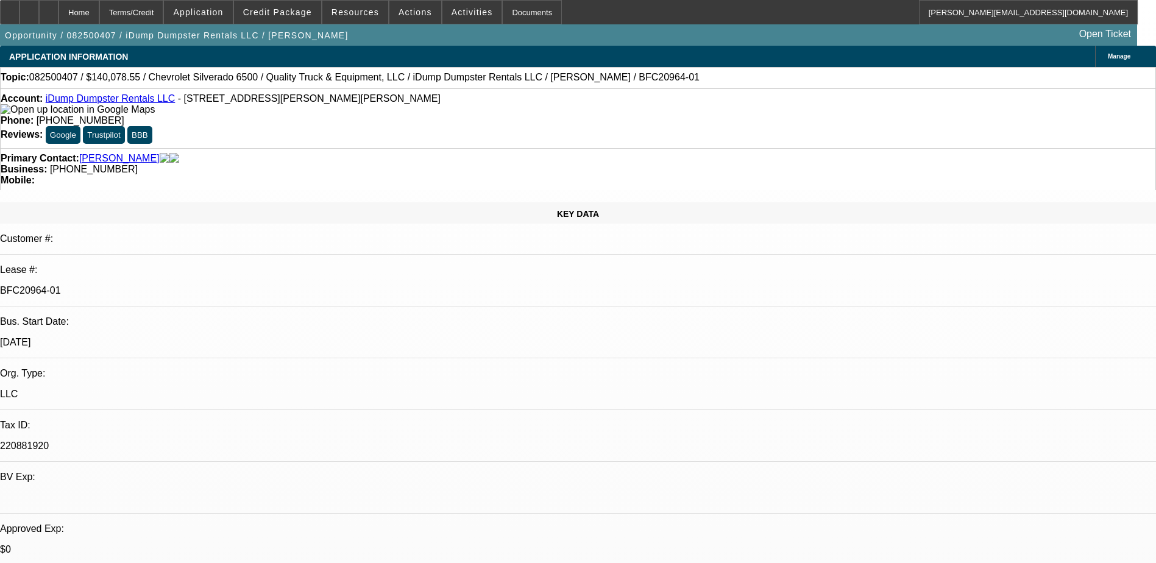
select select "0"
select select "6"
select select "0"
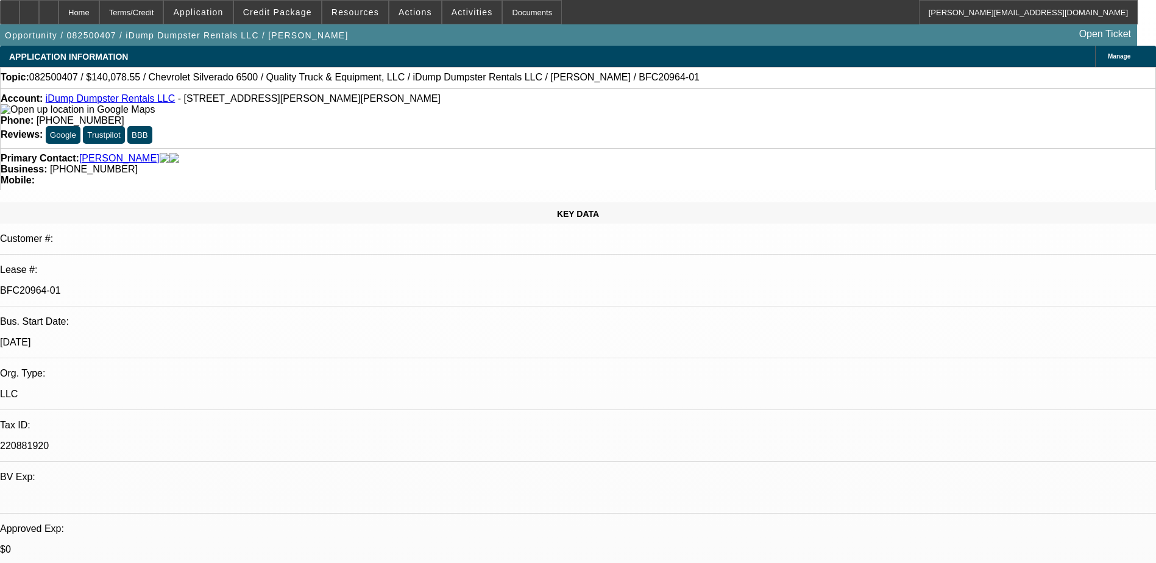
select select "6"
click at [49, 8] on icon at bounding box center [49, 8] width 0 height 0
select select "0"
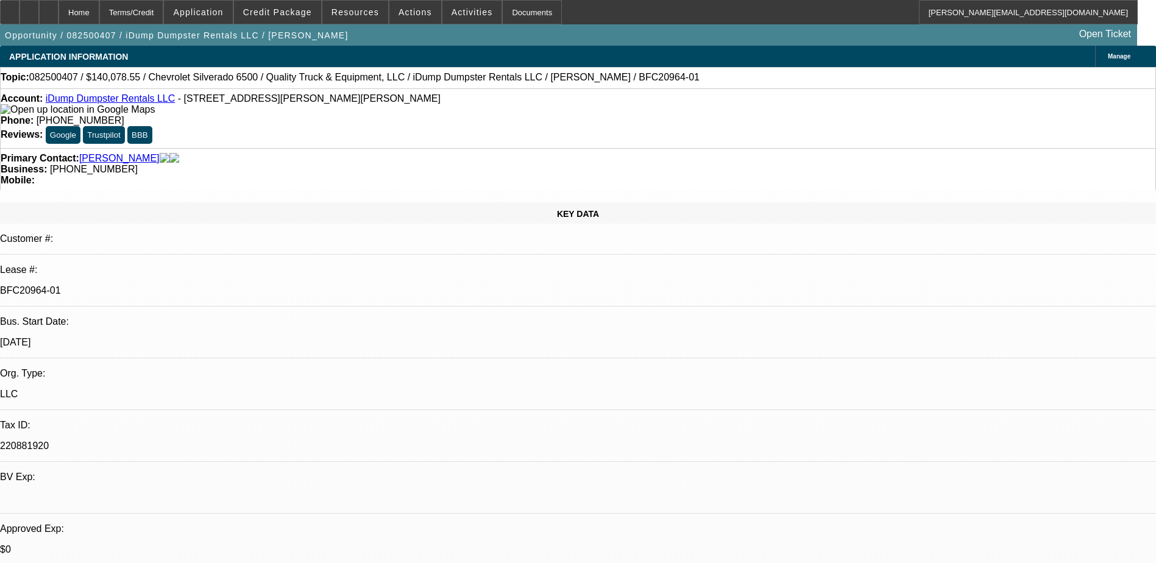
select select "0"
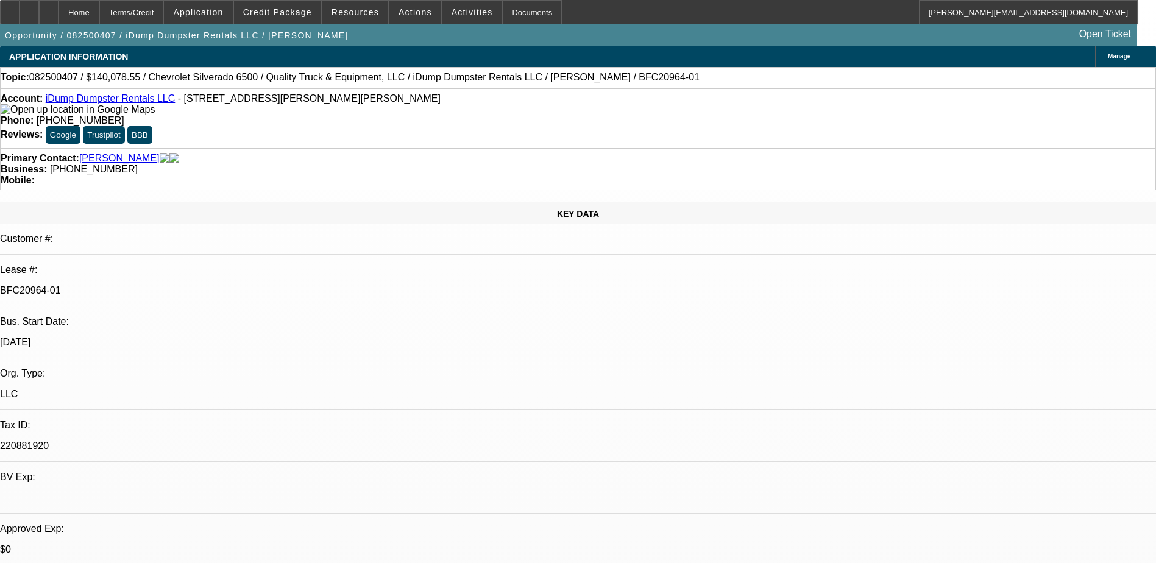
select select "0"
select select "1"
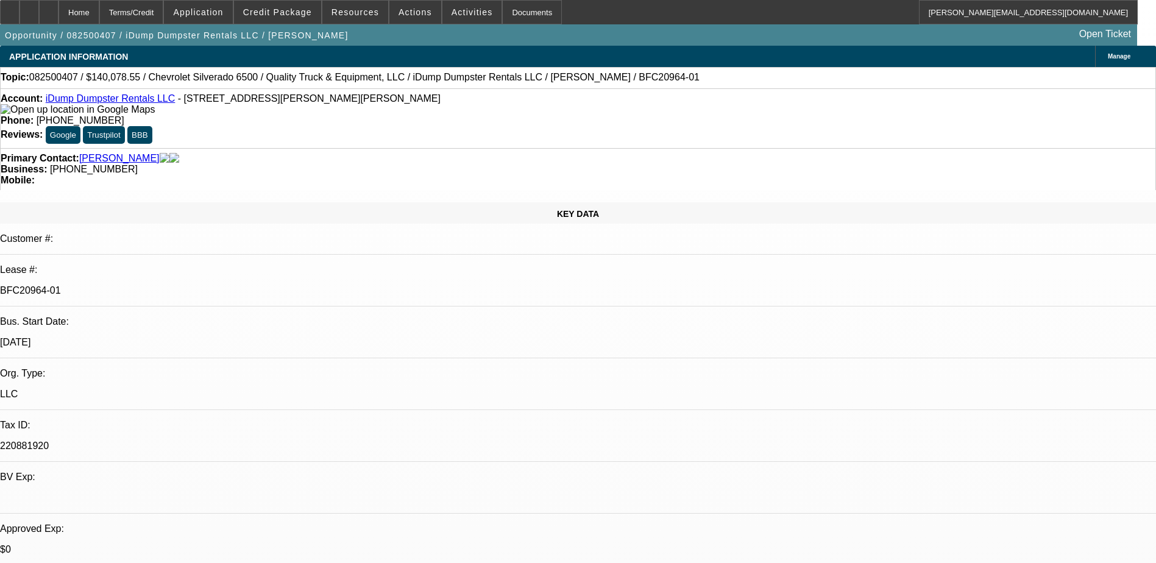
select select "1"
select select "6"
select select "1"
select select "6"
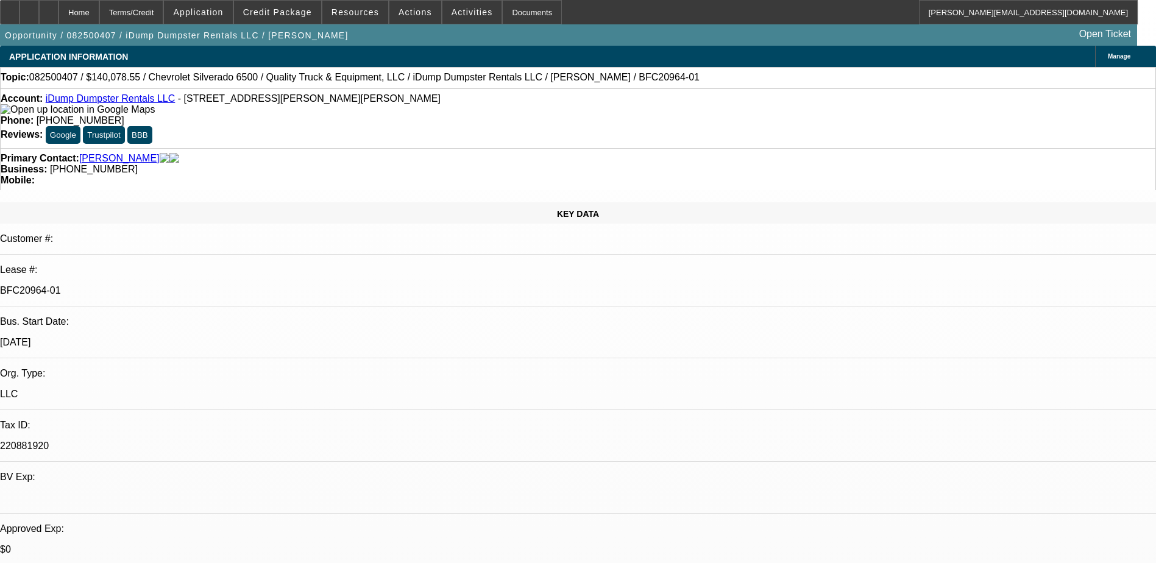
select select "1"
select select "6"
select select "1"
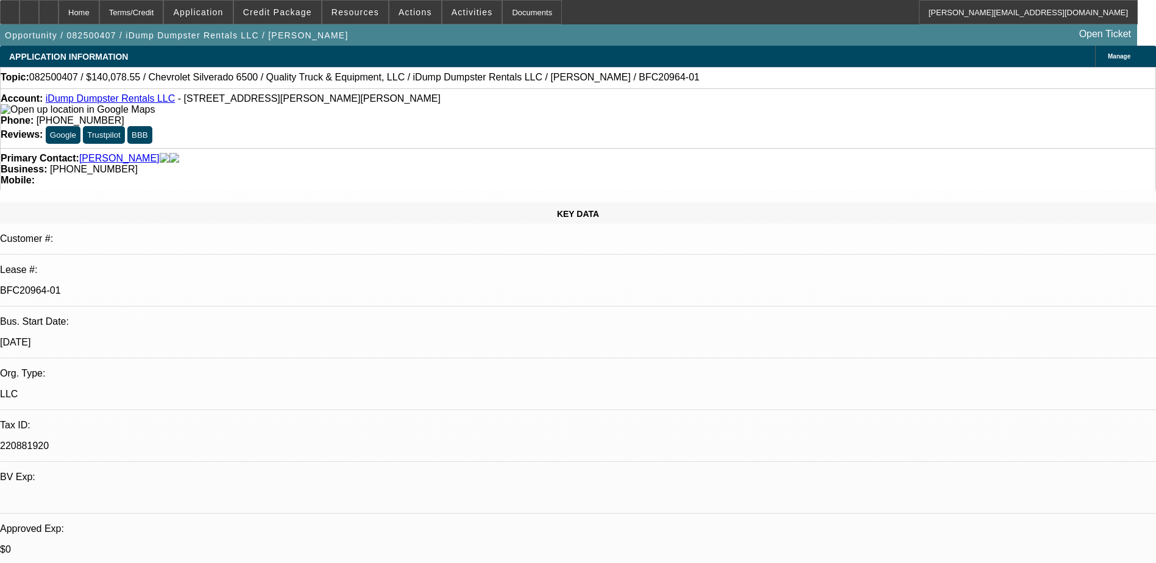
select select "6"
click at [49, 8] on icon at bounding box center [49, 8] width 0 height 0
select select "0"
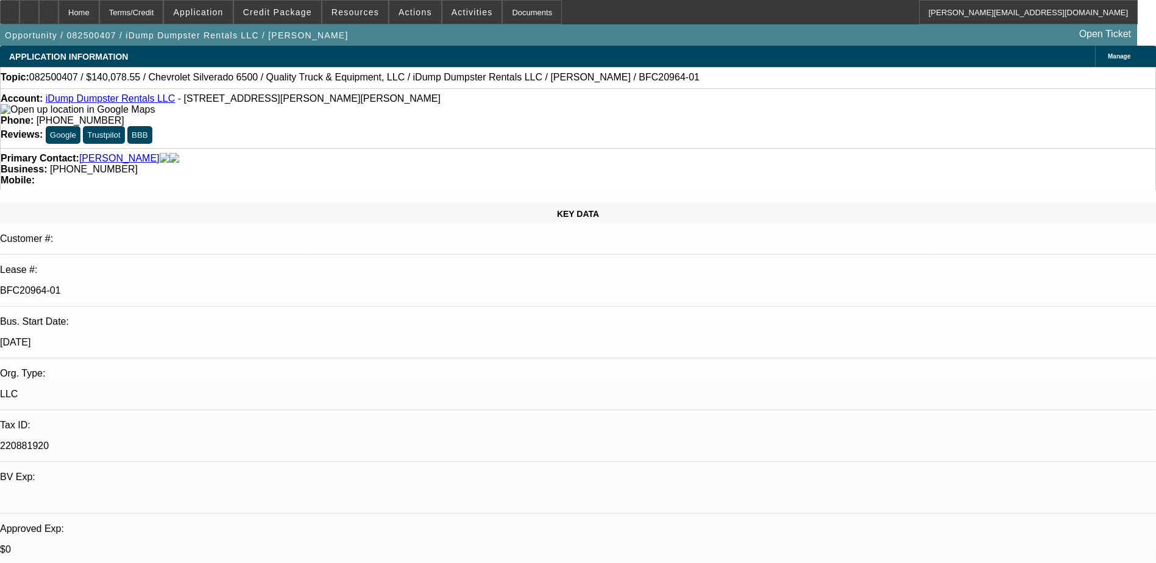
select select "0"
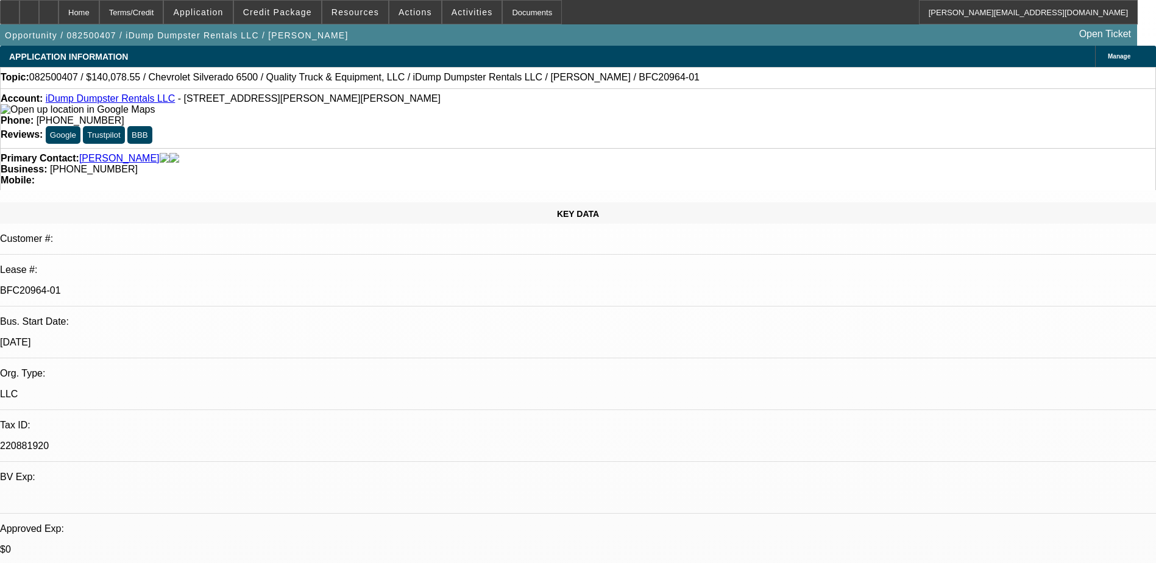
select select "0"
select select "1"
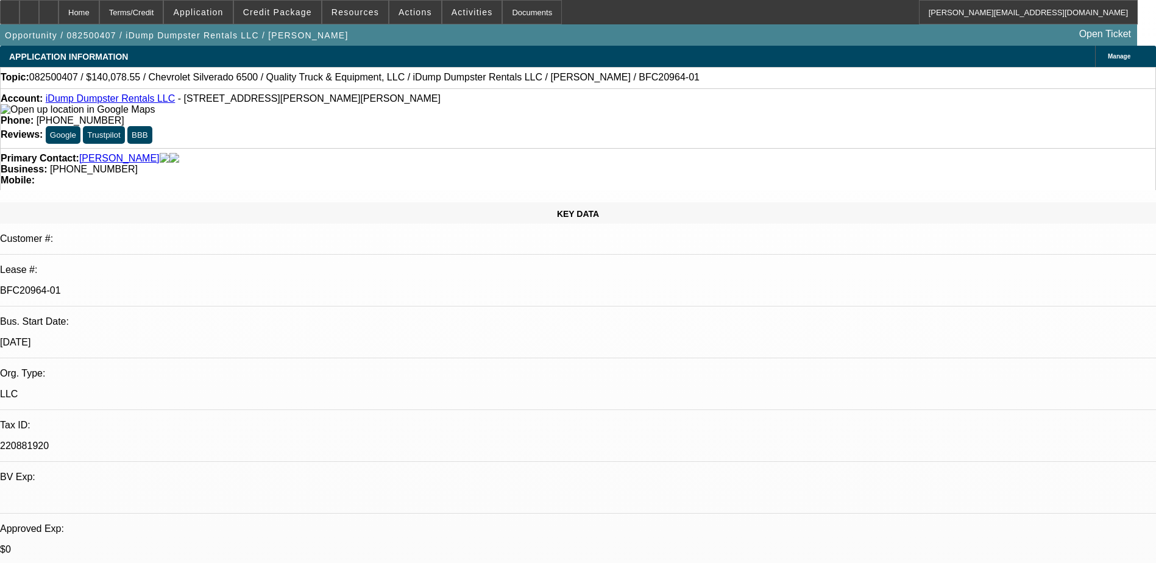
select select "1"
select select "6"
select select "1"
select select "6"
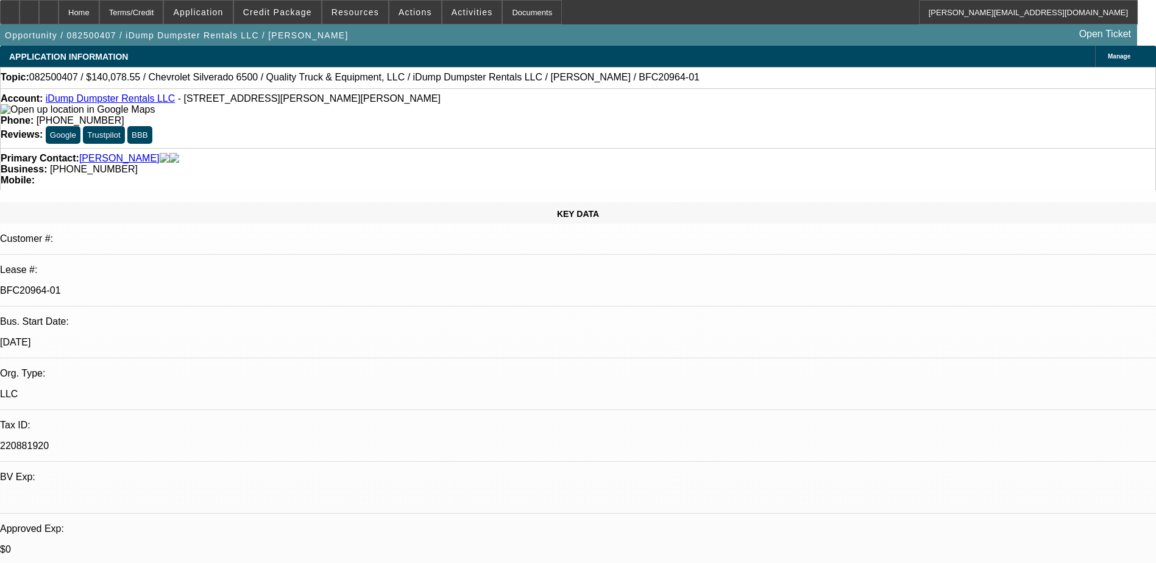
select select "1"
select select "6"
select select "1"
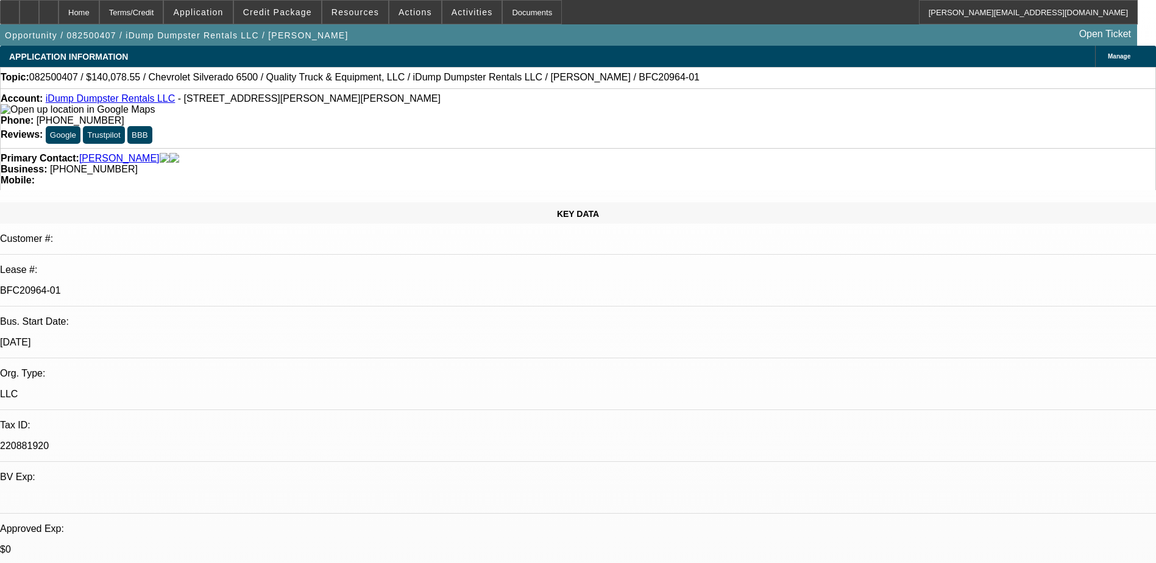
select select "6"
click at [49, 8] on icon at bounding box center [49, 8] width 0 height 0
select select "0"
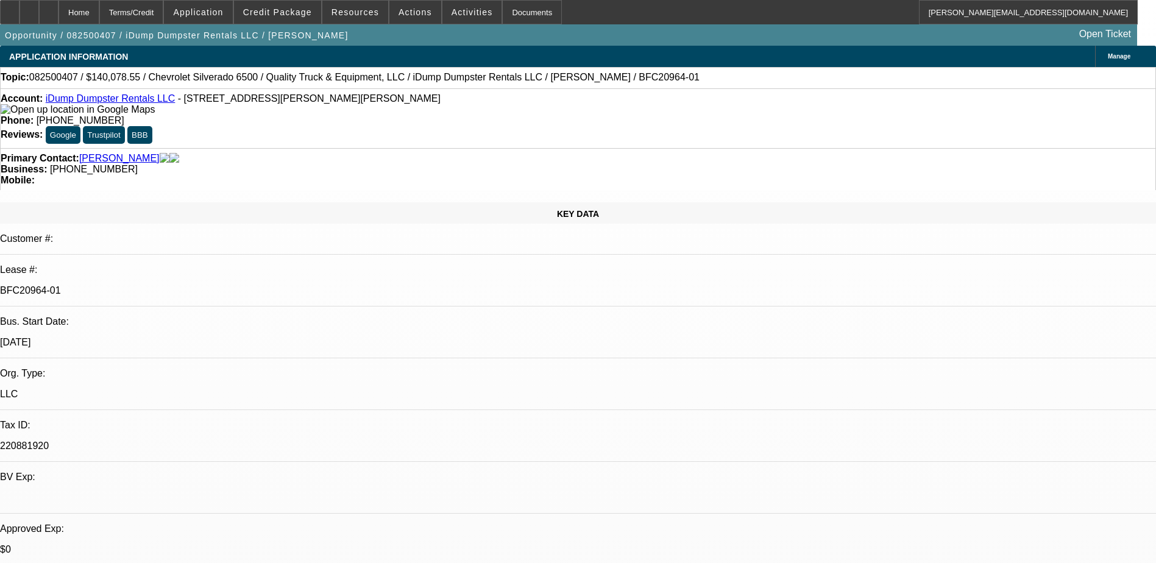
select select "0"
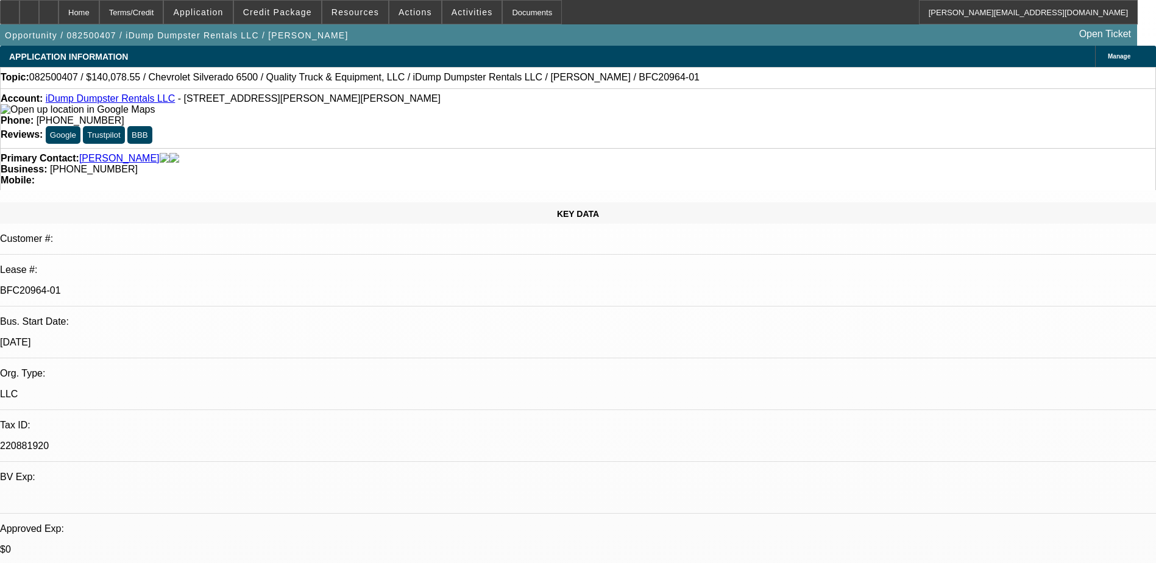
select select "0"
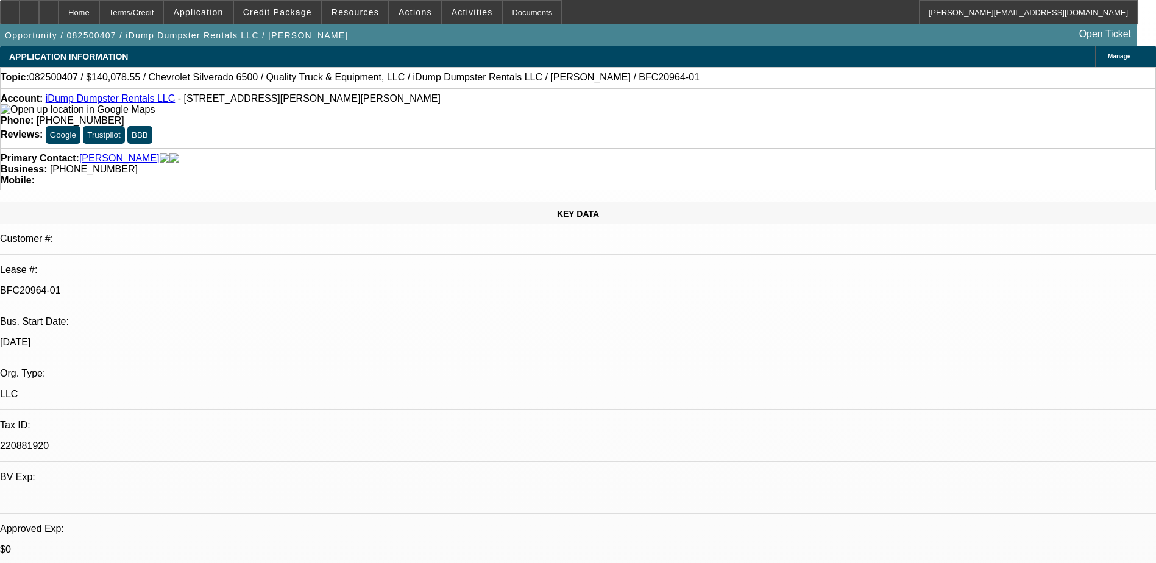
select select "0"
select select "1"
select select "6"
select select "1"
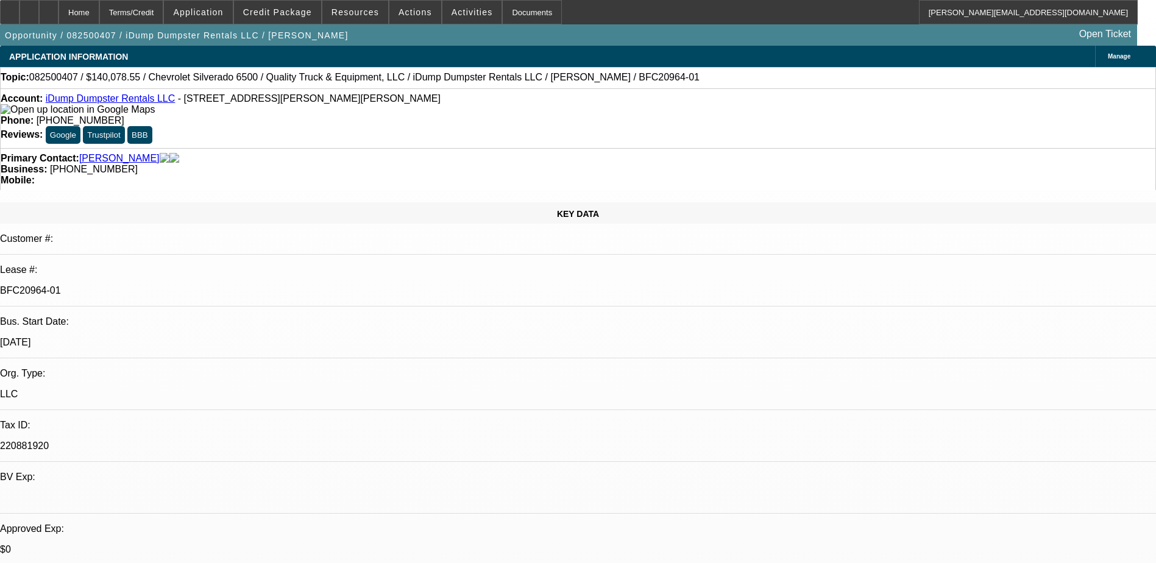
select select "1"
select select "6"
select select "1"
select select "6"
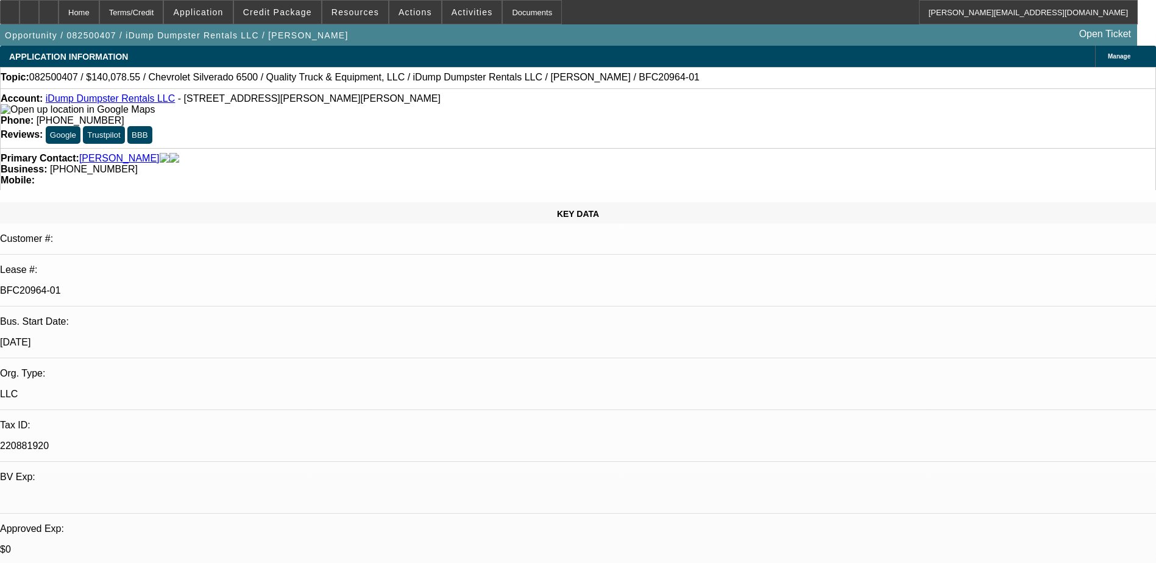
select select "1"
select select "6"
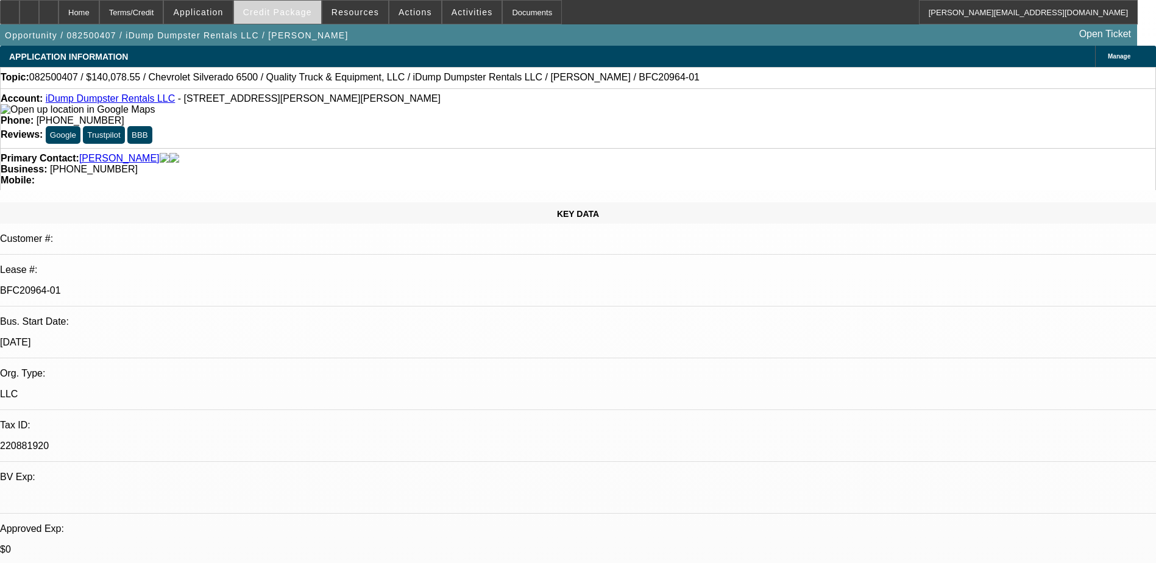
click at [279, 10] on span "Credit Package" at bounding box center [277, 12] width 69 height 10
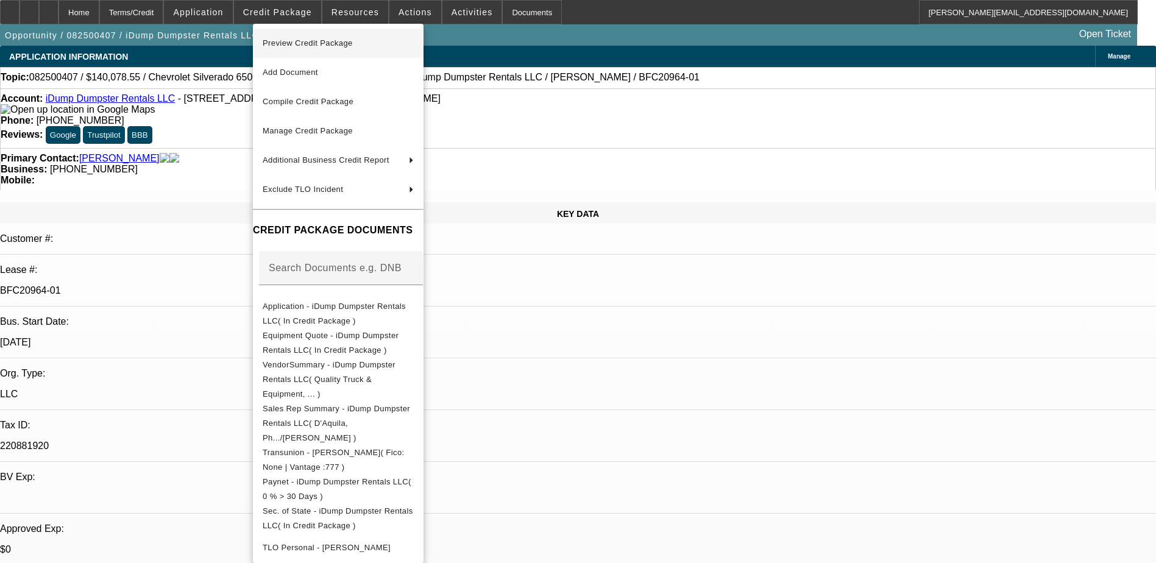
click at [299, 43] on span "Preview Credit Package" at bounding box center [308, 42] width 90 height 9
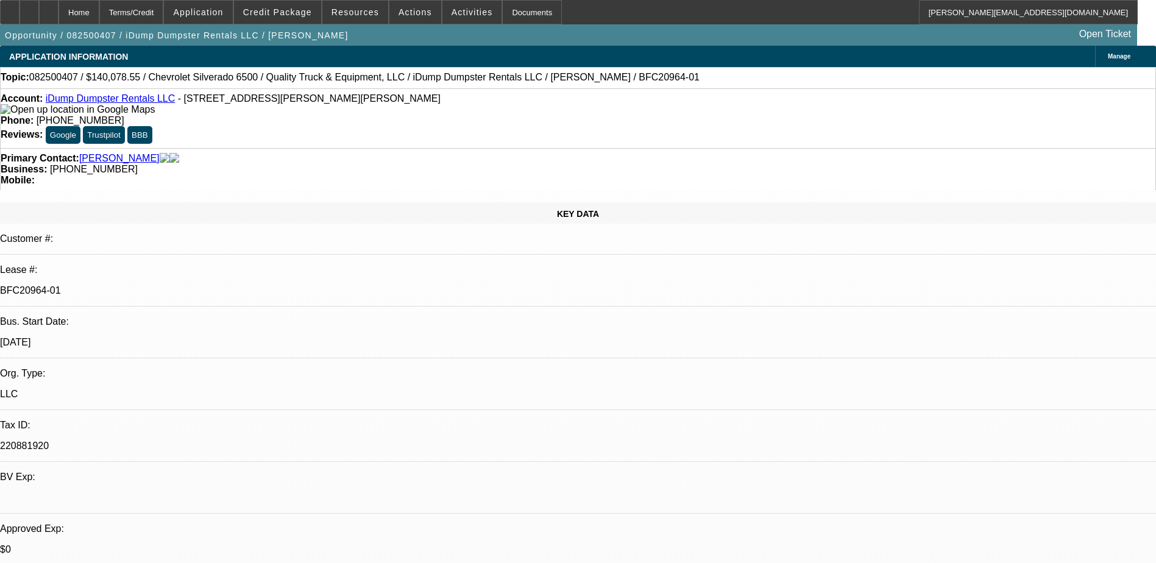
select select "0"
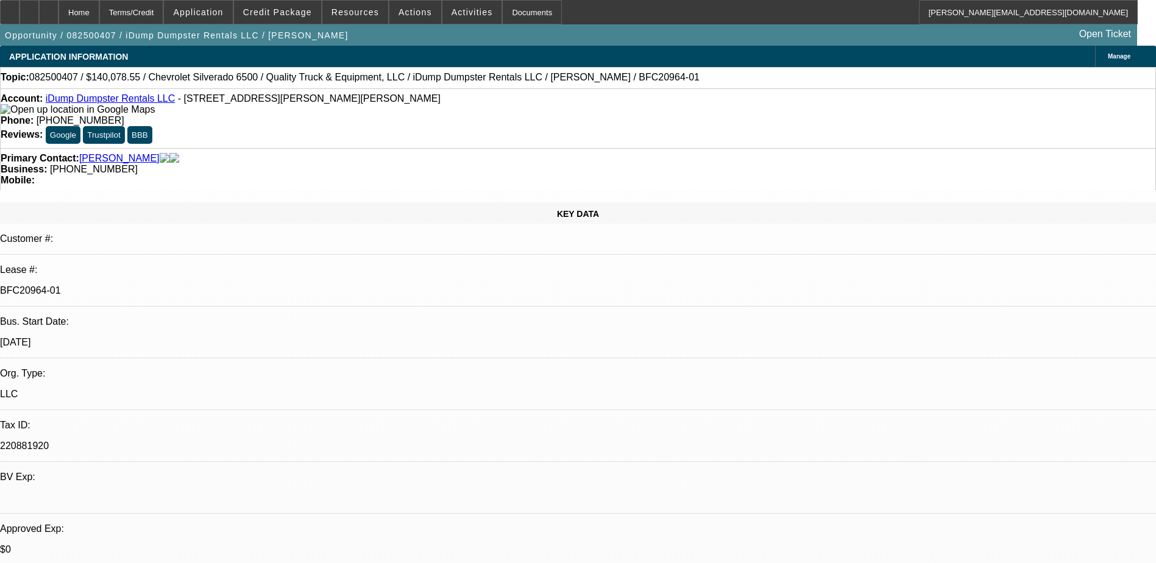
select select "0"
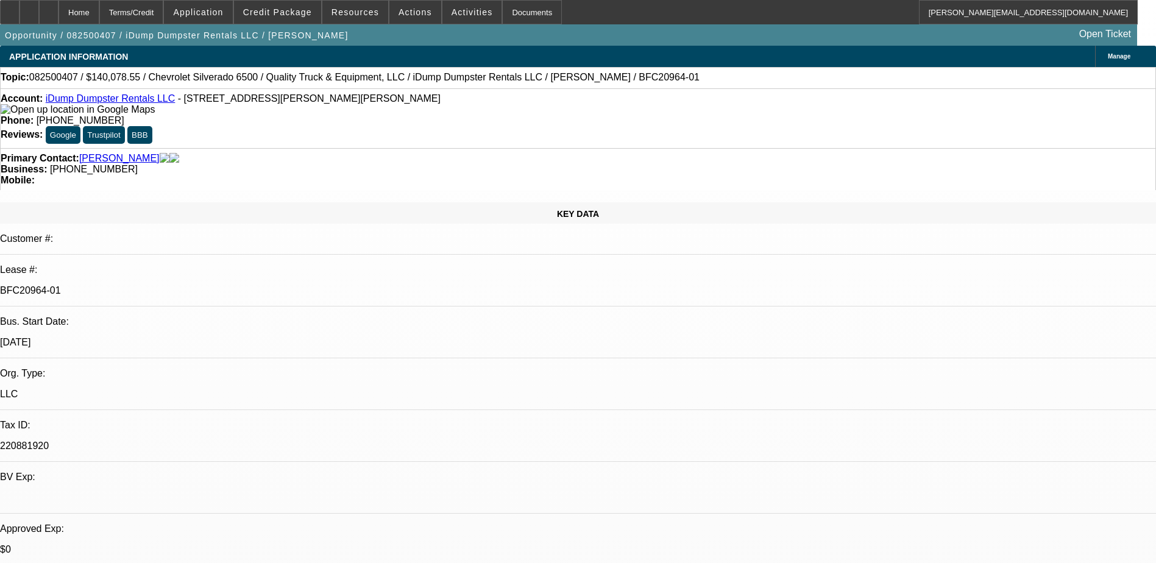
select select "0"
select select "1"
select select "6"
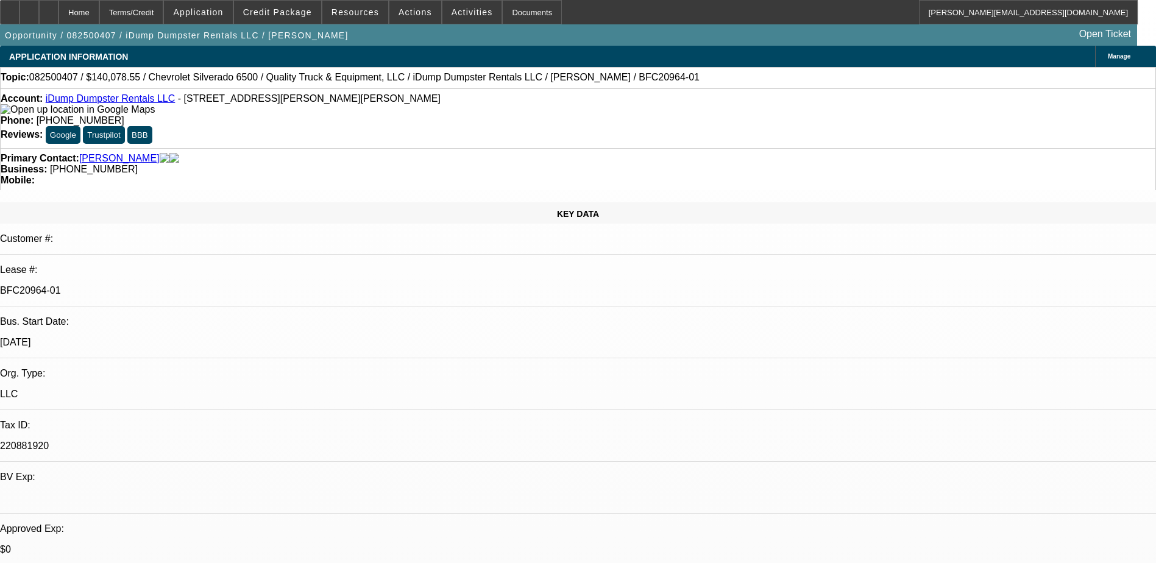
select select "1"
select select "6"
select select "1"
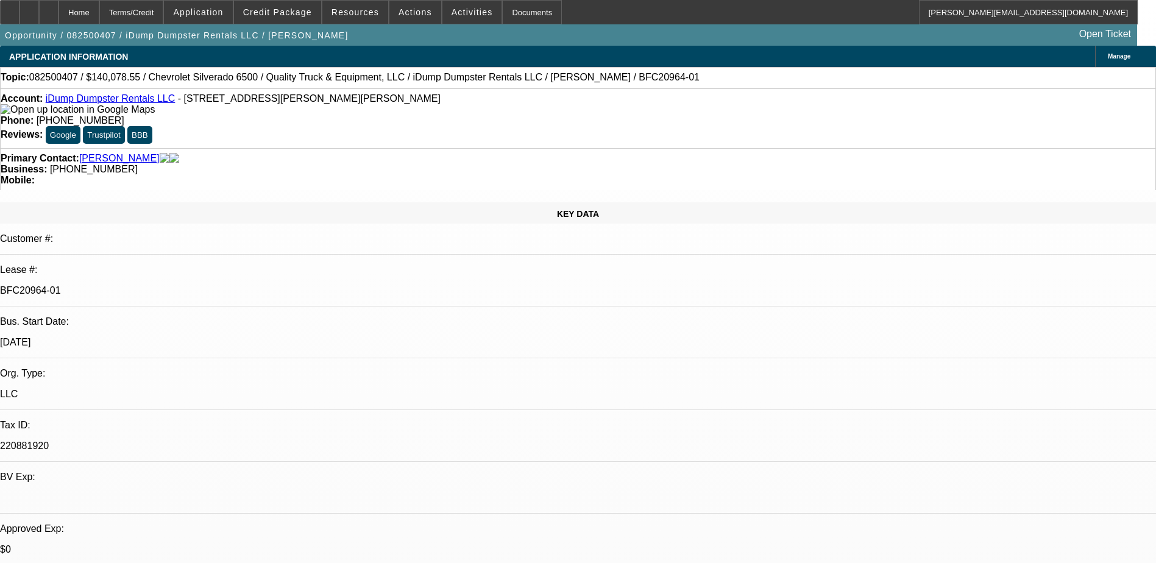
select select "6"
select select "1"
select select "6"
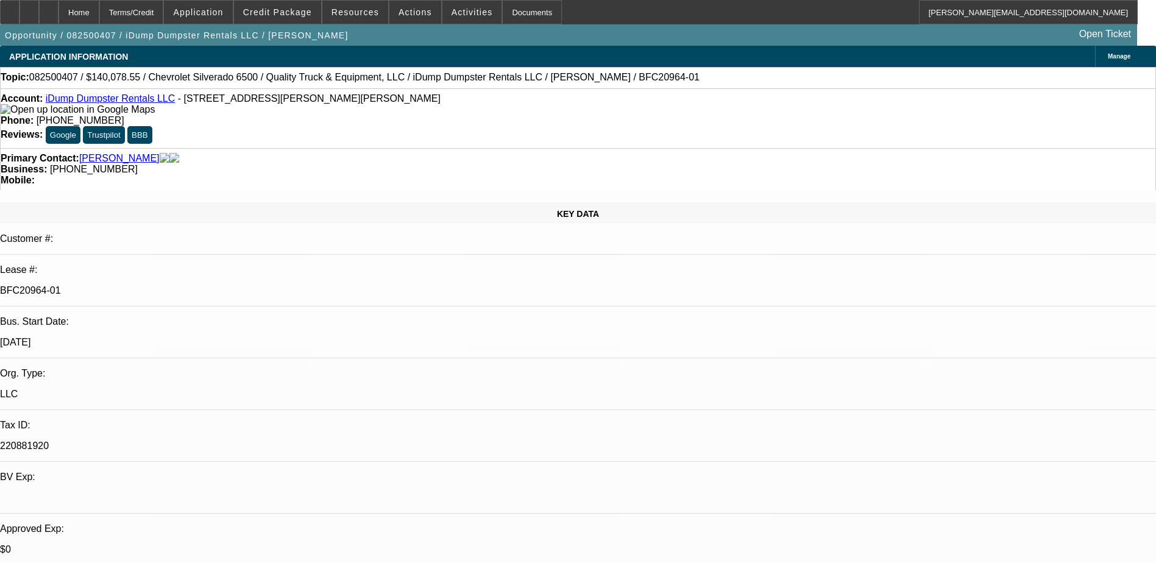
click at [317, 110] on div "Account: iDump Dumpster Rentals LLC - [STREET_ADDRESS][PERSON_NAME]" at bounding box center [578, 104] width 1155 height 22
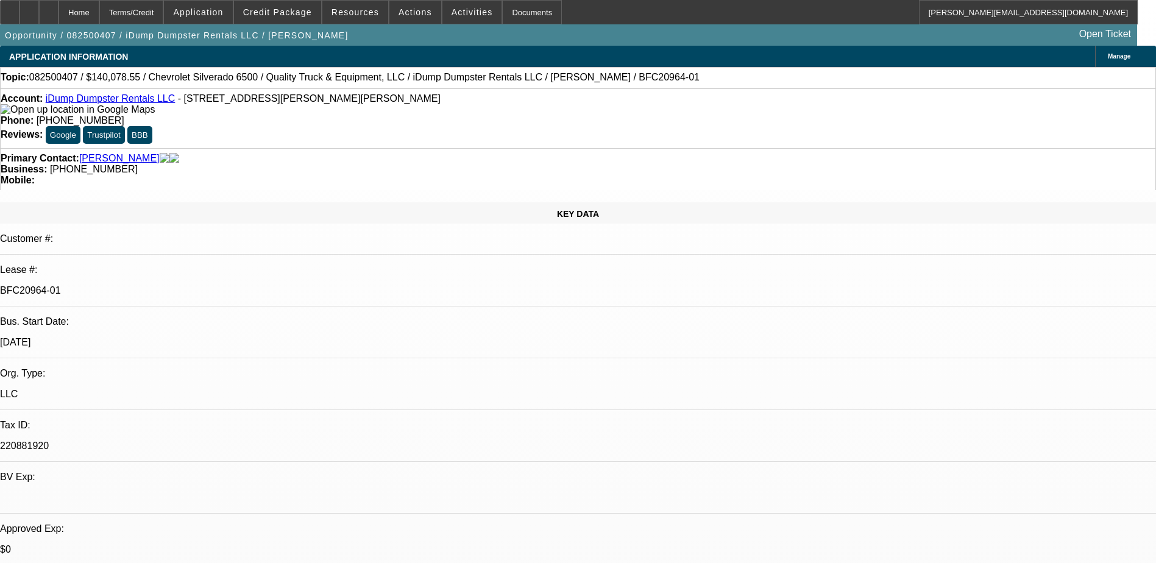
select select "0"
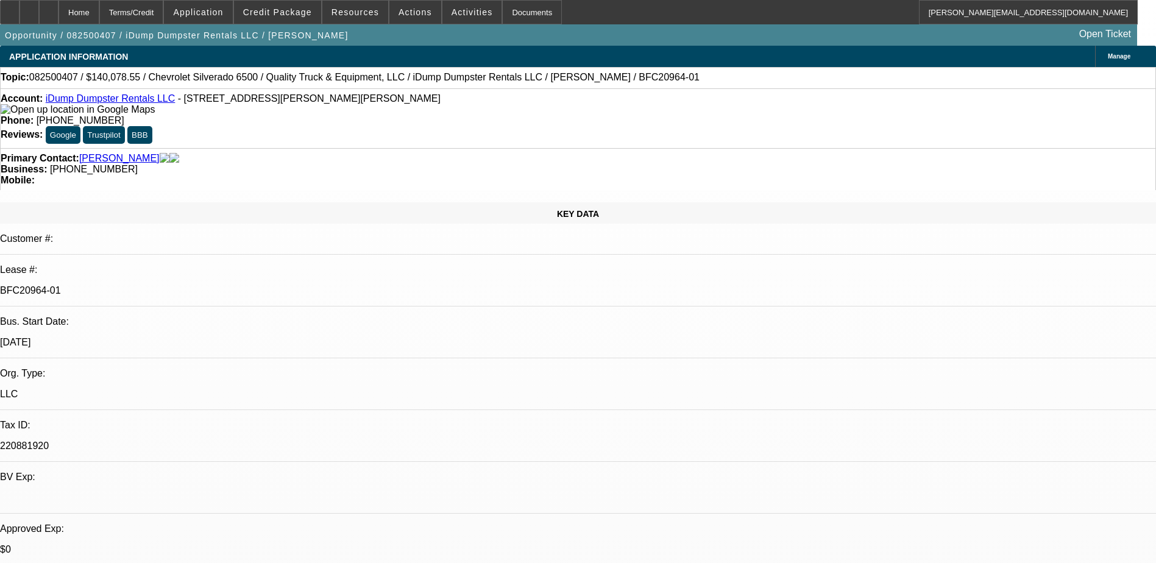
select select "0"
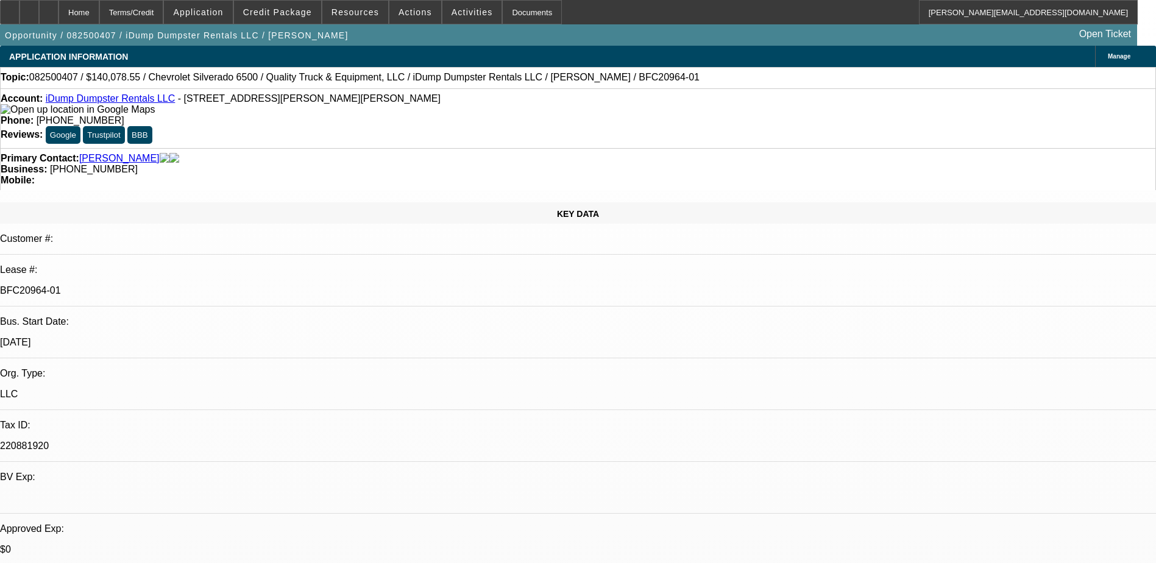
select select "0"
select select "1"
select select "6"
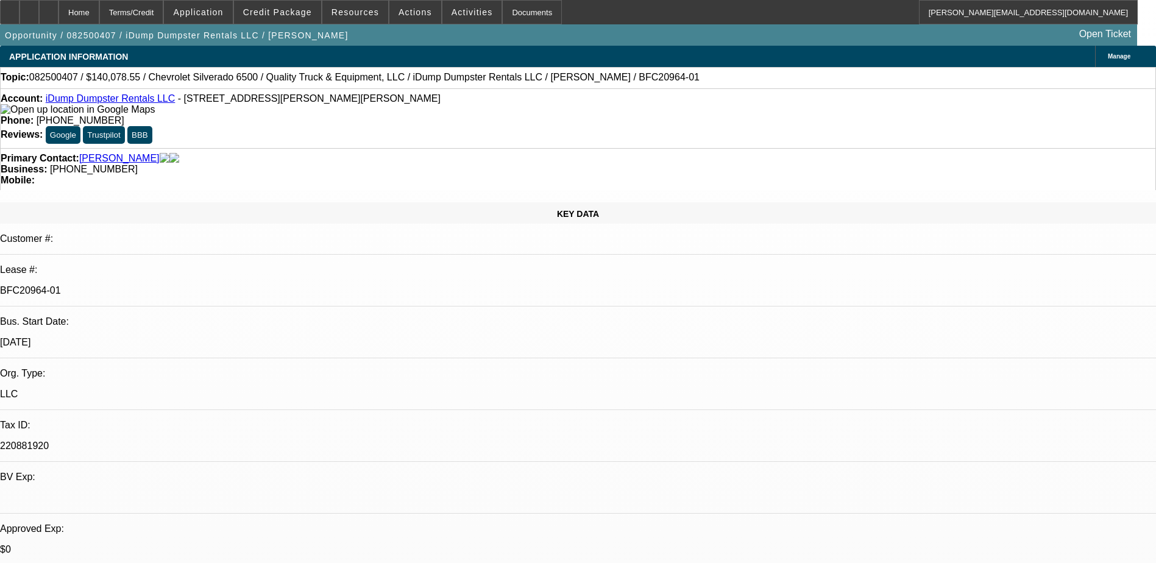
select select "1"
select select "6"
select select "1"
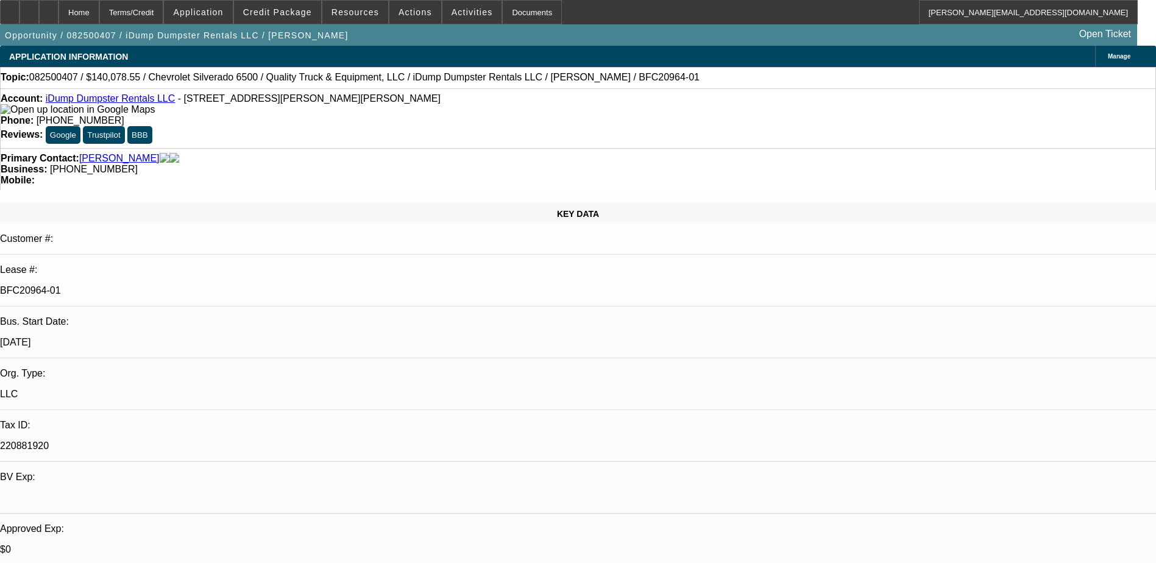
select select "6"
select select "1"
select select "6"
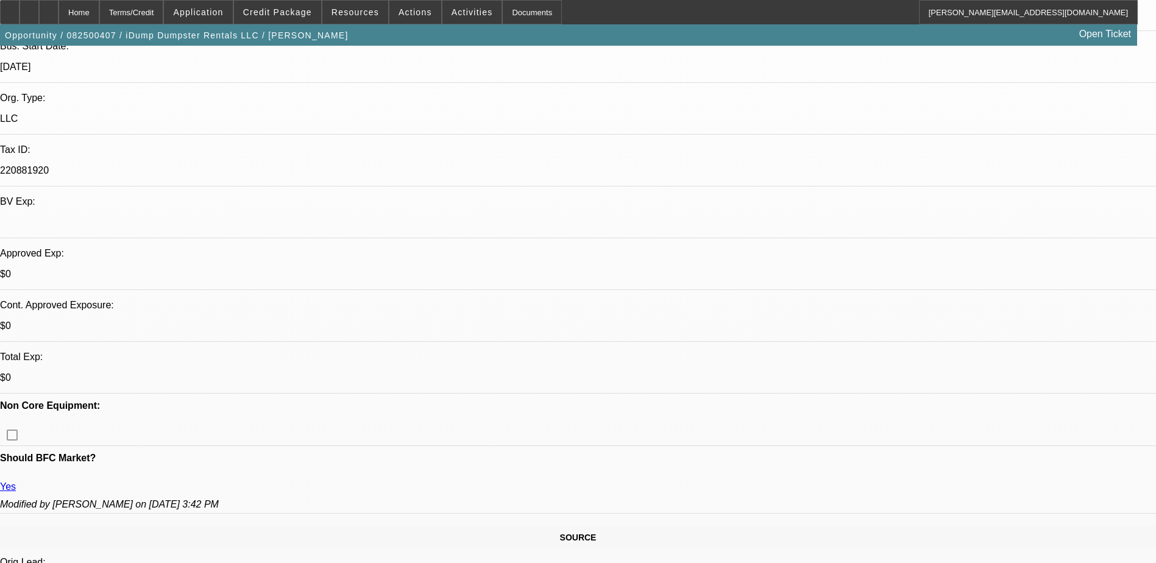
scroll to position [305, 0]
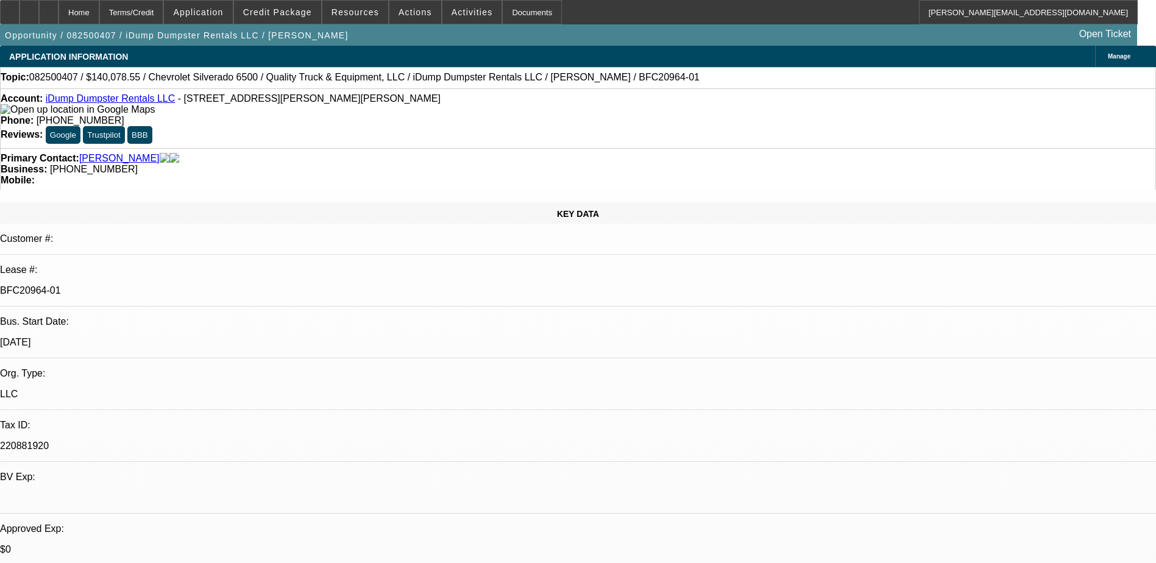
select select "0"
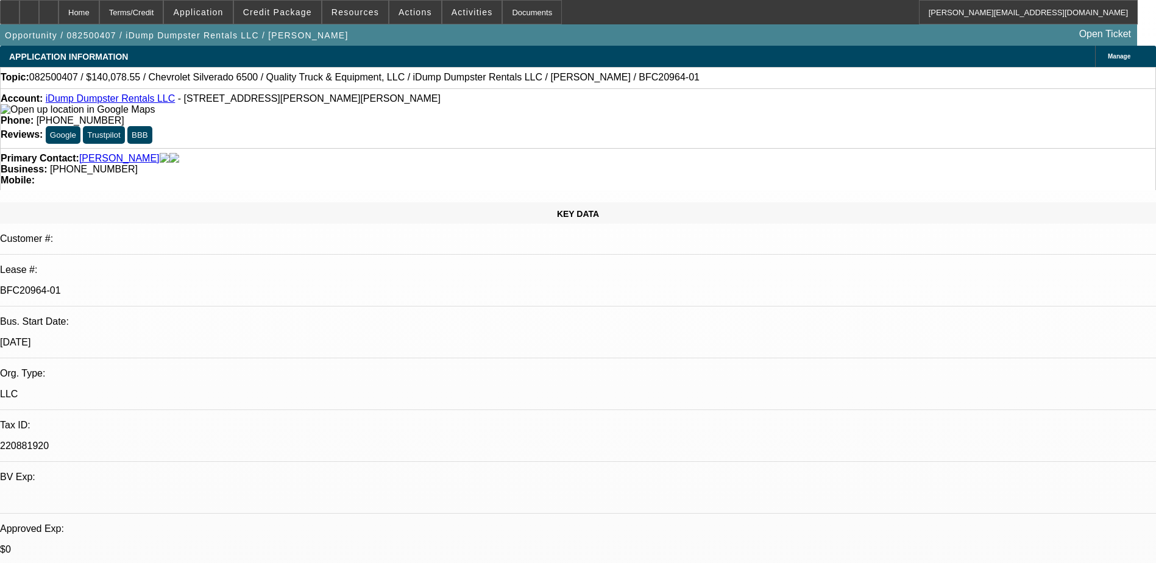
select select "0"
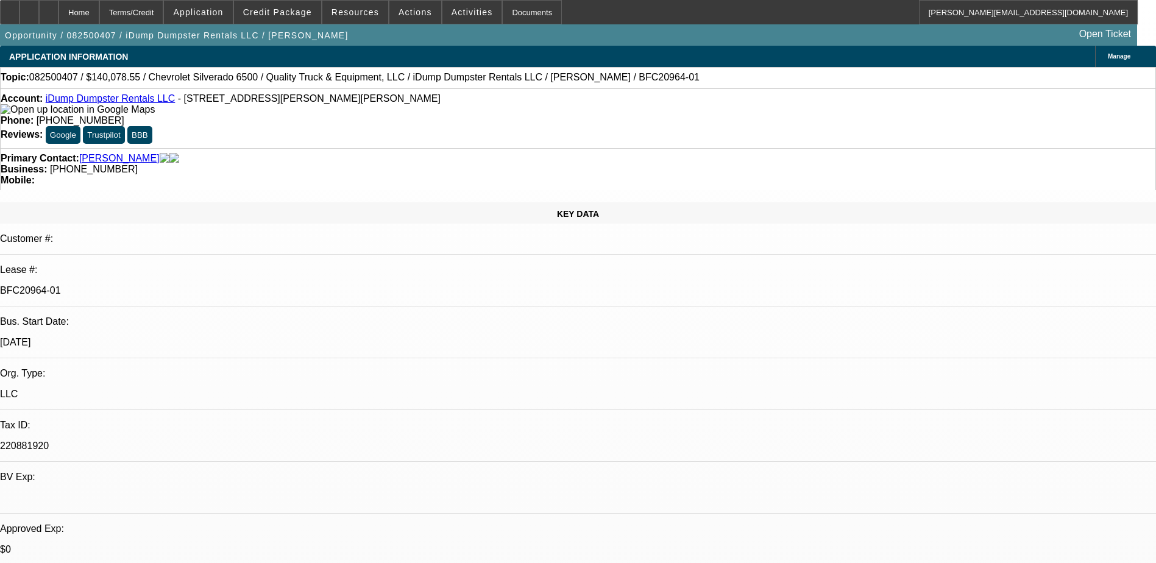
select select "0"
select select "1"
select select "6"
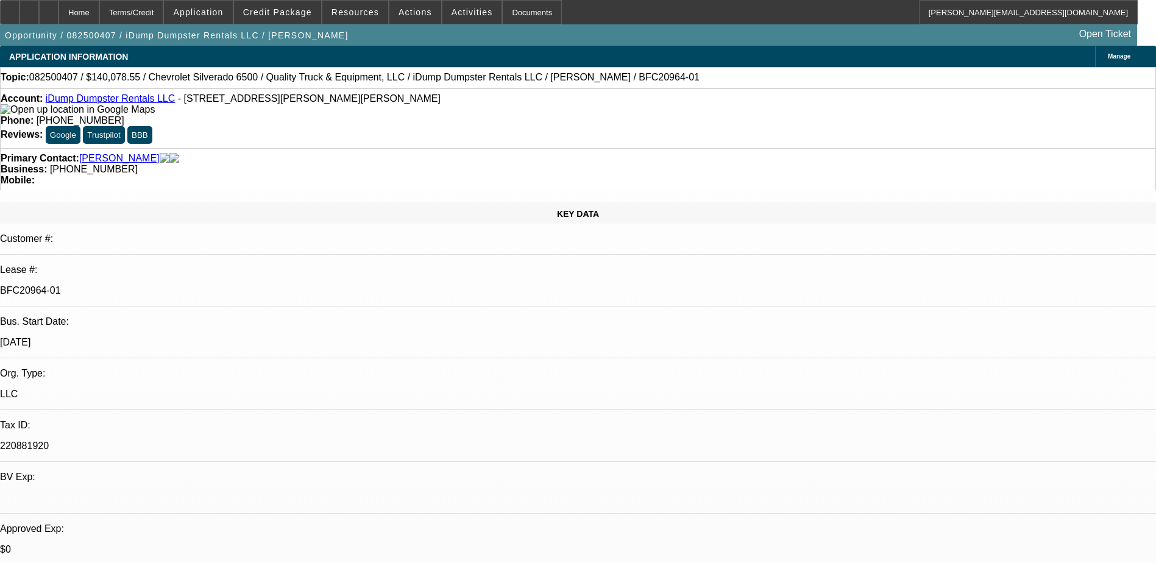
select select "1"
select select "6"
select select "1"
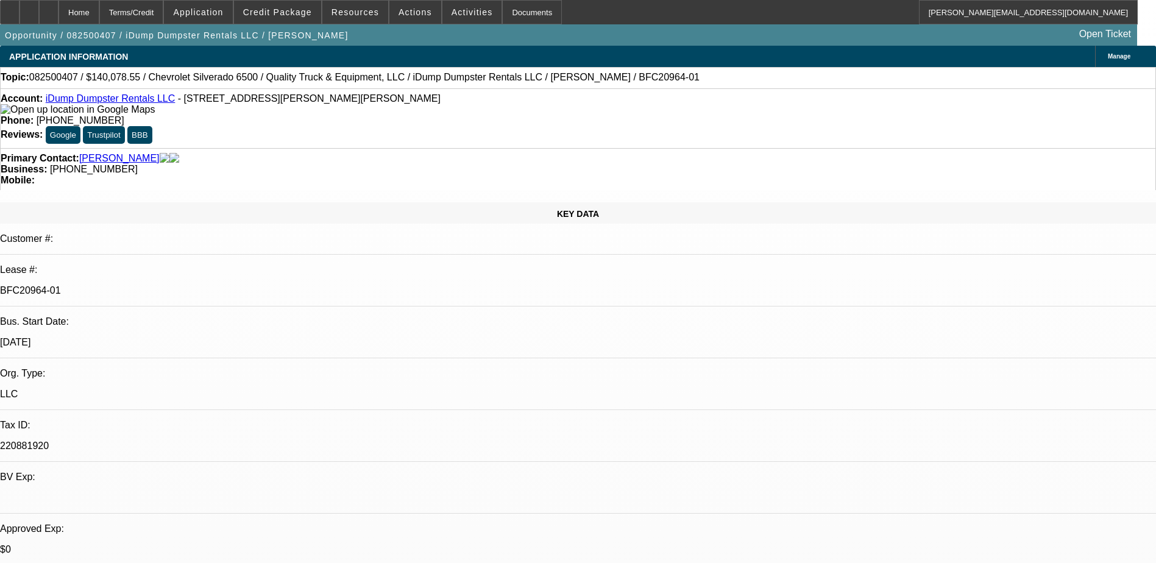
select select "6"
select select "1"
select select "6"
select select "0"
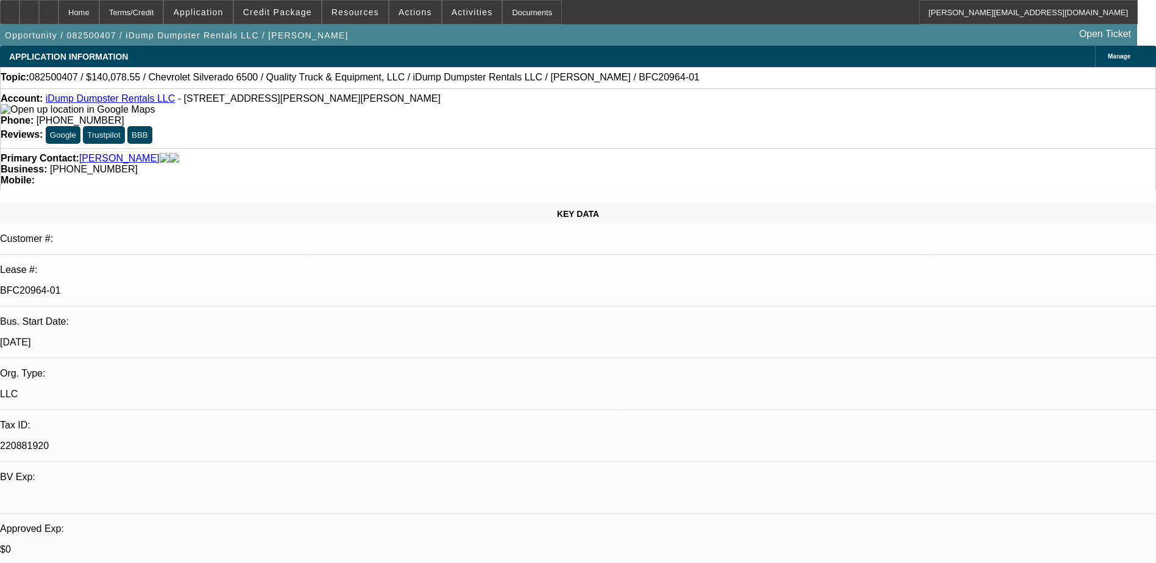
select select "0"
select select "6"
select select "0"
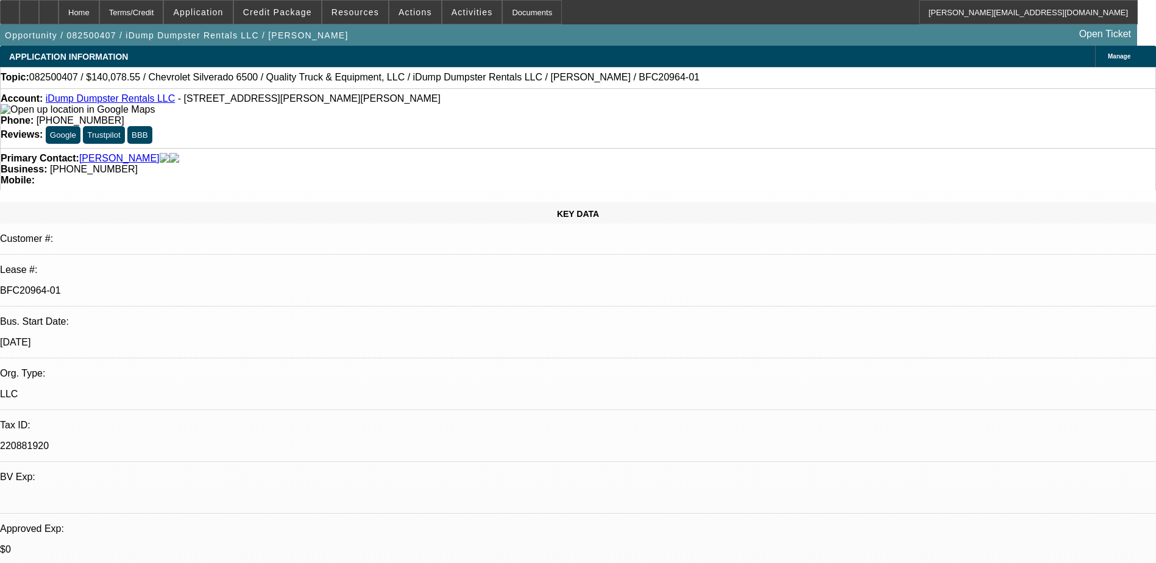
select select "0"
select select "6"
select select "0"
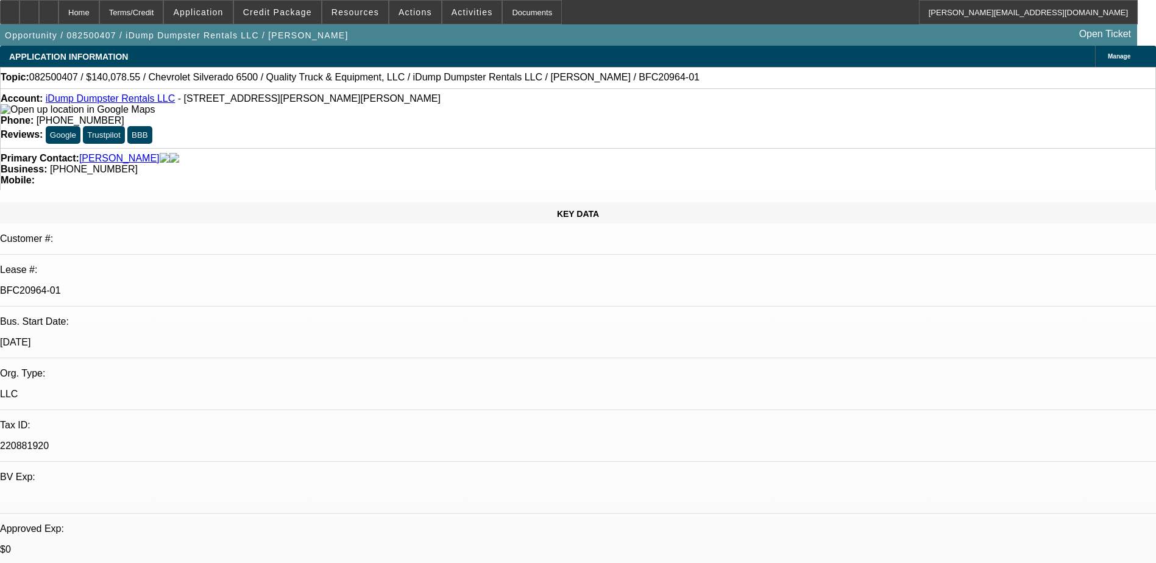
select select "6"
select select "0"
select select "6"
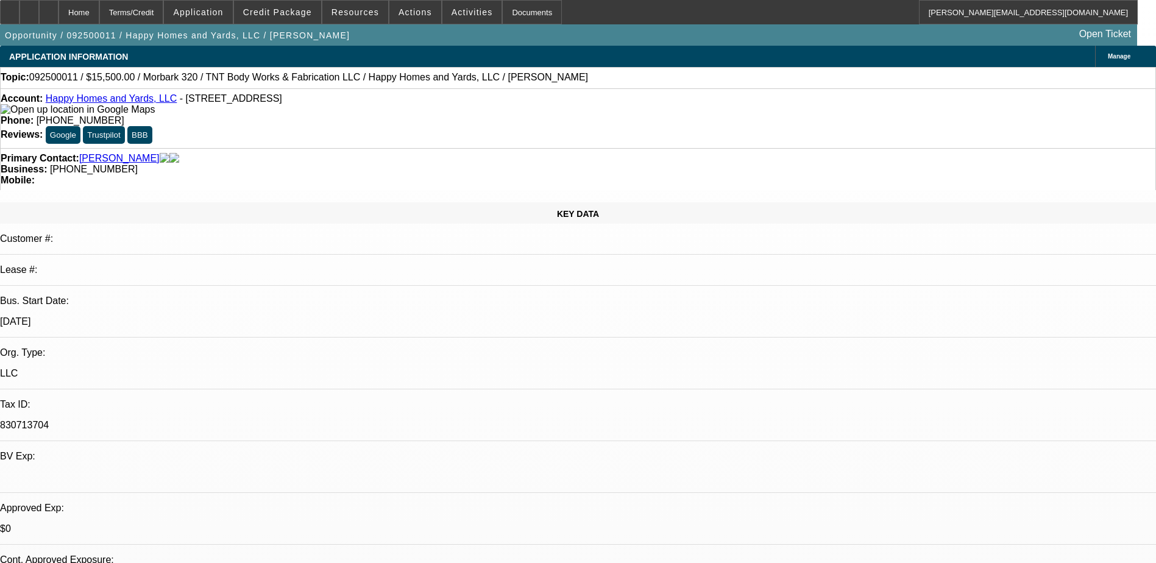
select select "0"
select select "2"
select select "0"
select select "2"
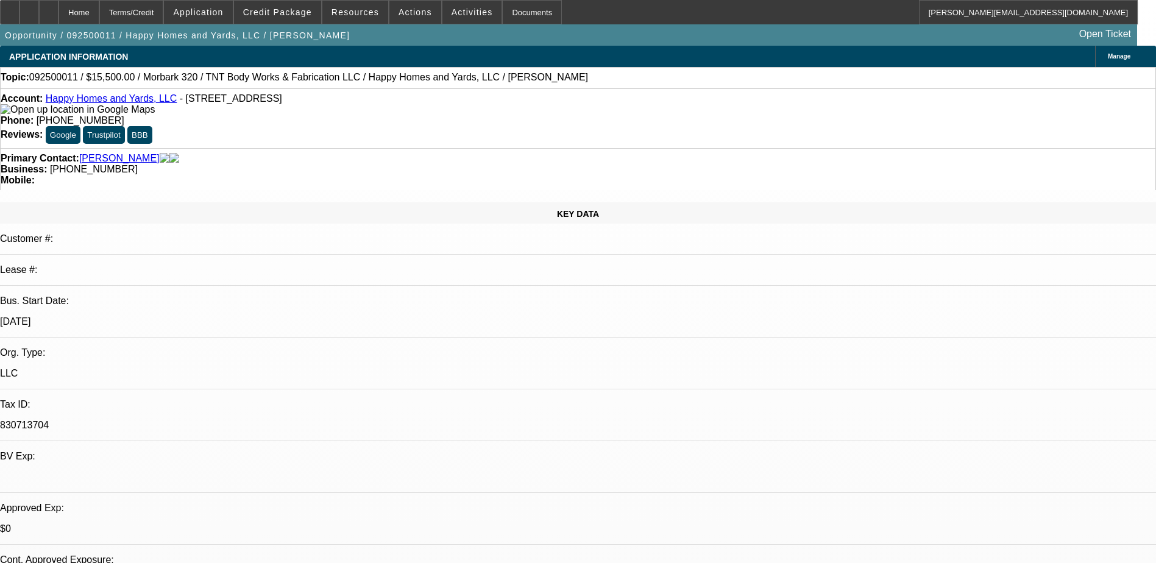
select select "0"
select select "2"
select select "0"
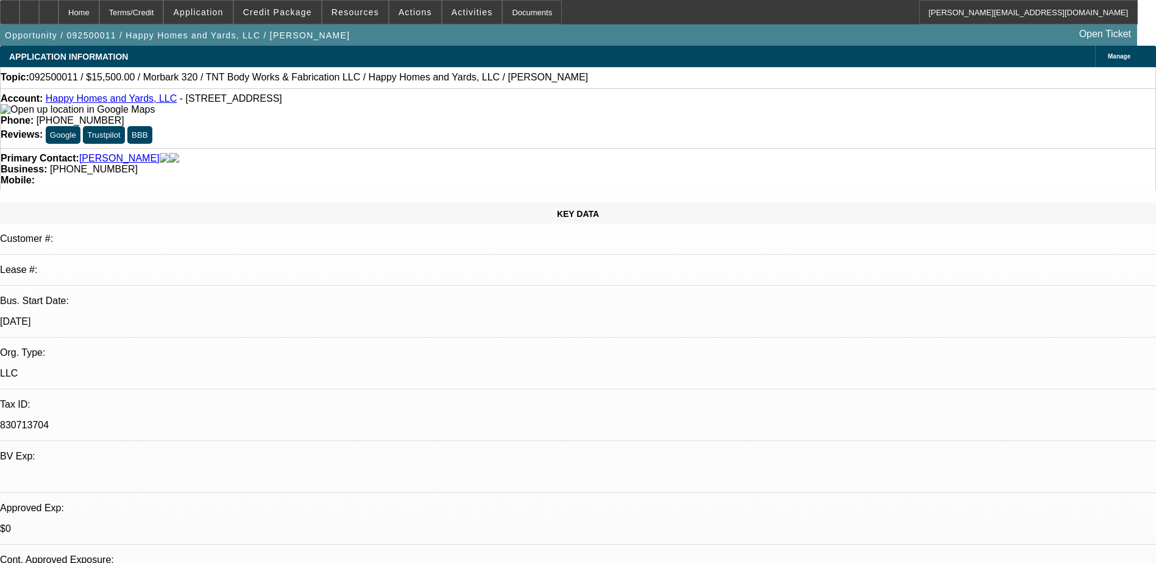
select select "2"
select select "0"
select select "1"
select select "2"
select select "6"
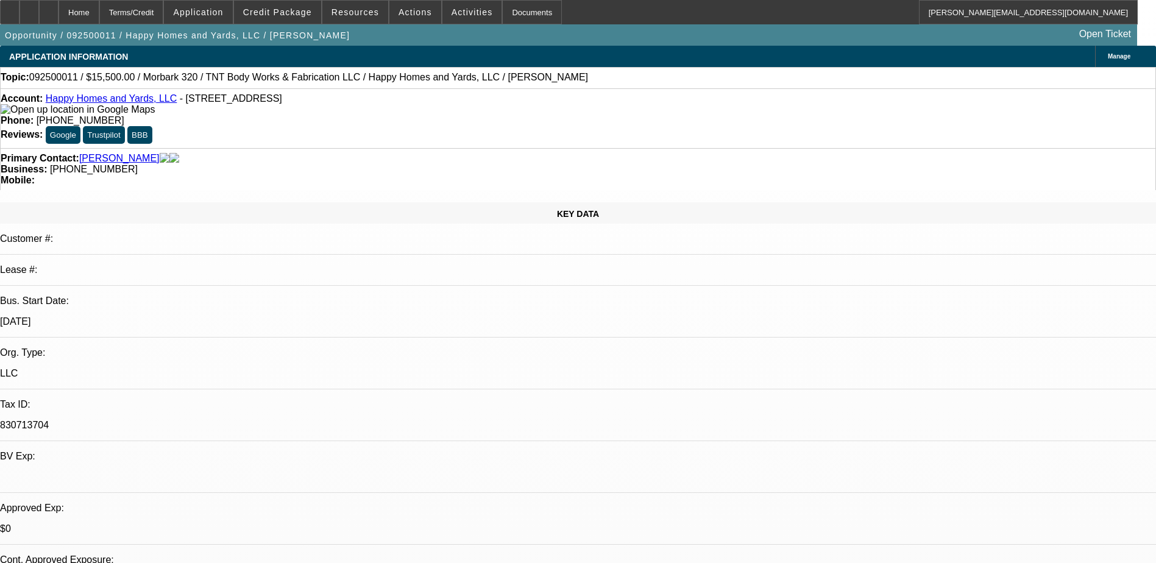
select select "1"
select select "2"
select select "6"
select select "1"
select select "2"
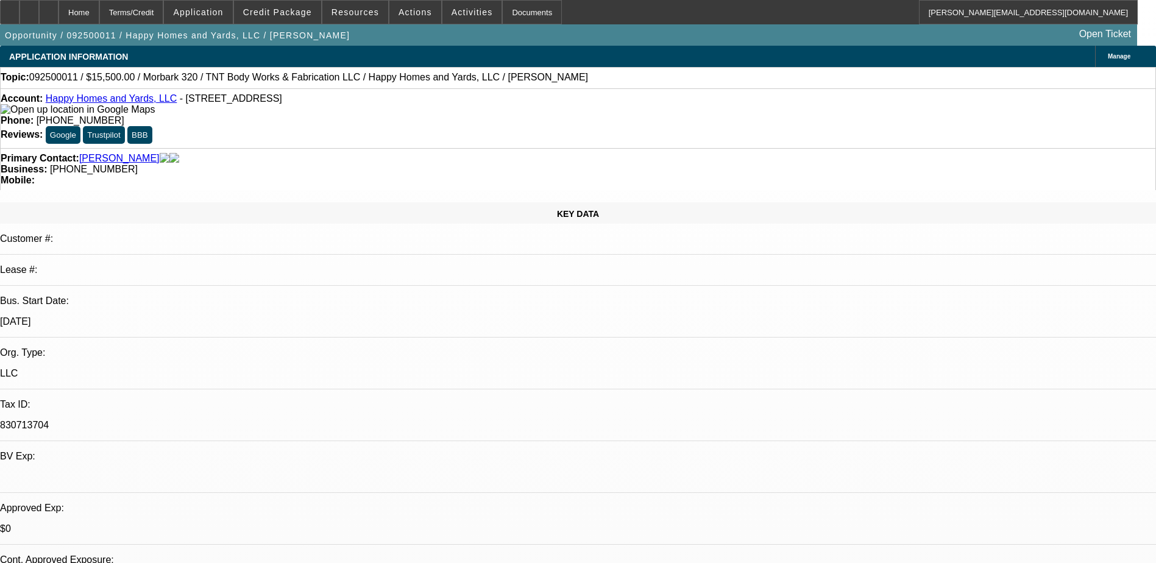
select select "6"
select select "1"
select select "2"
select select "6"
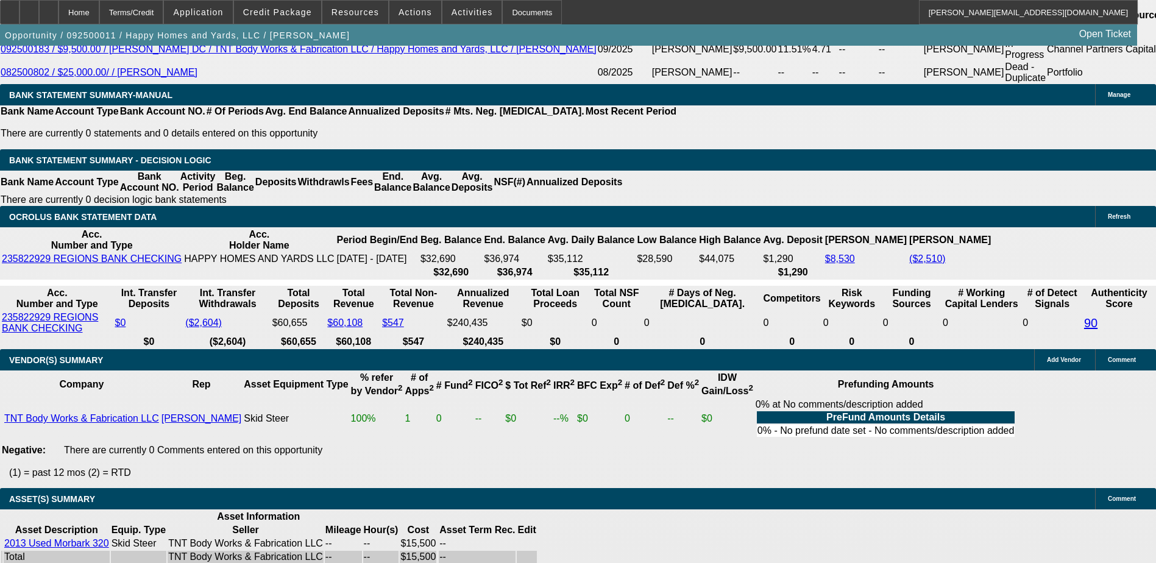
scroll to position [2309, 0]
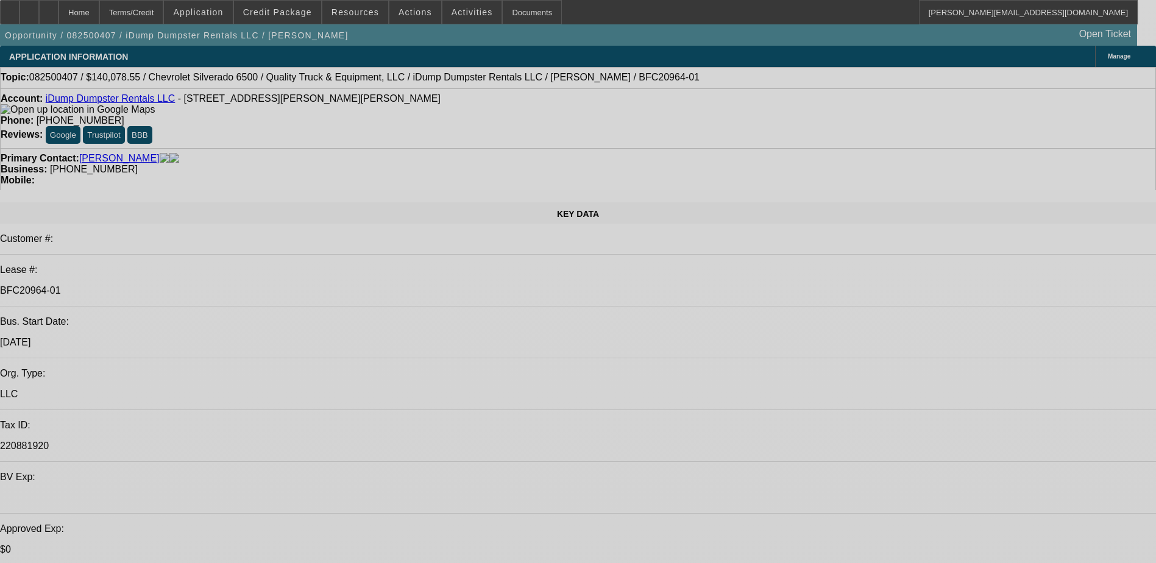
select select "0"
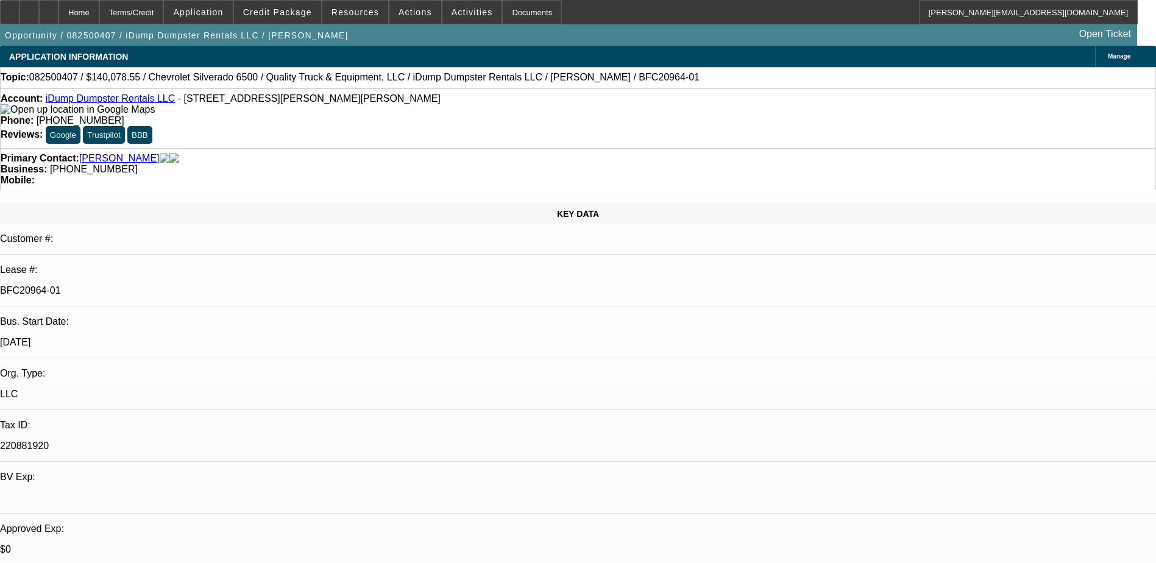
select select "0"
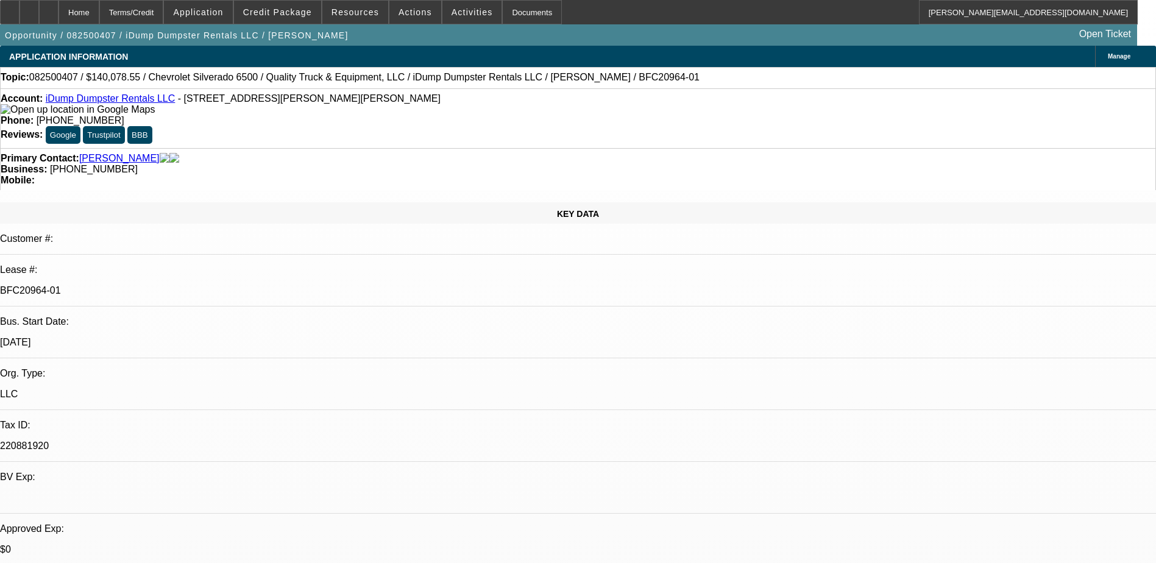
select select "0"
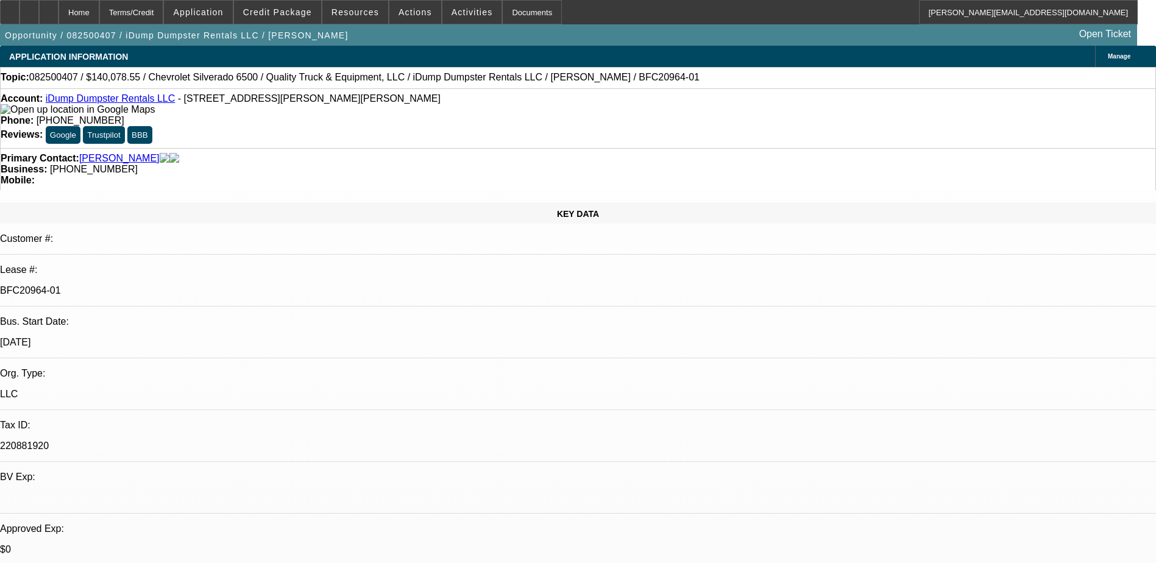
select select "1"
select select "6"
select select "1"
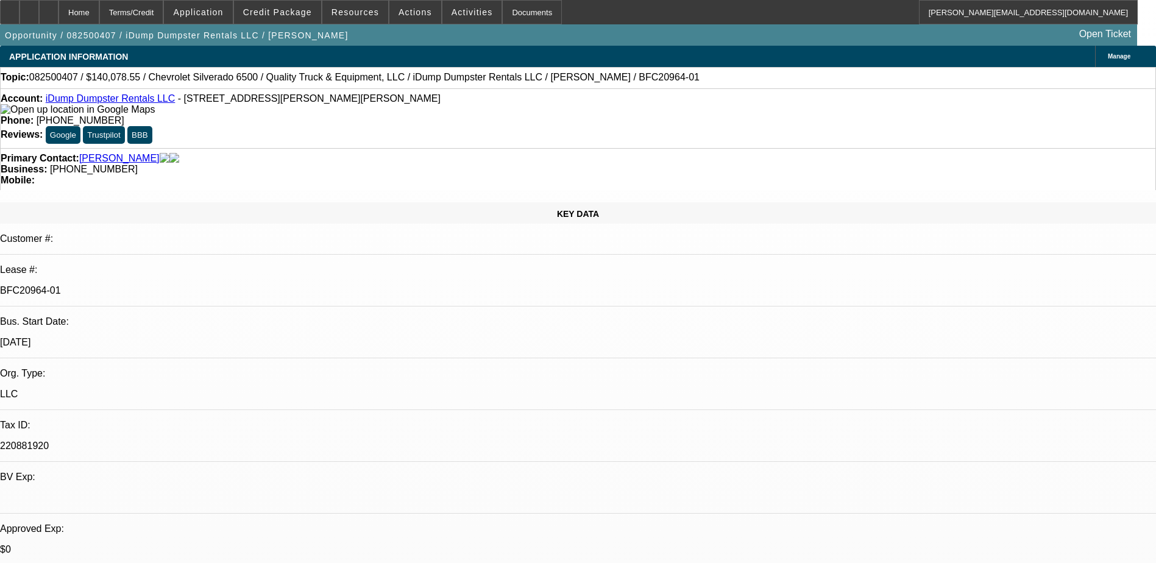
select select "6"
select select "1"
select select "6"
select select "1"
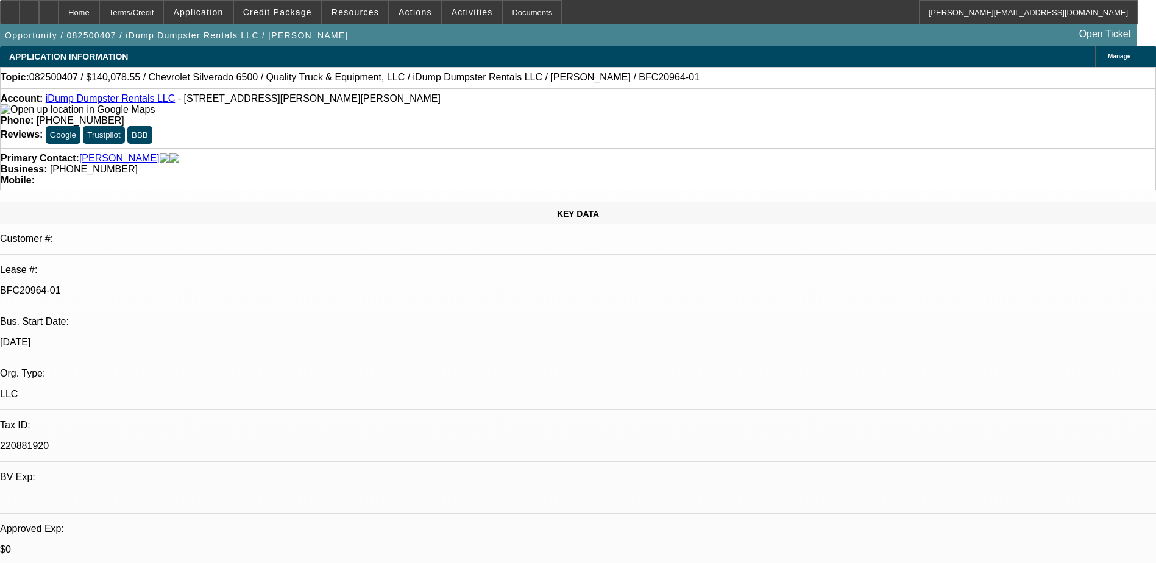
select select "1"
select select "6"
select select "0"
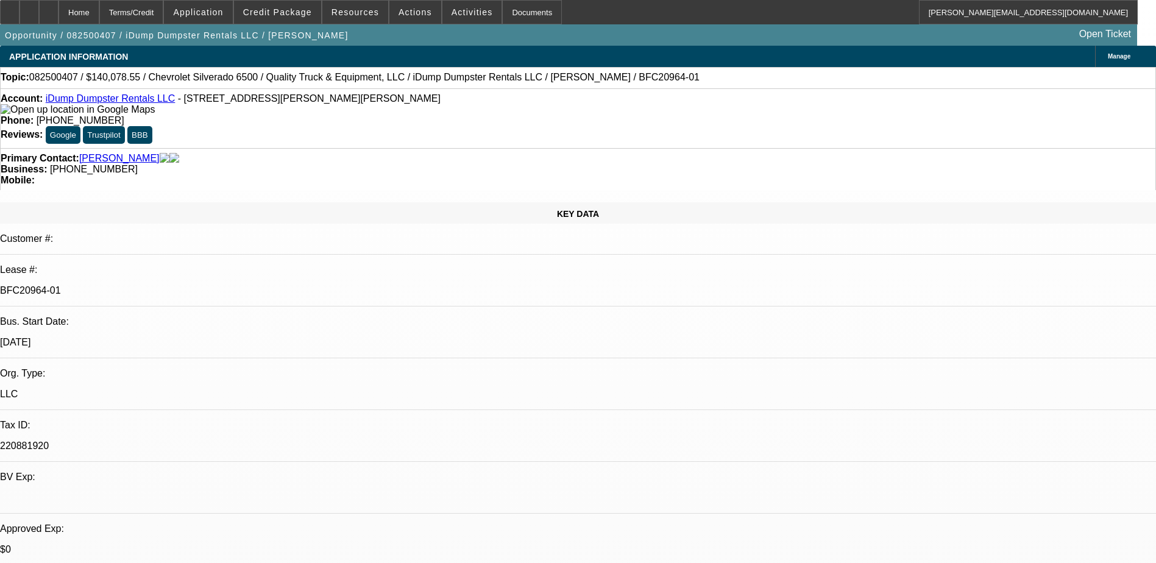
select select "0"
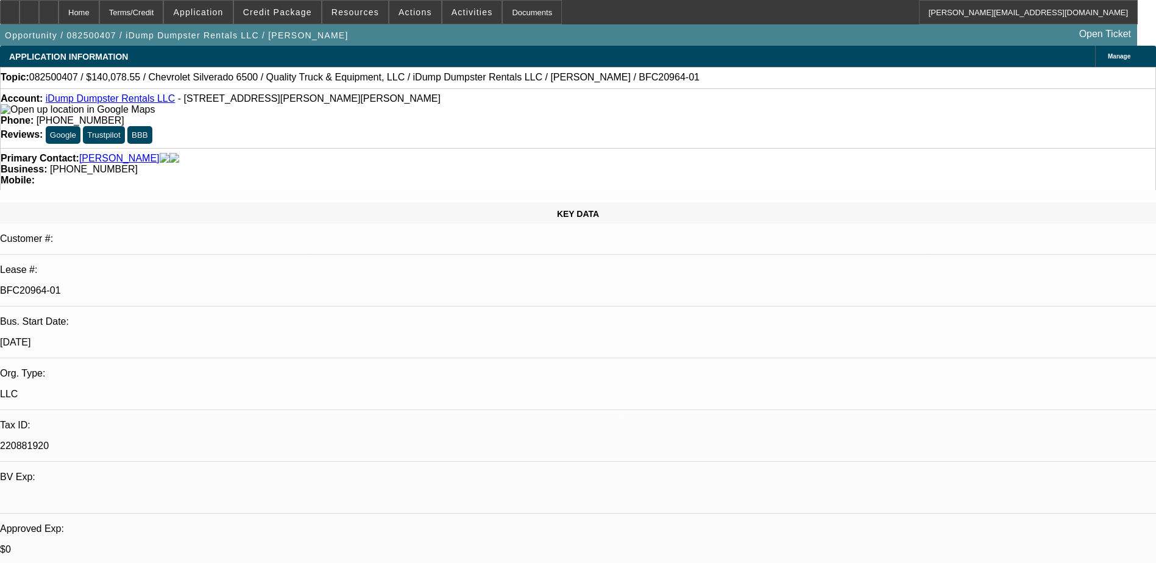
select select "0"
select select "1"
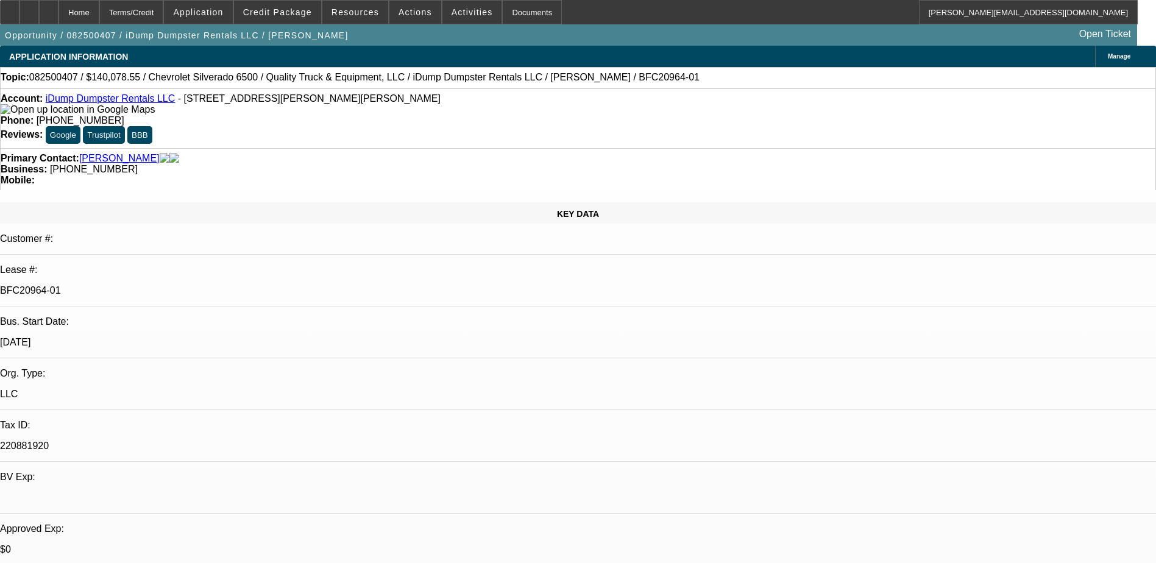
select select "1"
select select "6"
select select "1"
select select "6"
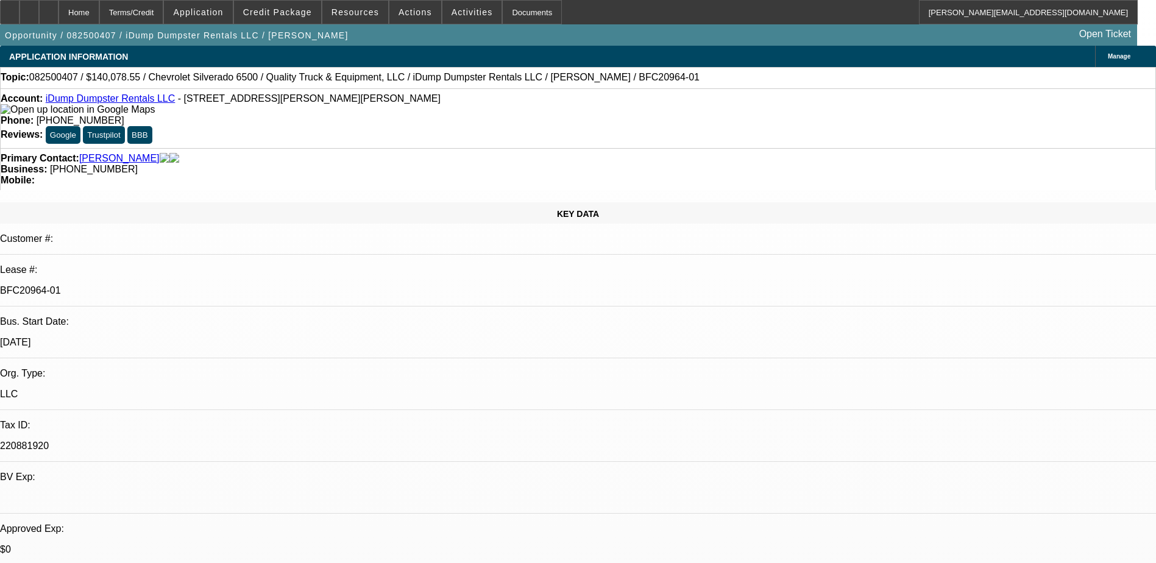
select select "1"
select select "6"
select select "1"
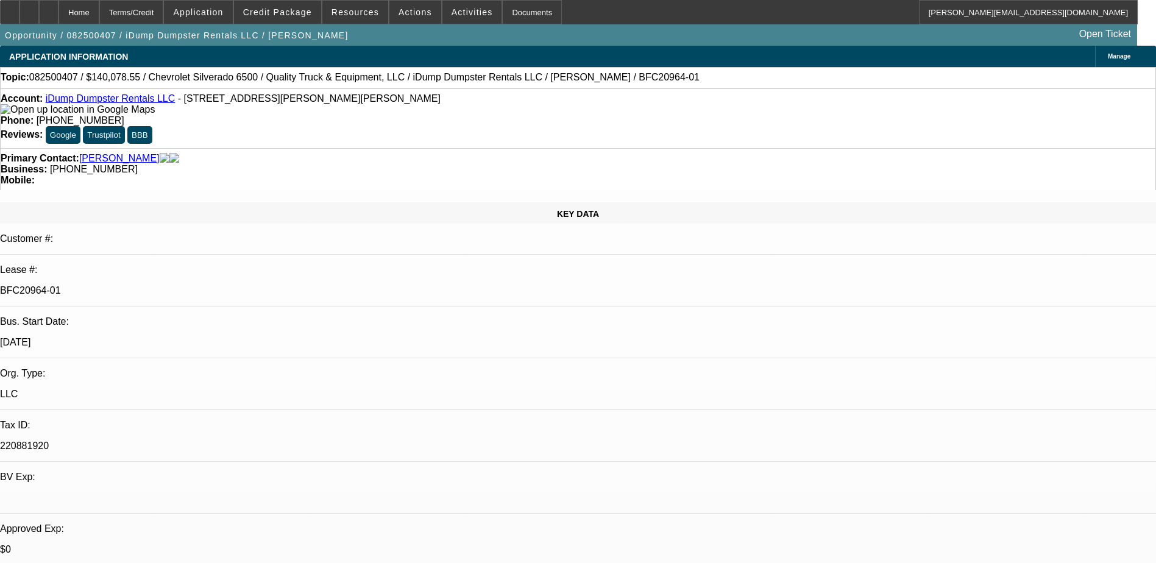
select select "6"
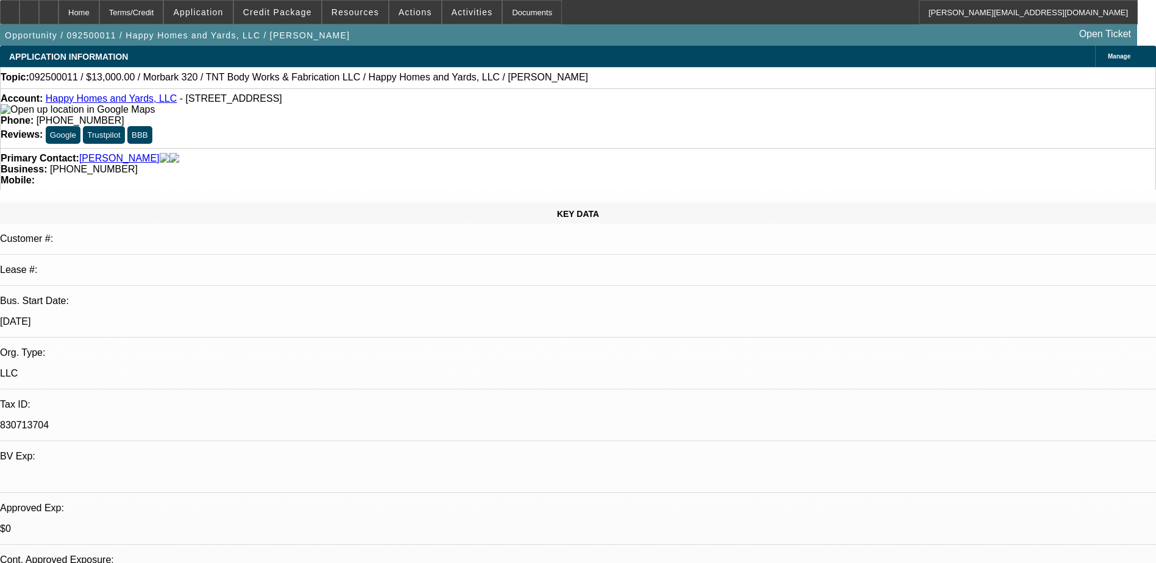
select select "0"
select select "2"
select select "0"
select select "2"
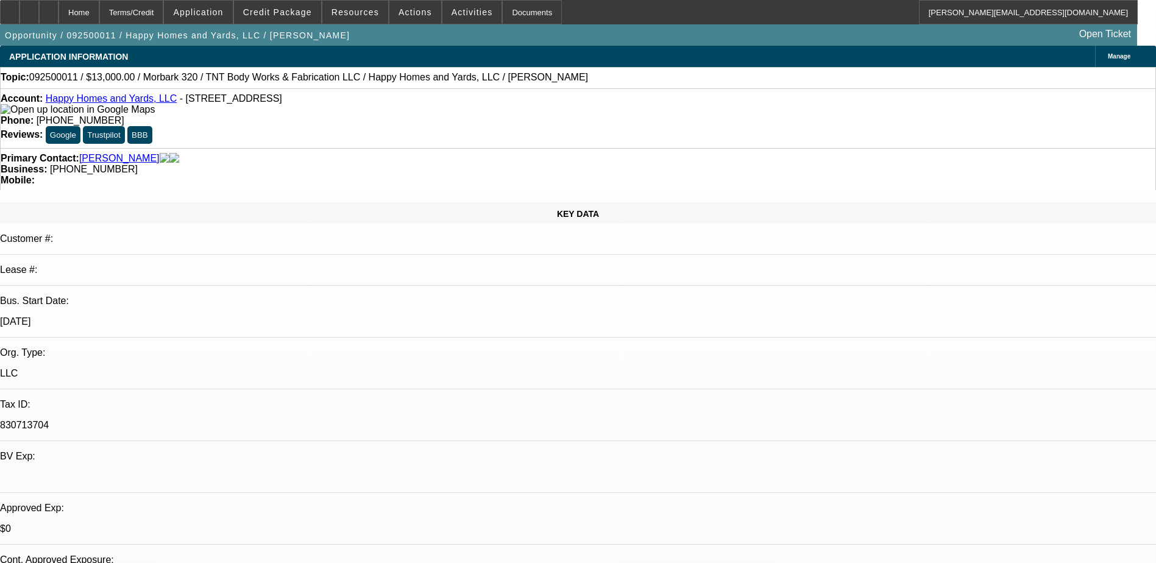
select select "0"
select select "2"
select select "0"
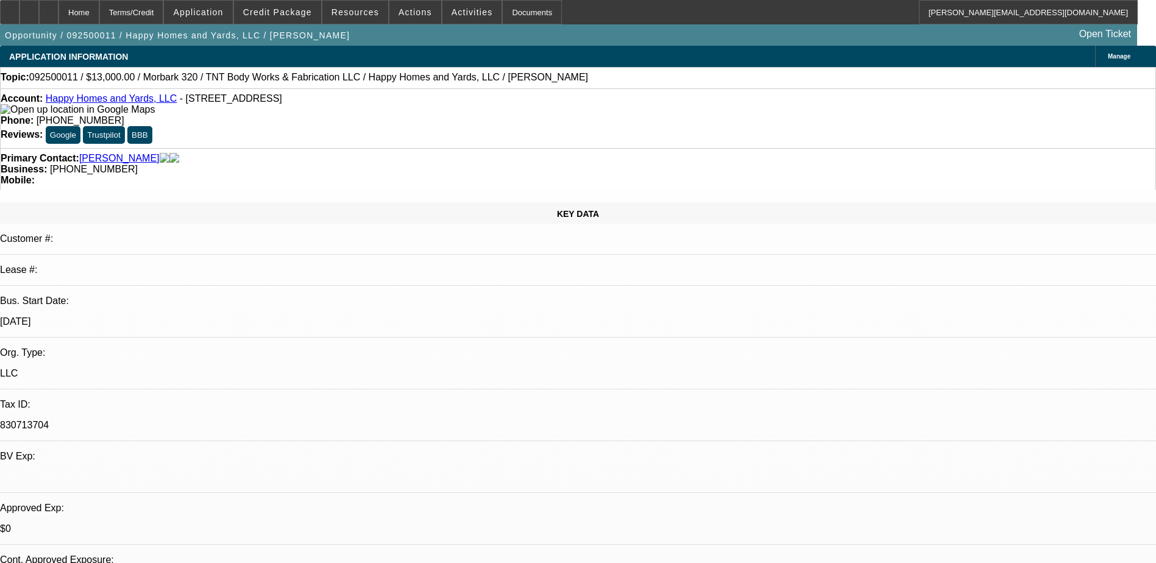
select select "2"
select select "0"
select select "1"
select select "2"
select select "6"
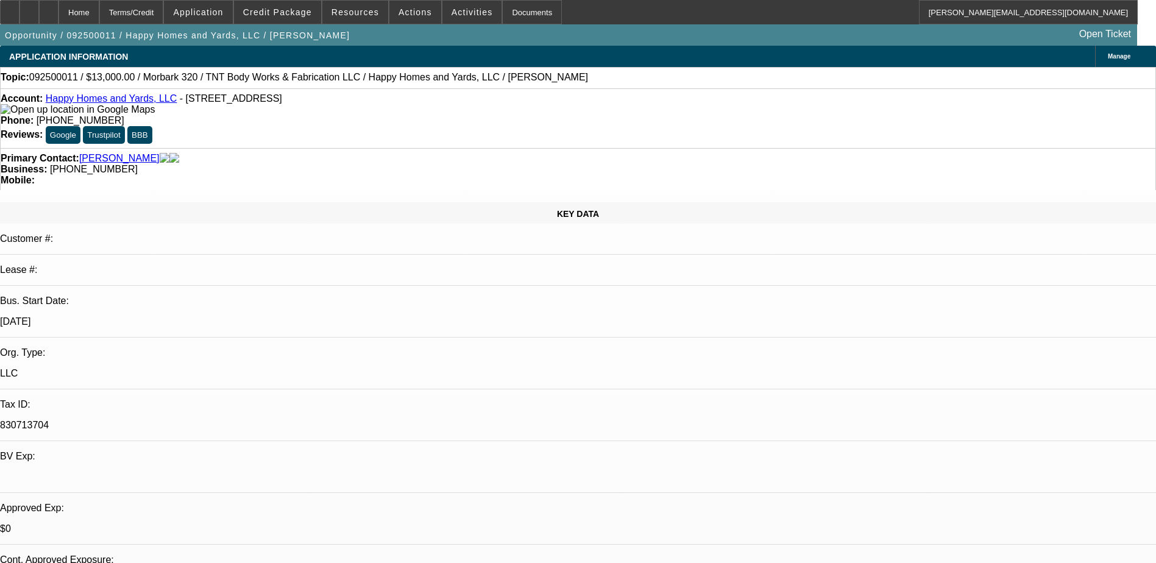
select select "1"
select select "2"
select select "6"
select select "1"
select select "2"
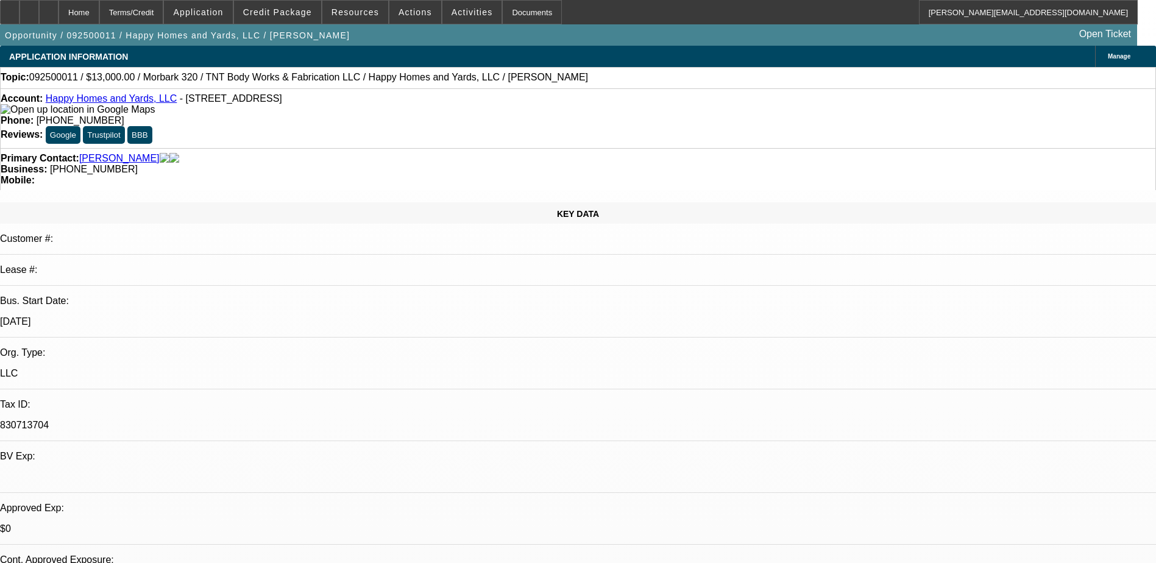
select select "6"
select select "1"
select select "2"
select select "6"
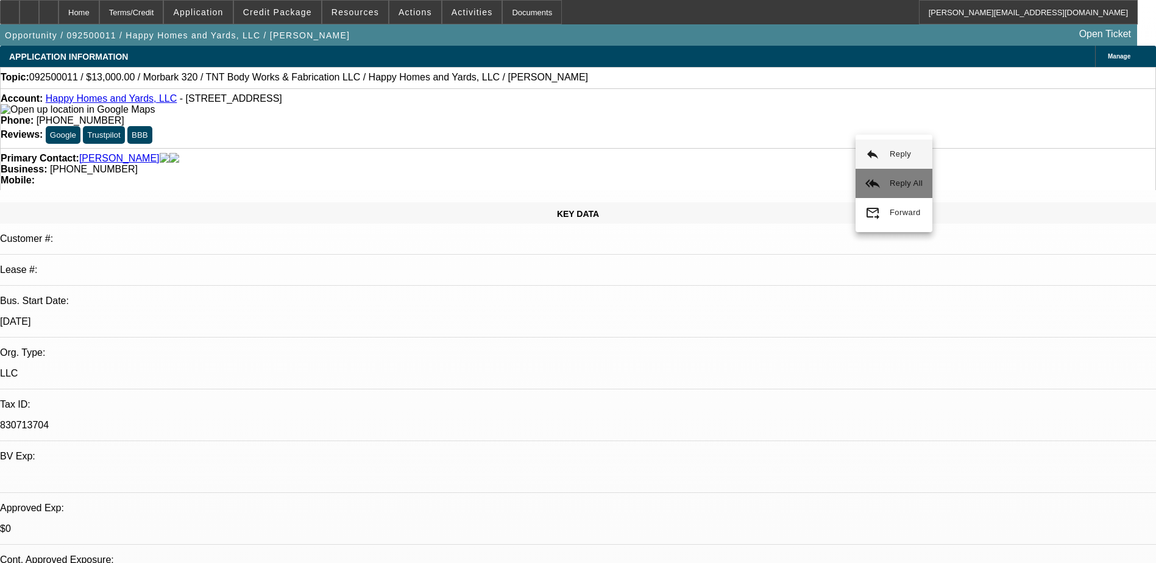
click at [908, 185] on span "Reply All" at bounding box center [906, 183] width 33 height 9
click at [870, 149] on mat-icon "reply_all" at bounding box center [863, 154] width 15 height 15
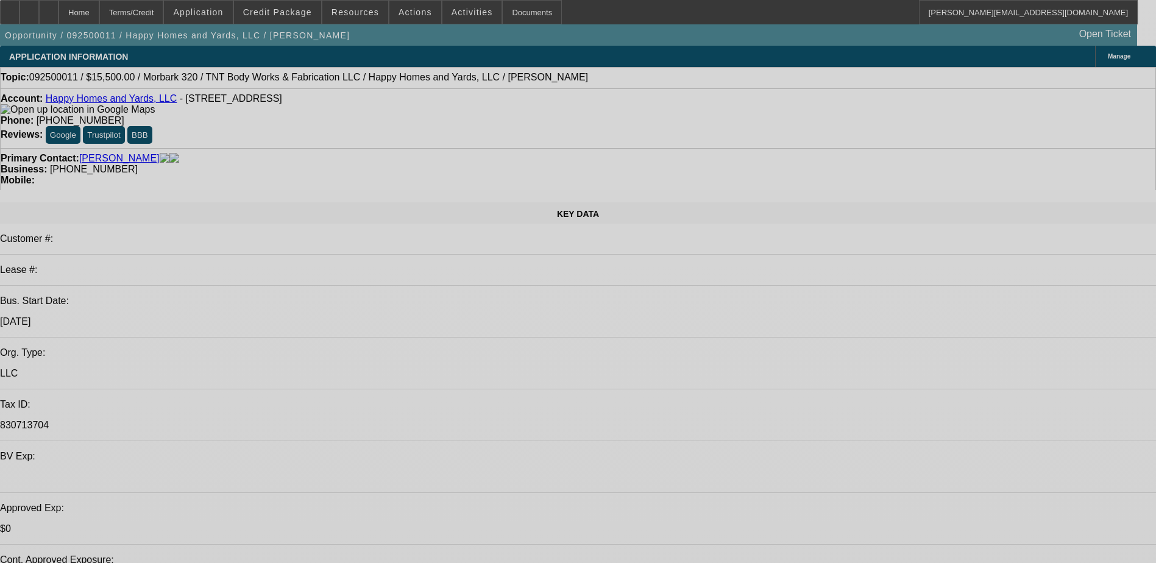
select select "0"
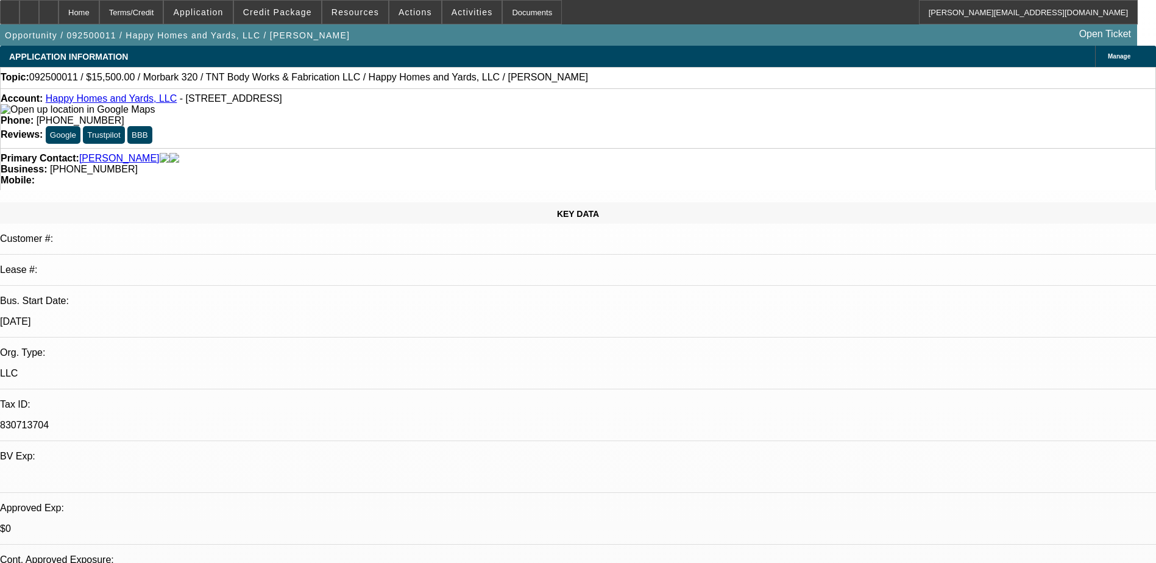
select select "2"
select select "0"
select select "2"
select select "0"
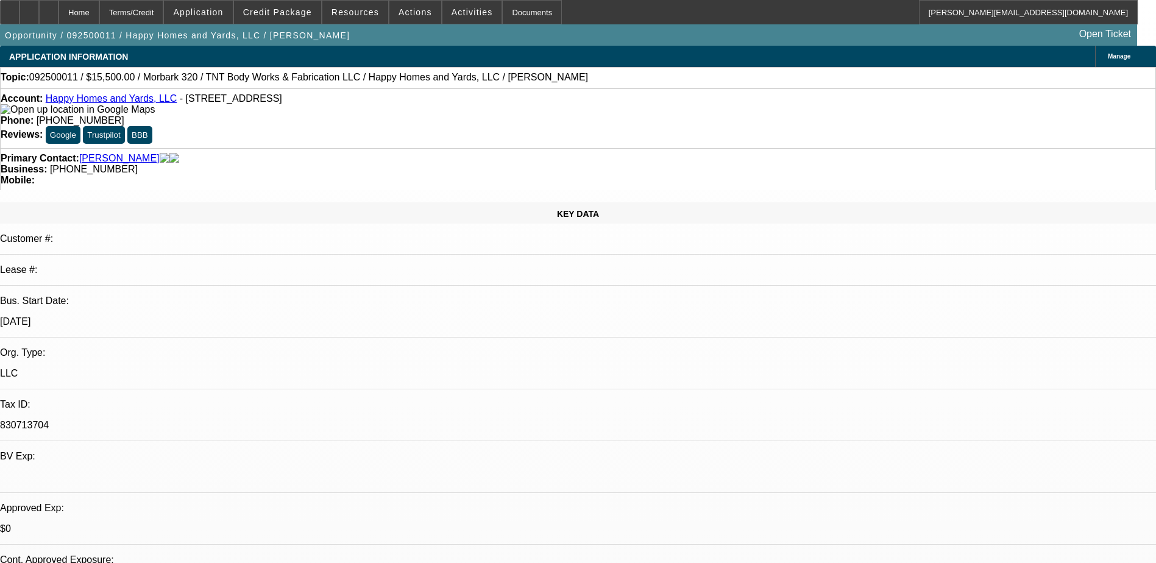
select select "0"
select select "2"
select select "0"
select select "2"
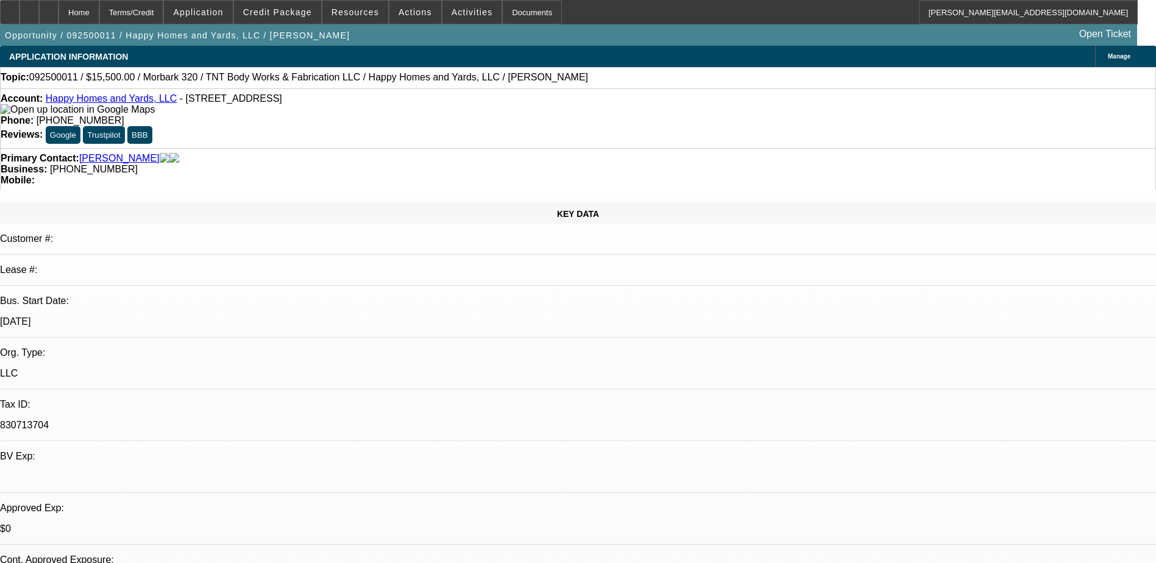
select select "0"
select select "1"
select select "2"
select select "6"
select select "1"
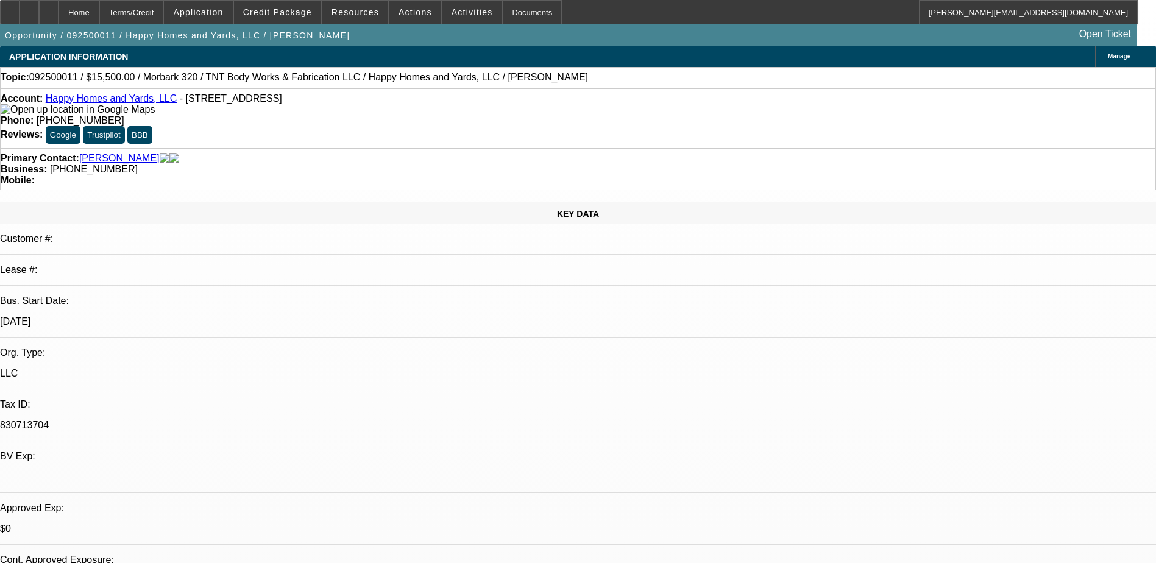
select select "2"
select select "6"
select select "1"
select select "2"
select select "6"
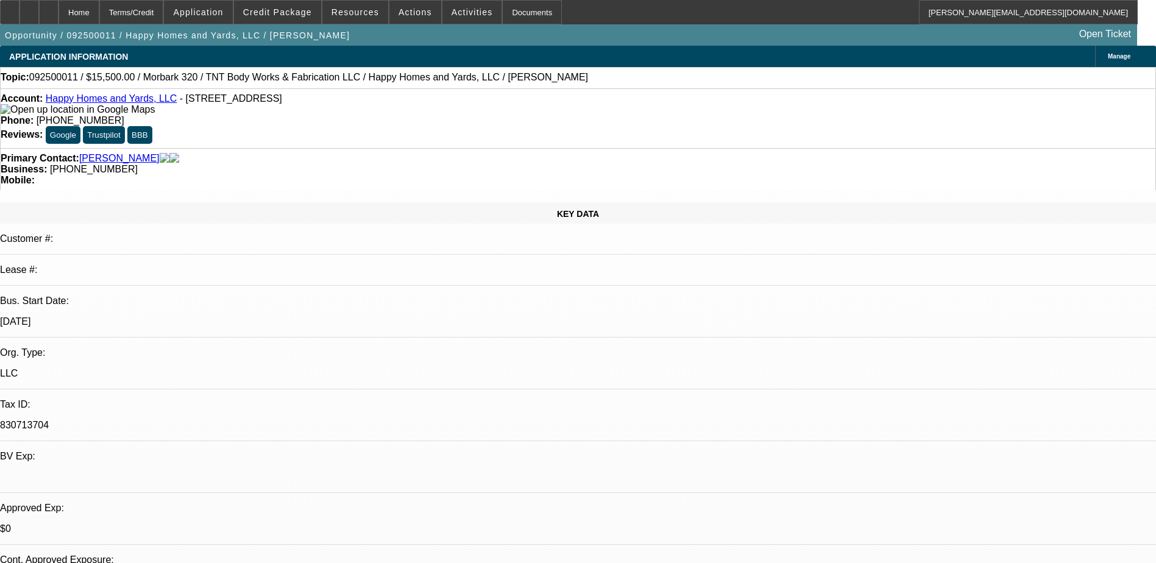
select select "1"
select select "2"
select select "6"
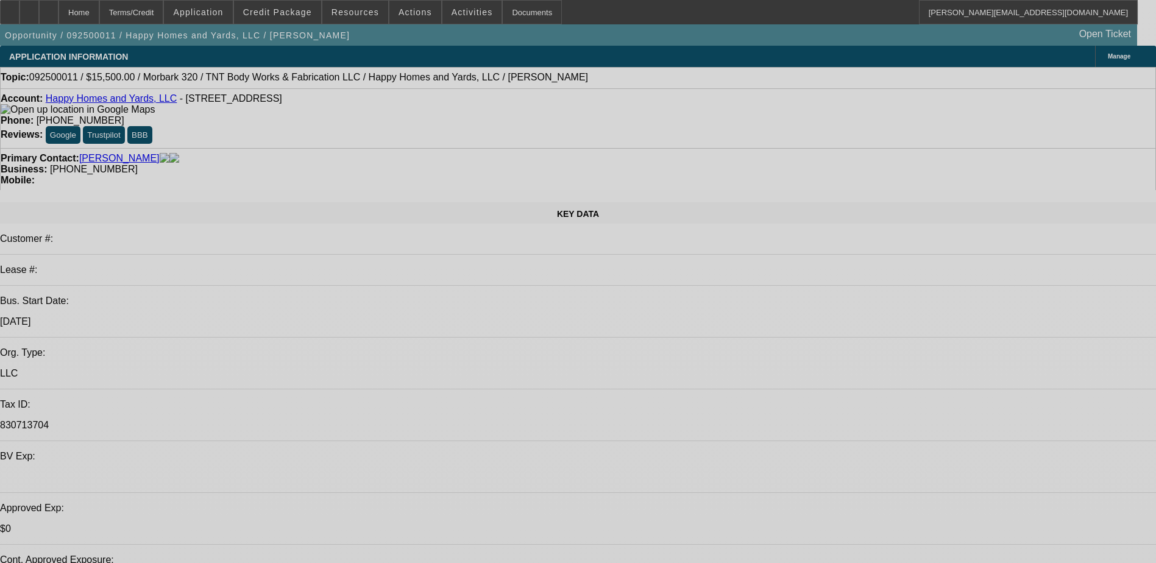
select select "0"
select select "2"
select select "0"
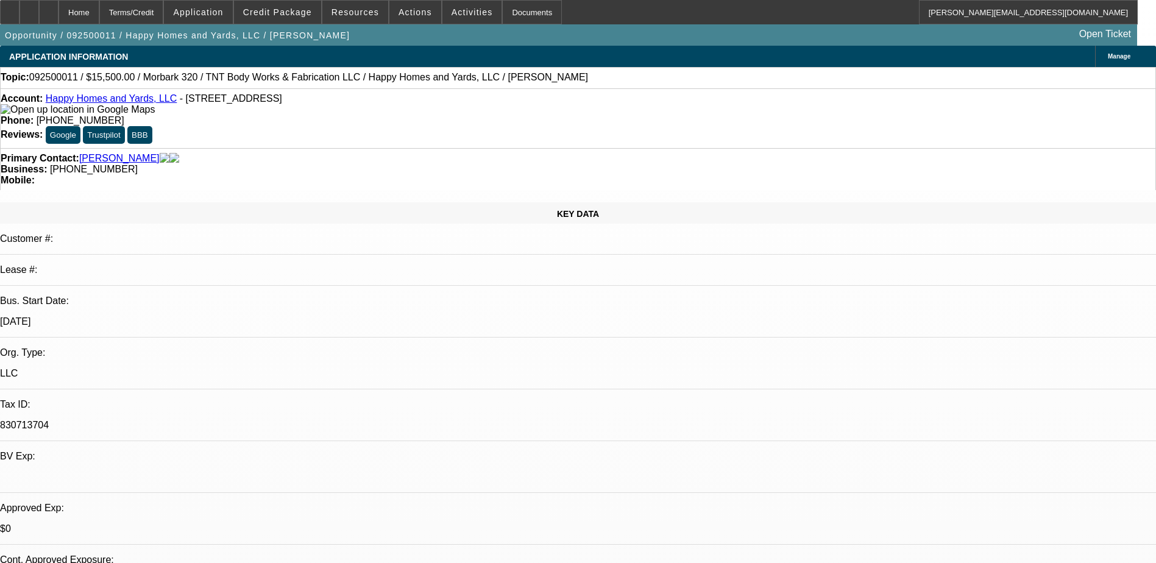
select select "2"
select select "0"
select select "2"
select select "0"
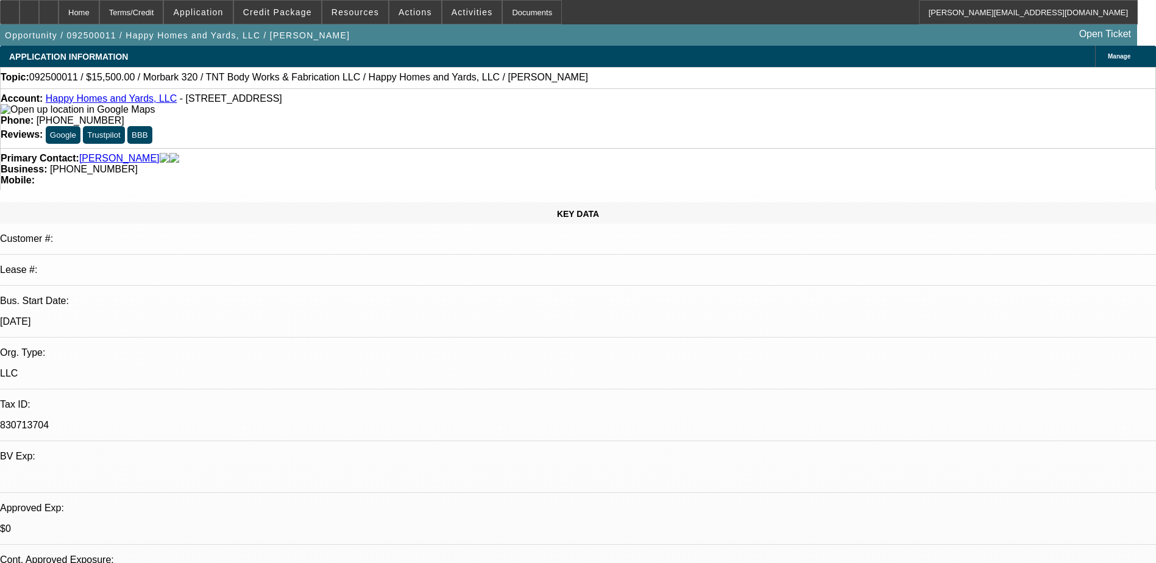
select select "0"
select select "2"
select select "0"
select select "1"
select select "2"
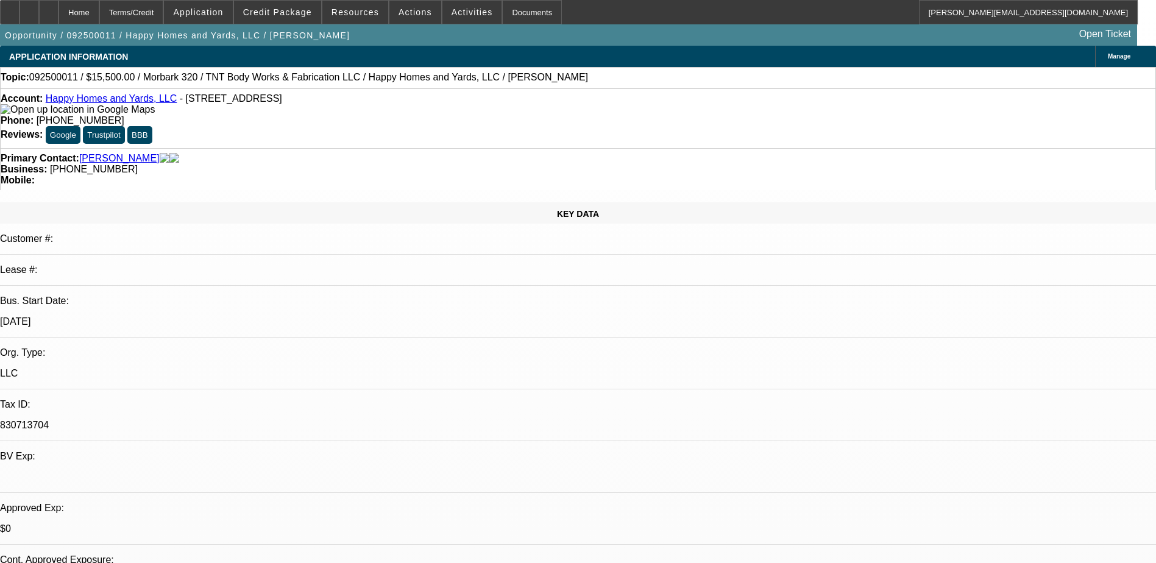
select select "6"
select select "1"
select select "2"
select select "6"
select select "1"
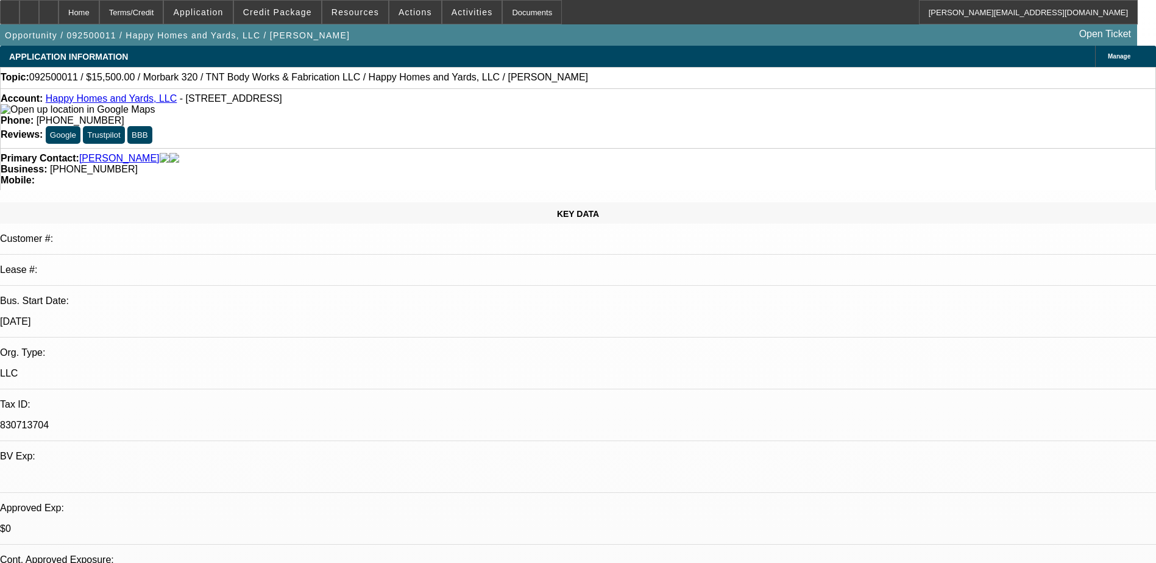
select select "2"
select select "6"
select select "1"
select select "2"
select select "6"
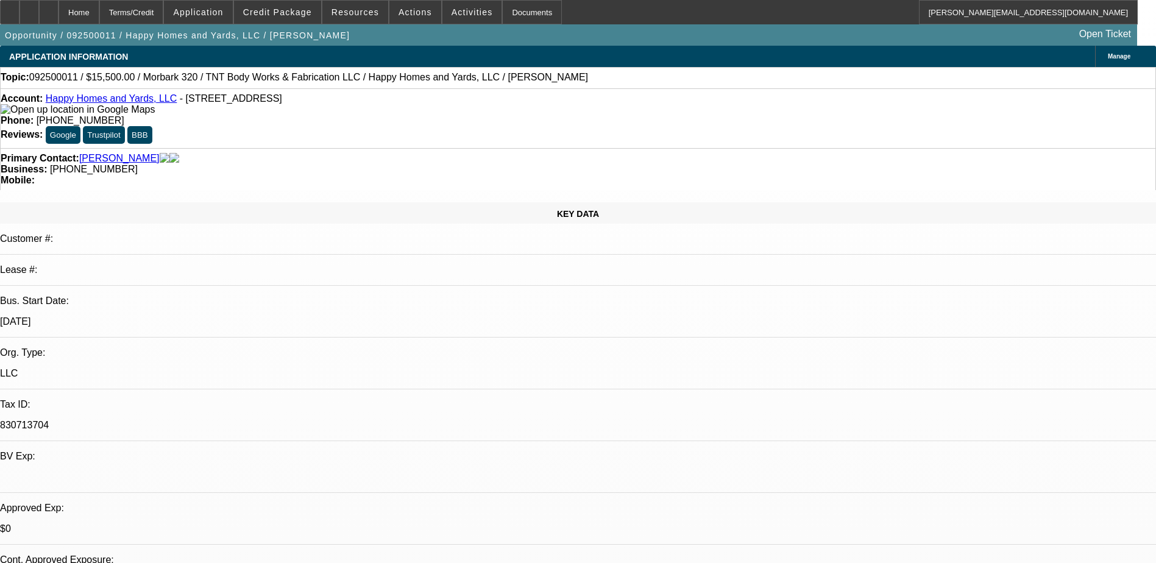
drag, startPoint x: 892, startPoint y: 436, endPoint x: 781, endPoint y: 428, distance: 110.6
drag, startPoint x: 781, startPoint y: 428, endPoint x: 800, endPoint y: 430, distance: 18.4
copy p "requested ownerhip proof from TNT (along with previous request of asset ownersh…"
